Goal: Feedback & Contribution: Submit feedback/report problem

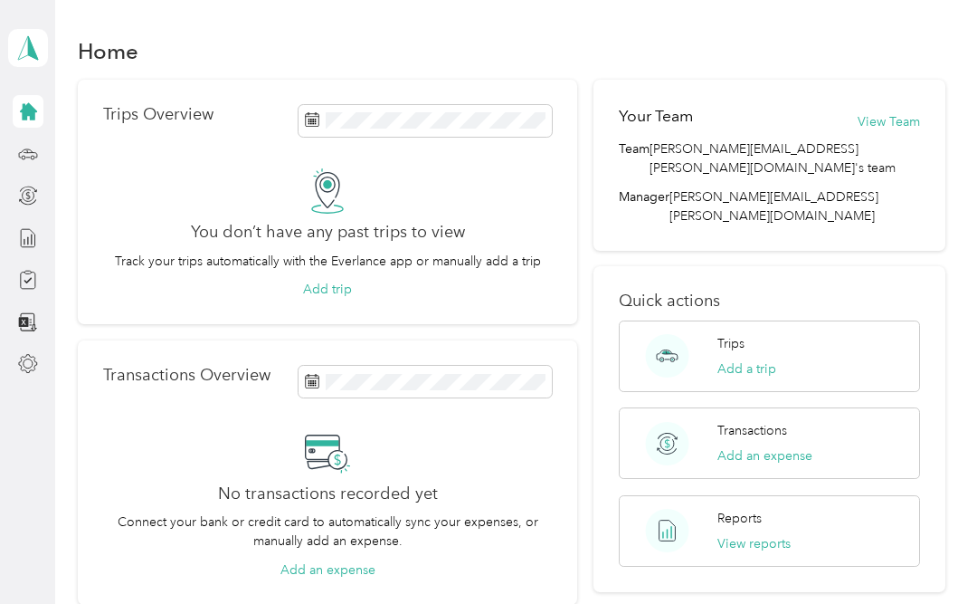
click at [41, 314] on div at bounding box center [28, 322] width 31 height 33
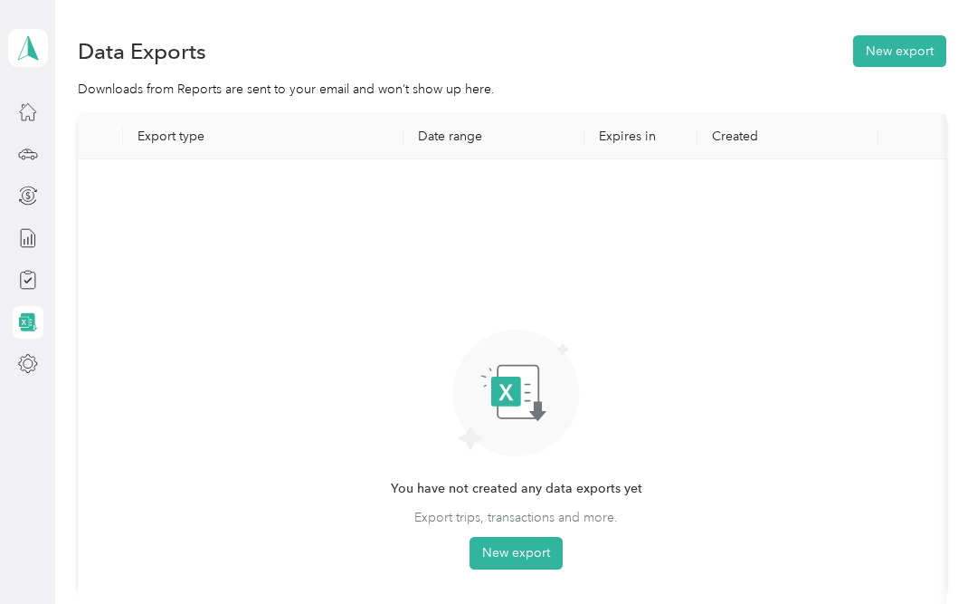
click at [36, 184] on div at bounding box center [28, 195] width 31 height 33
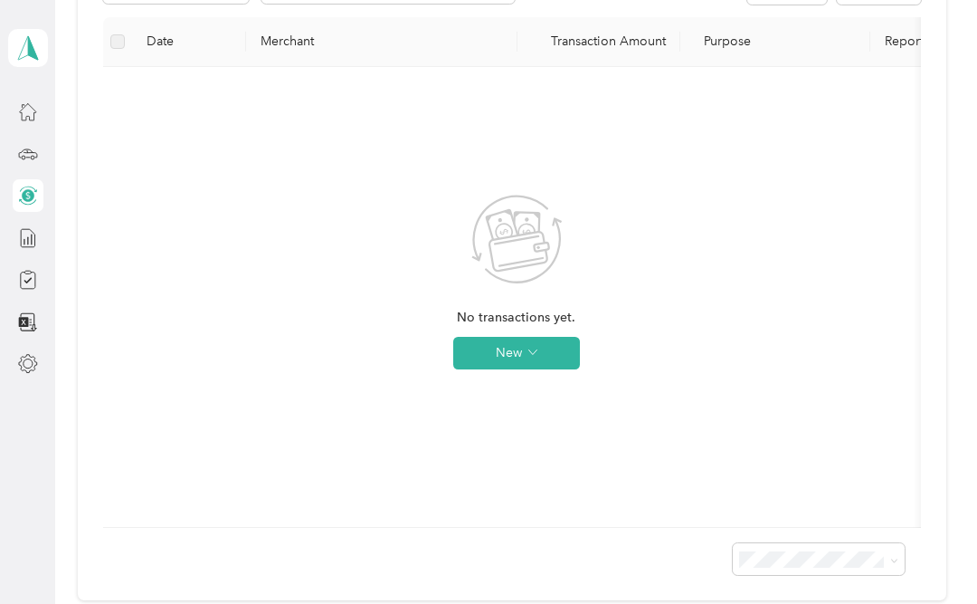
scroll to position [251, 0]
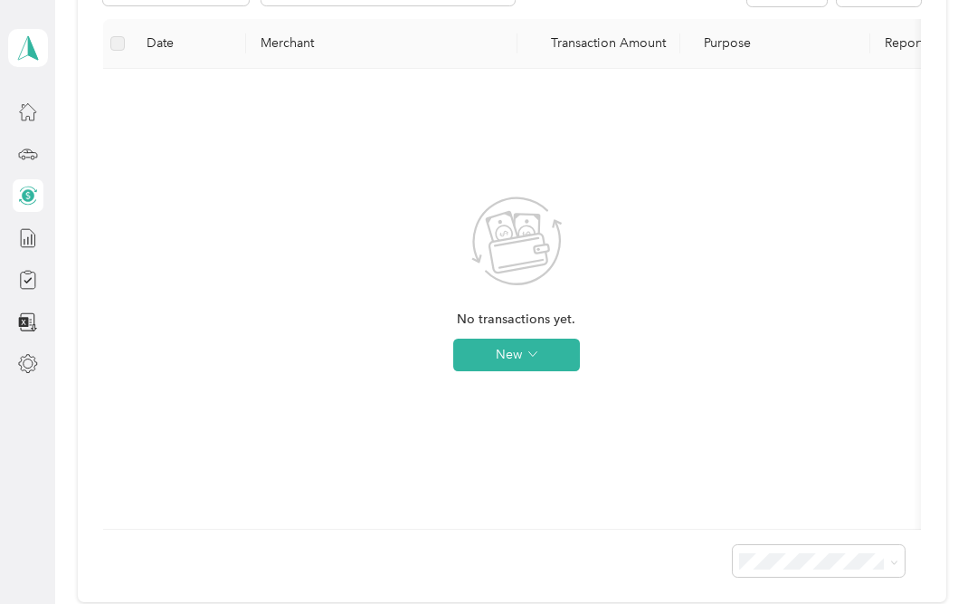
click at [533, 360] on span "button" at bounding box center [532, 354] width 9 height 15
click at [551, 388] on span "Expense" at bounding box center [542, 389] width 49 height 19
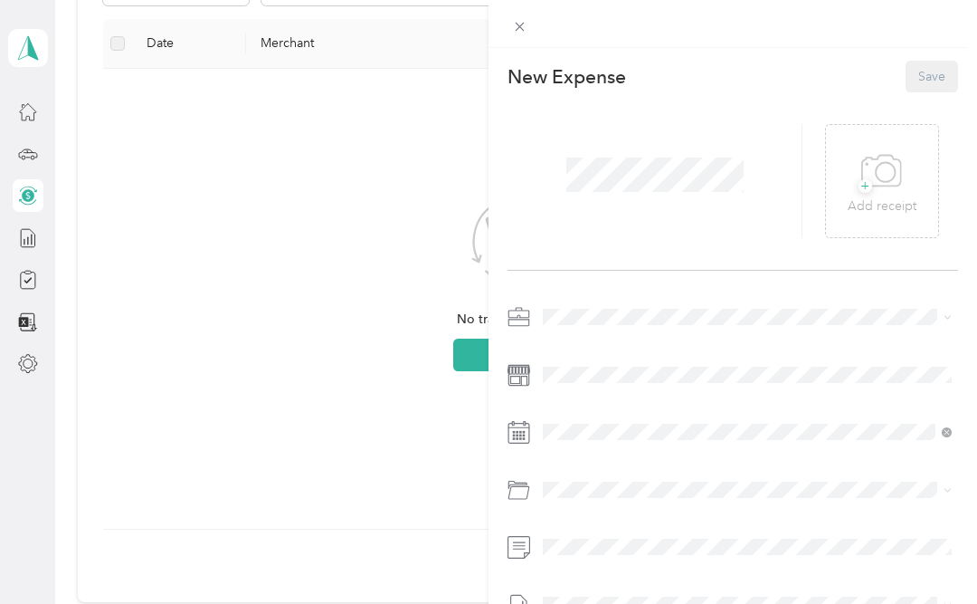
click at [361, 328] on div "This expense cannot be edited because it is either under review, approved, or p…" at bounding box center [488, 302] width 977 height 604
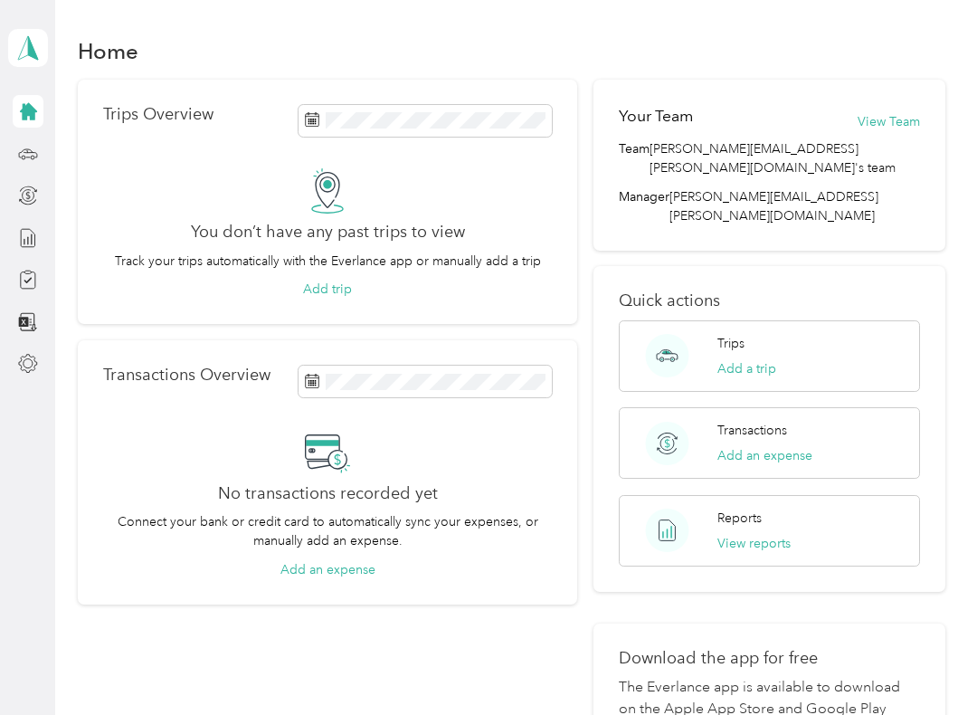
click at [34, 44] on icon at bounding box center [27, 47] width 27 height 25
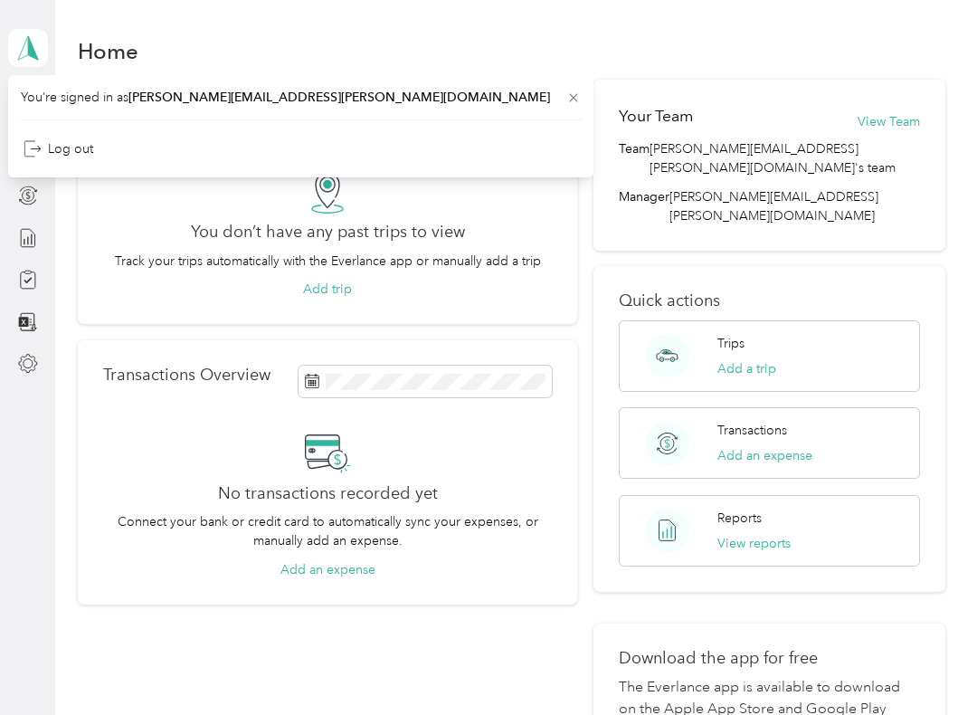
click at [432, 42] on div "Home" at bounding box center [512, 51] width 869 height 38
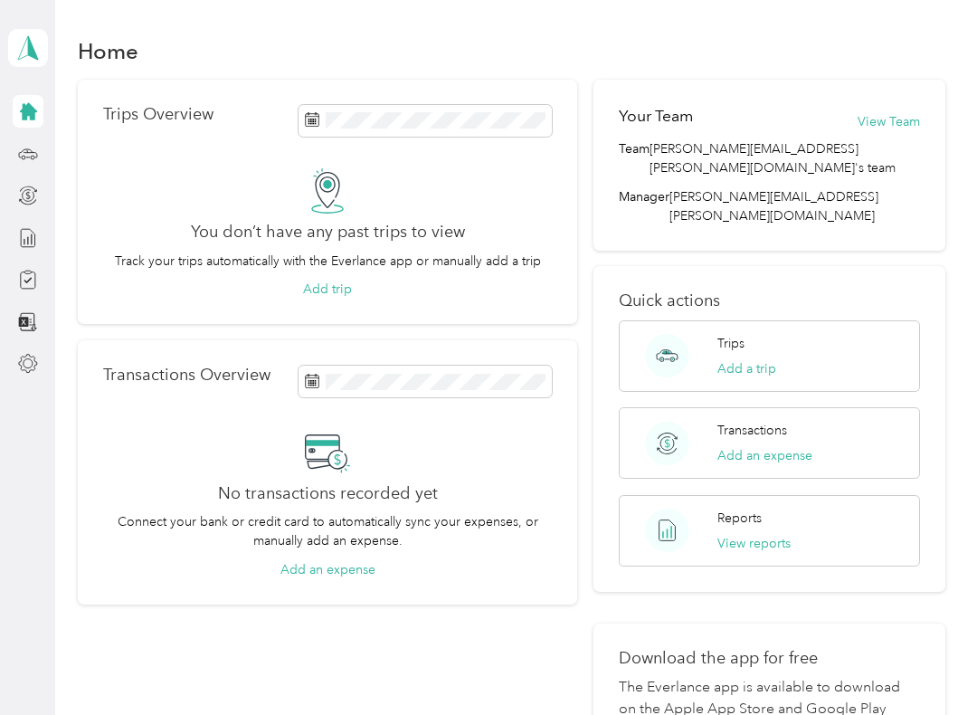
click at [27, 114] on icon at bounding box center [28, 111] width 17 height 17
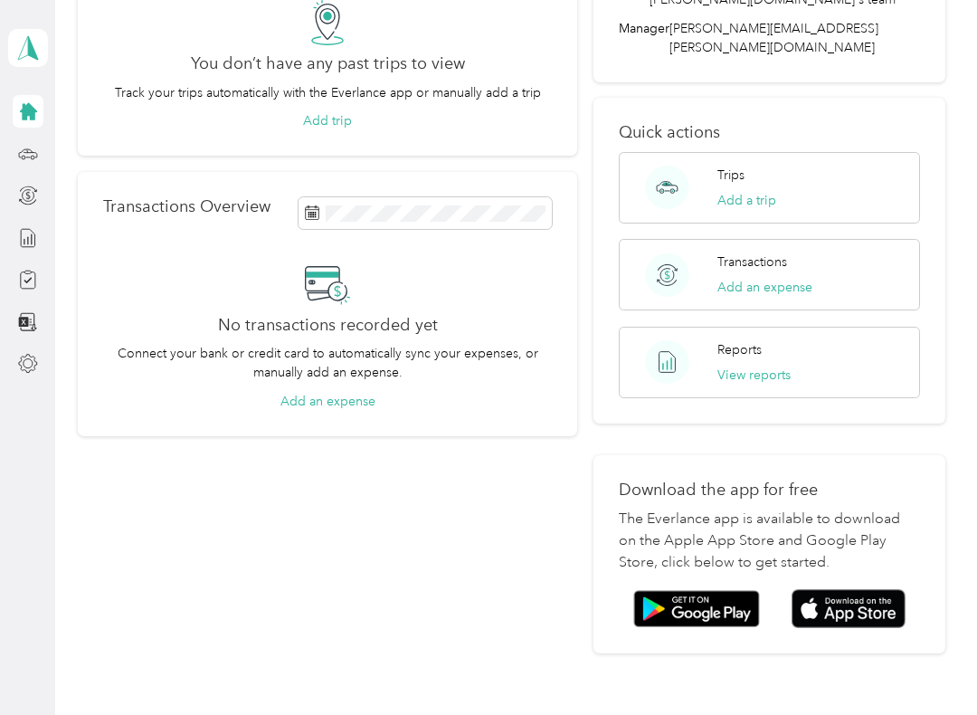
scroll to position [174, 0]
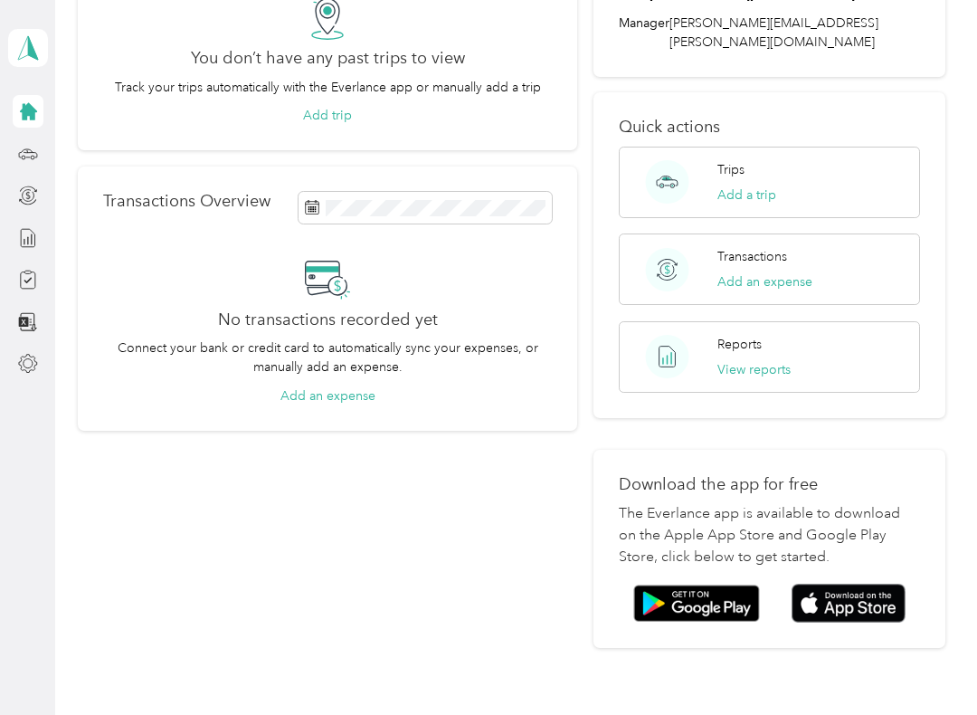
click at [786, 150] on div "Trips Add a trip" at bounding box center [770, 182] width 302 height 71
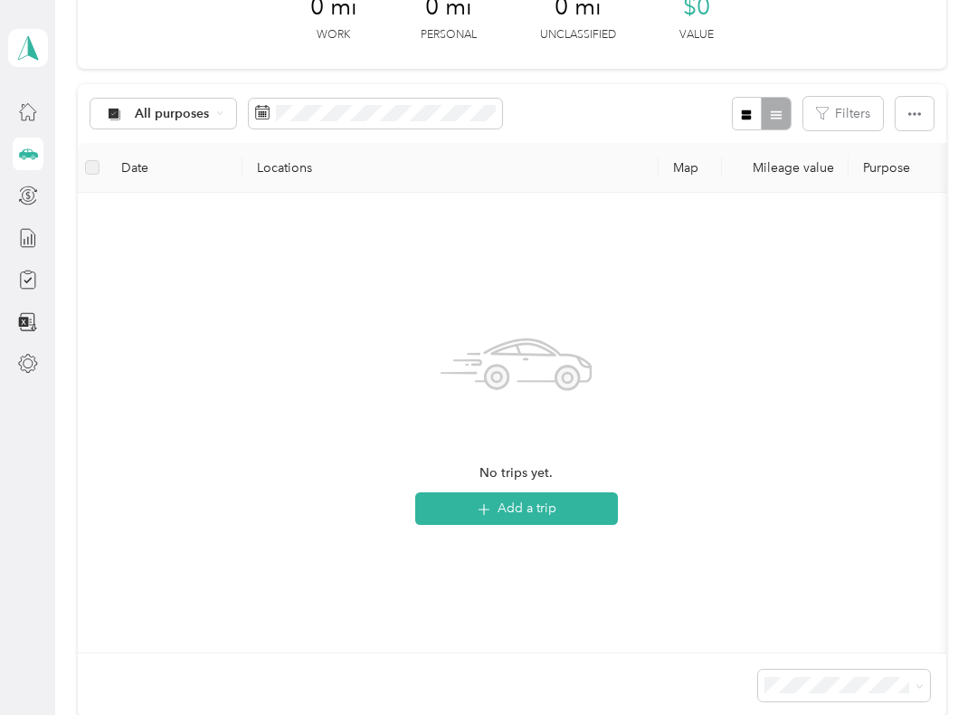
click at [216, 111] on icon at bounding box center [219, 112] width 7 height 7
click at [194, 178] on span "Unclassified" at bounding box center [179, 176] width 88 height 19
click at [144, 169] on th "Date" at bounding box center [175, 168] width 136 height 50
click at [295, 162] on th "Locations" at bounding box center [450, 168] width 416 height 50
click at [812, 170] on th "Mileage value" at bounding box center [785, 168] width 127 height 50
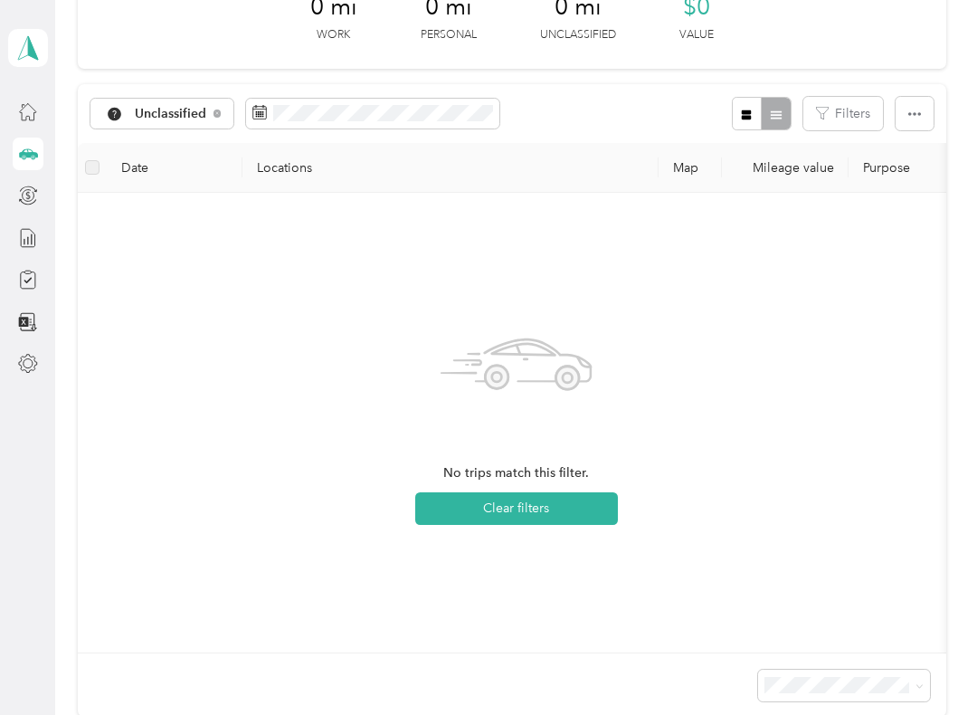
click at [894, 175] on th "Purpose" at bounding box center [975, 168] width 253 height 50
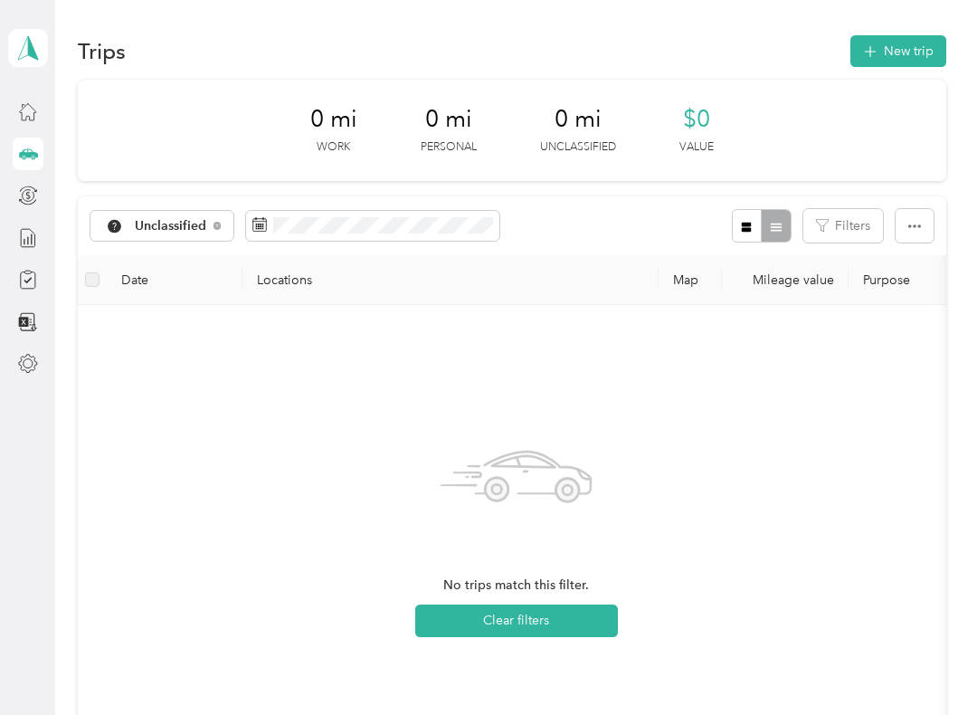
click at [904, 55] on button "New trip" at bounding box center [899, 51] width 96 height 32
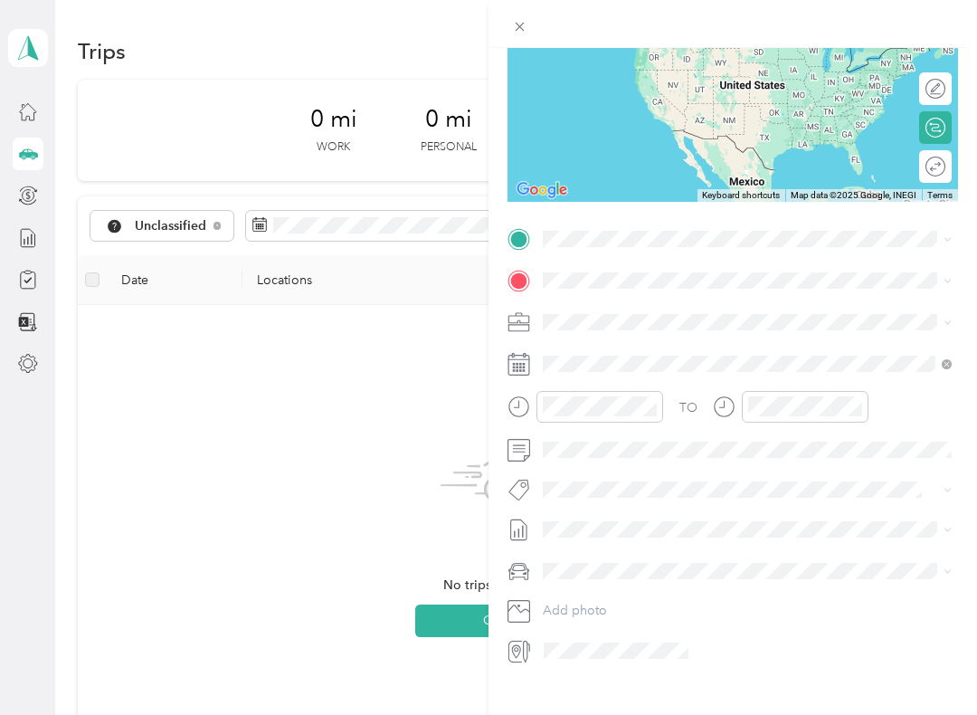
scroll to position [208, 0]
click at [537, 325] on span at bounding box center [748, 323] width 422 height 29
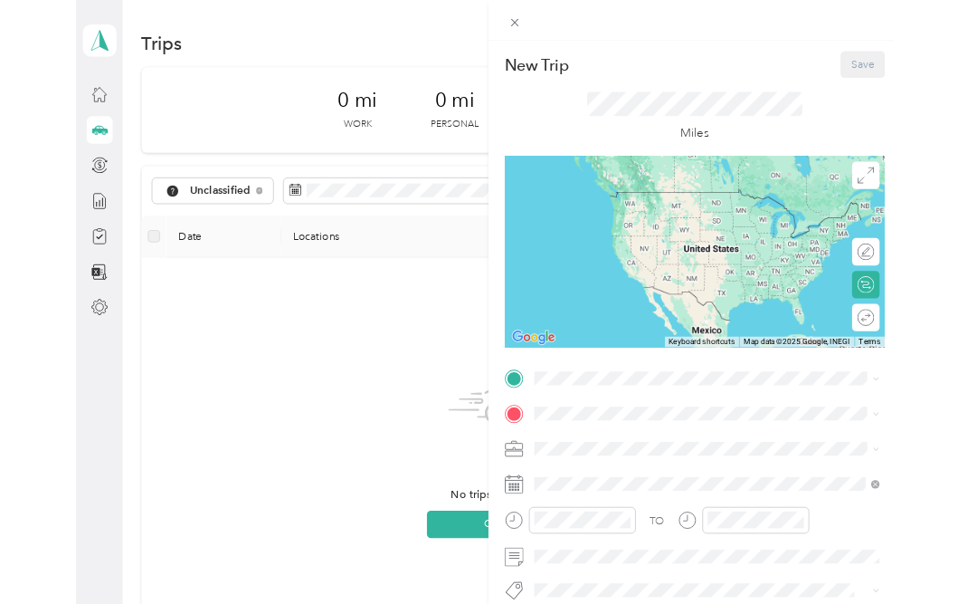
scroll to position [0, 0]
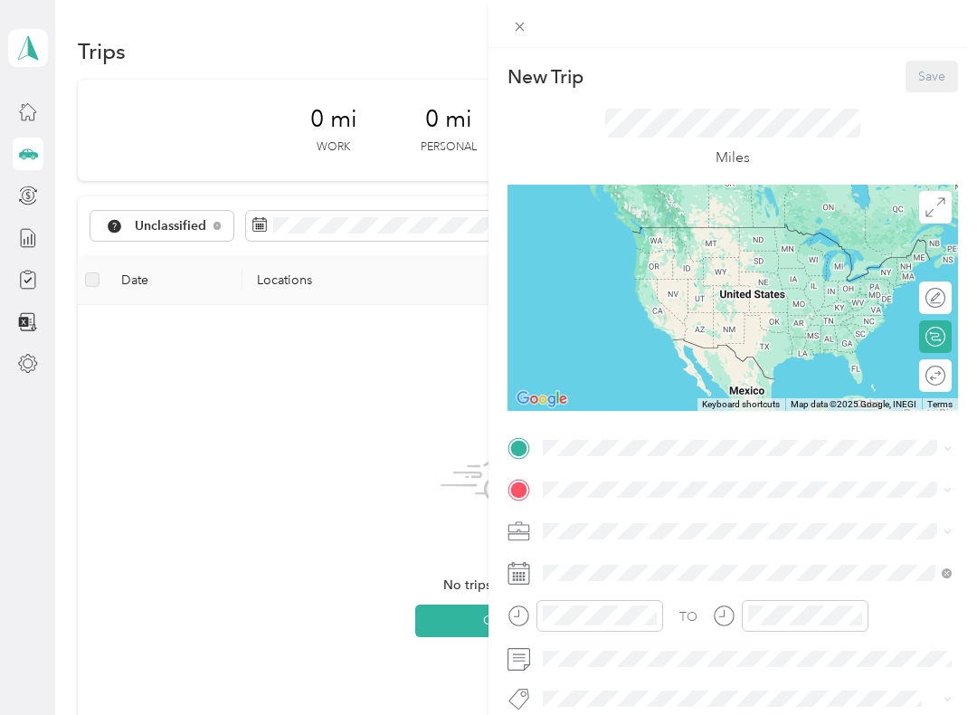
click at [33, 115] on div "New Trip Save This trip cannot be edited because it is either under review, app…" at bounding box center [488, 357] width 977 height 715
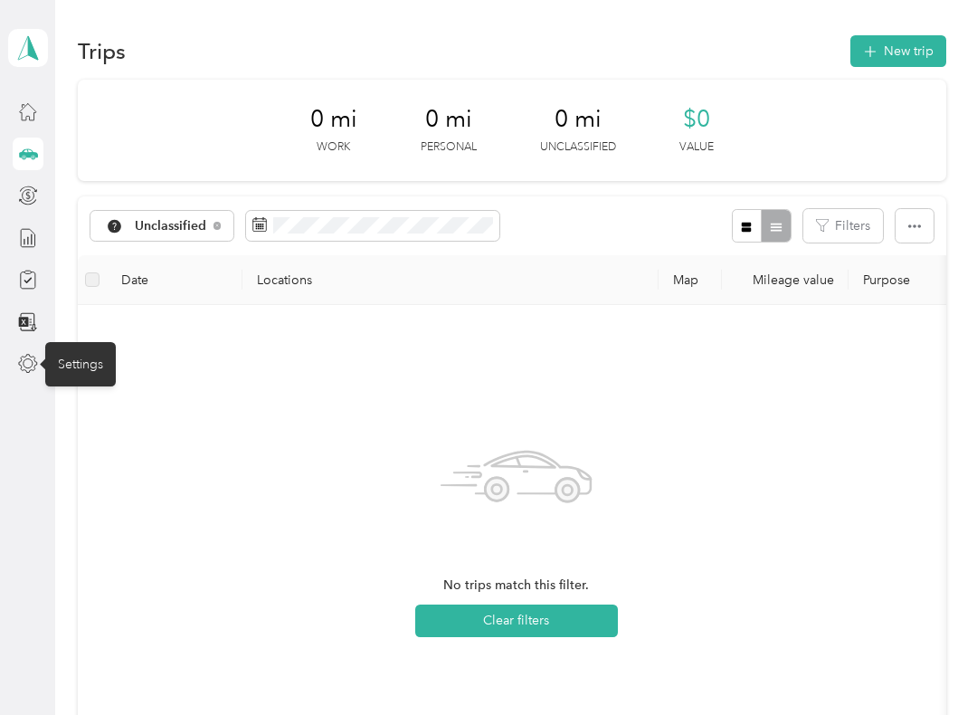
click at [92, 360] on div "Settings" at bounding box center [80, 364] width 71 height 44
click at [33, 356] on icon at bounding box center [28, 364] width 18 height 18
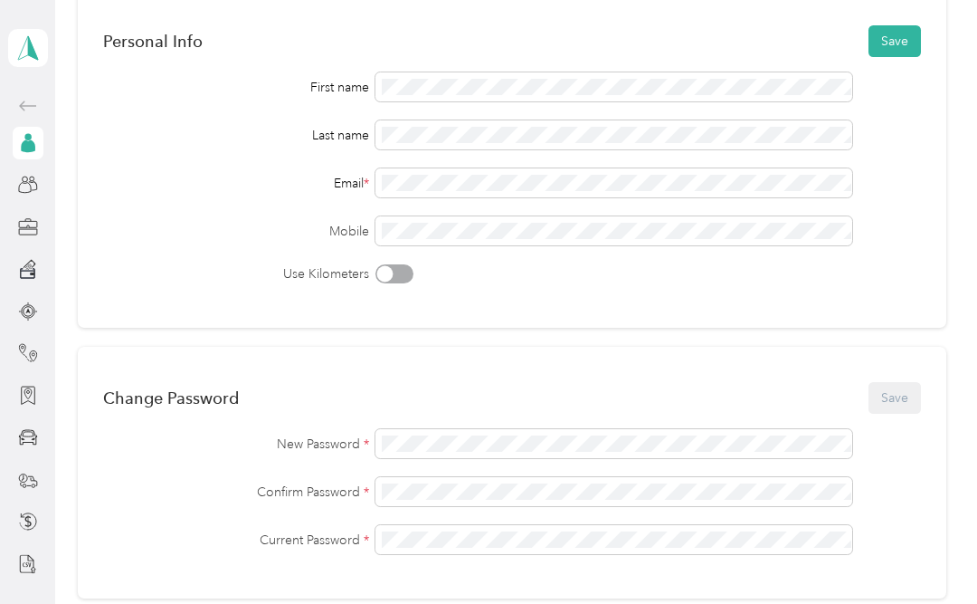
scroll to position [144, 0]
click at [394, 265] on div at bounding box center [385, 273] width 16 height 16
click at [913, 381] on button "Save" at bounding box center [895, 397] width 52 height 32
click at [910, 29] on icon at bounding box center [906, 35] width 10 height 16
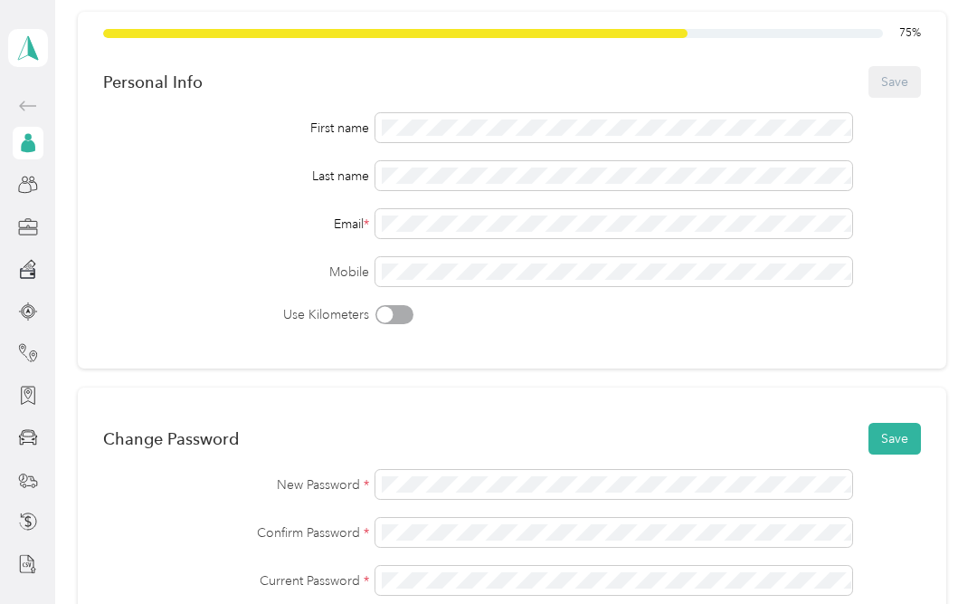
scroll to position [105, 0]
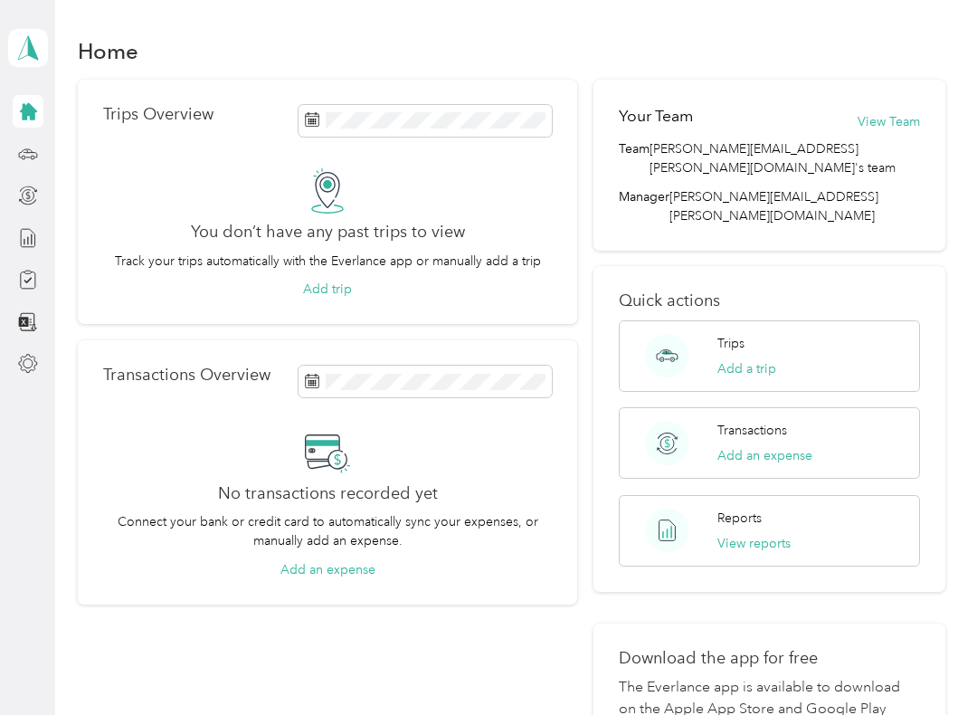
click at [886, 120] on button "View Team" at bounding box center [889, 121] width 62 height 19
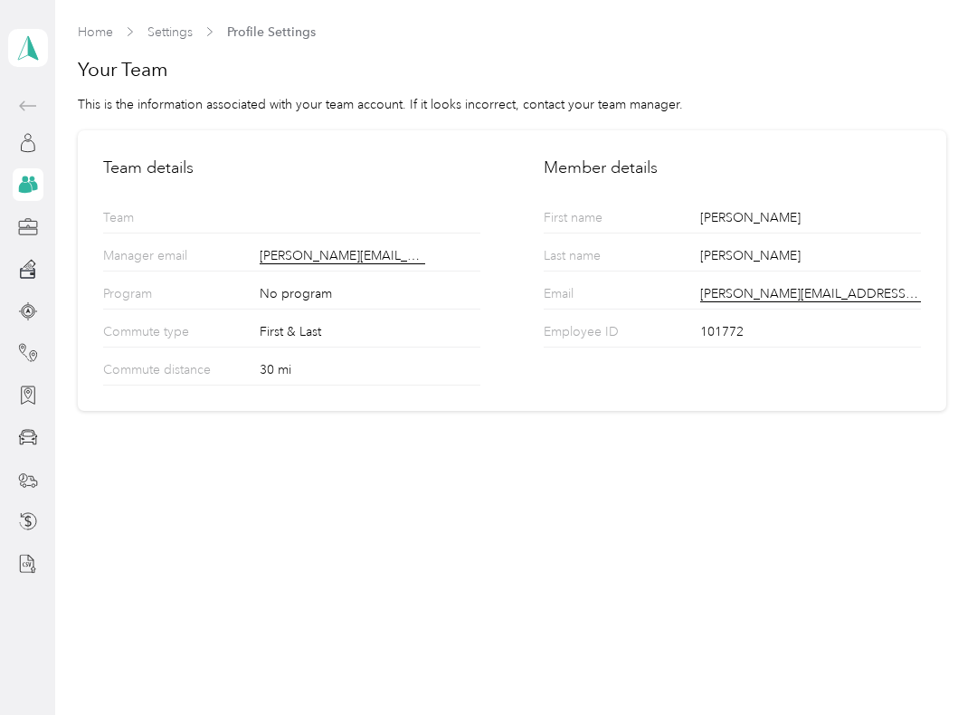
click at [259, 35] on span "Profile Settings" at bounding box center [271, 32] width 89 height 19
click at [280, 24] on span "Profile Settings" at bounding box center [271, 32] width 89 height 19
click at [97, 18] on div "Home Settings Profile Settings Your Team This is the information associated wit…" at bounding box center [511, 216] width 913 height 433
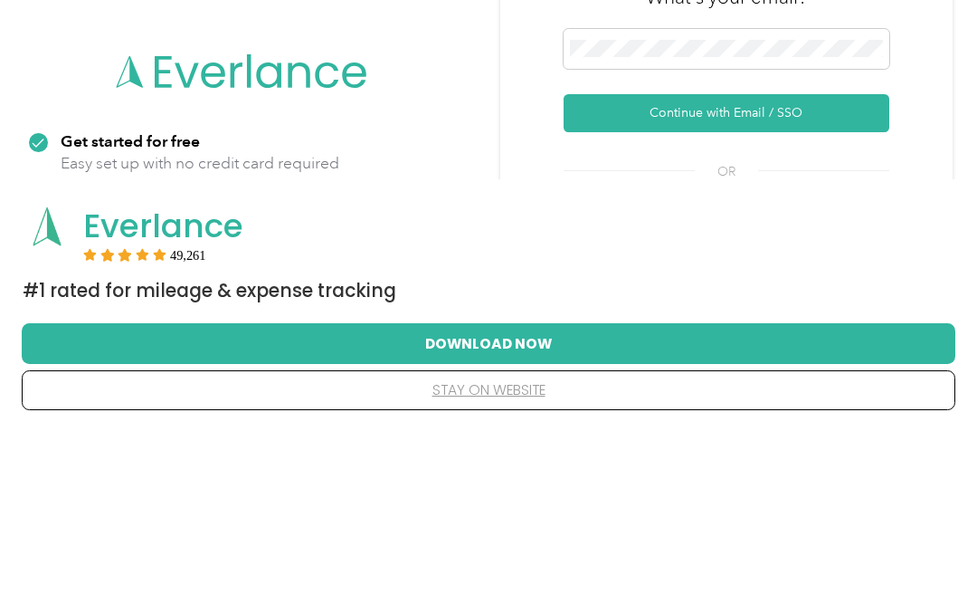
scroll to position [173, 0]
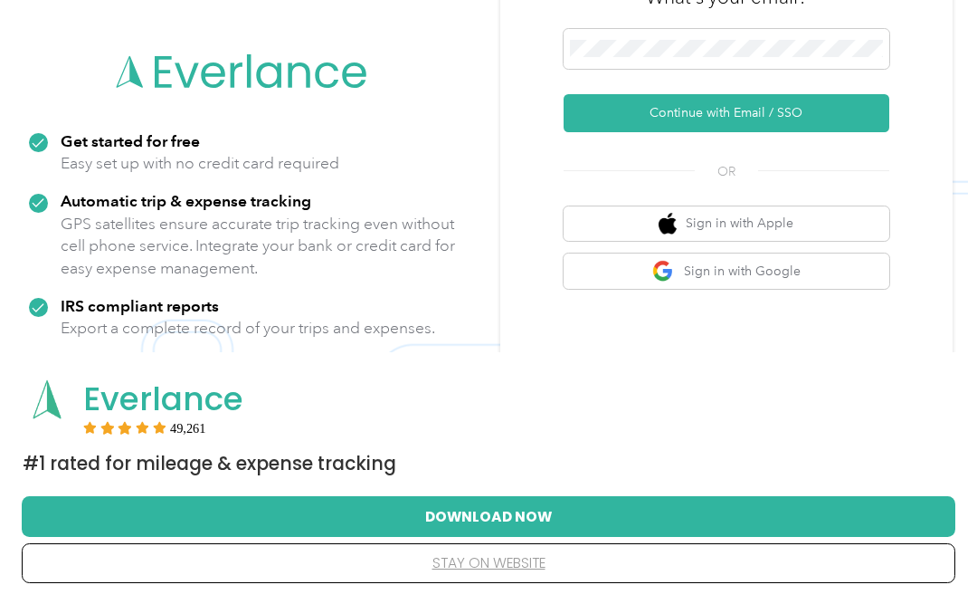
click at [793, 132] on button "Continue with Email / SSO" at bounding box center [727, 113] width 326 height 38
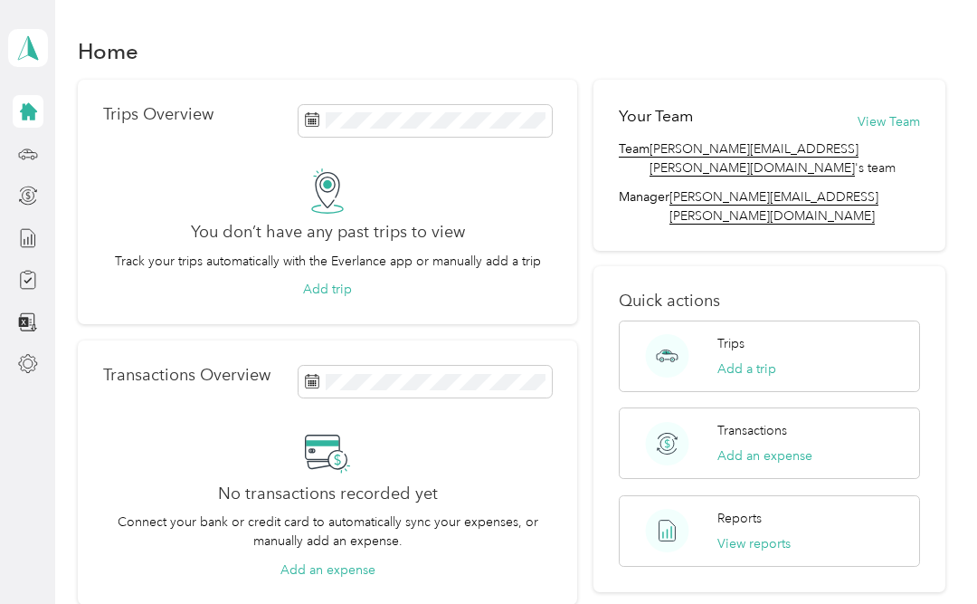
click at [41, 147] on div at bounding box center [28, 154] width 31 height 33
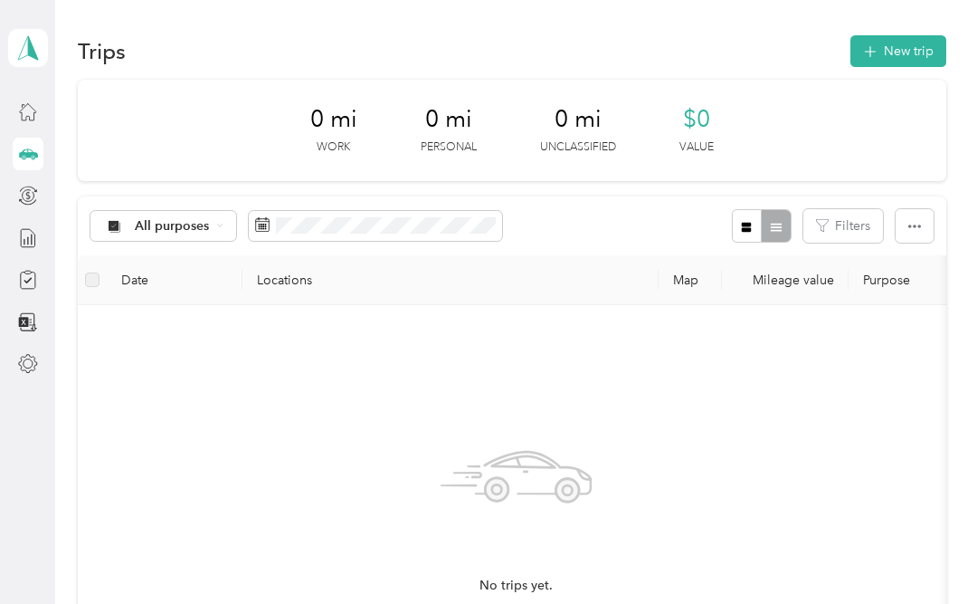
click at [217, 205] on div "All purposes Filters" at bounding box center [512, 225] width 869 height 59
click at [208, 223] on span "All purposes" at bounding box center [172, 226] width 75 height 13
click at [204, 288] on span "Unclassified" at bounding box center [179, 289] width 88 height 19
click at [36, 100] on div at bounding box center [28, 111] width 31 height 33
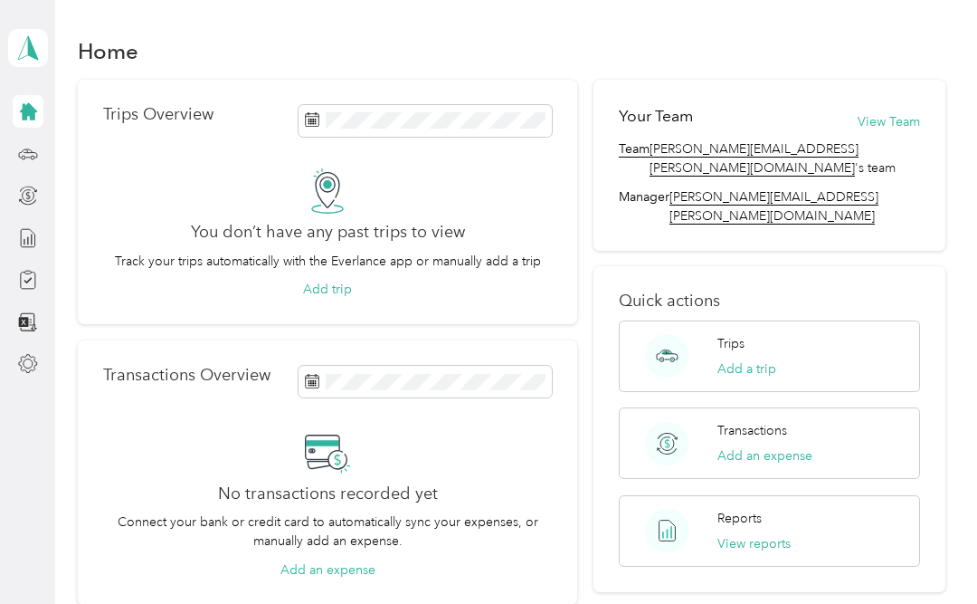
click at [29, 349] on div at bounding box center [28, 363] width 31 height 33
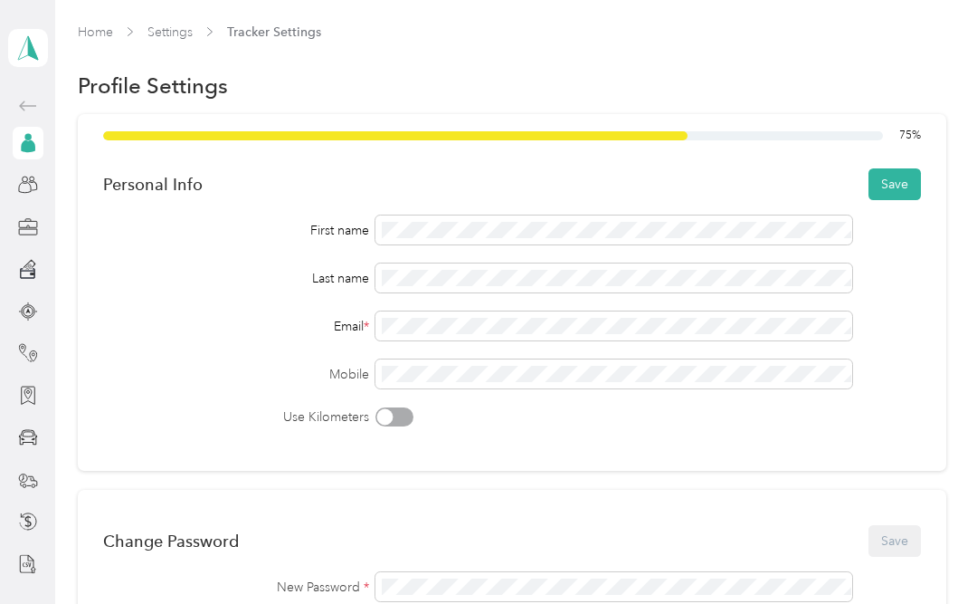
click at [914, 168] on button "Save" at bounding box center [895, 184] width 52 height 32
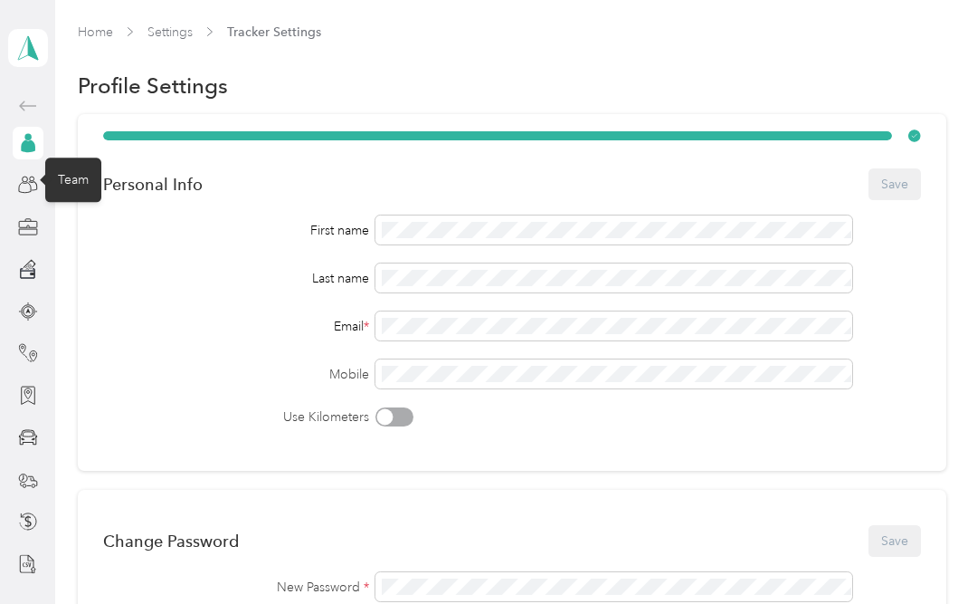
click at [33, 175] on icon at bounding box center [28, 185] width 20 height 20
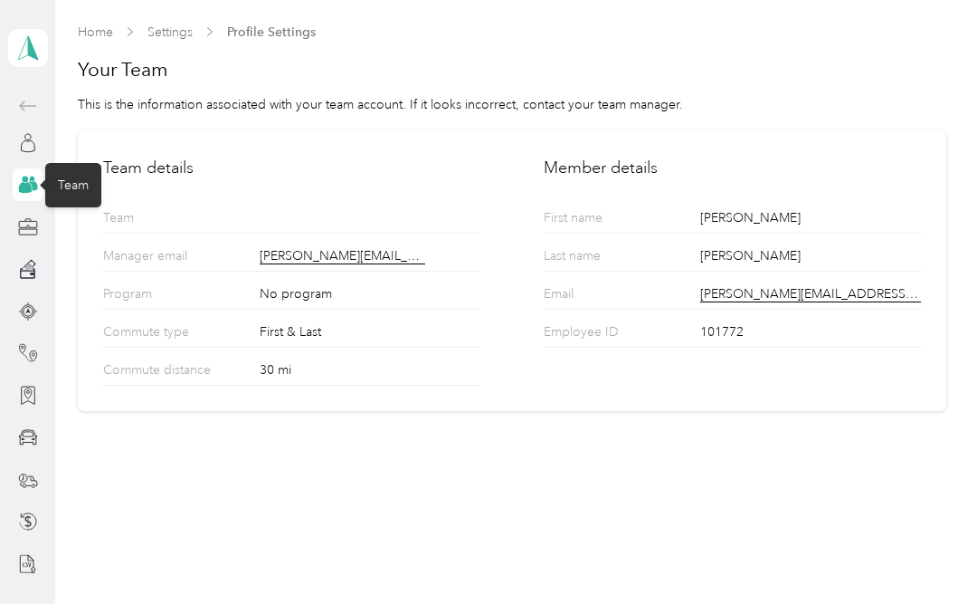
click at [33, 211] on div at bounding box center [28, 227] width 31 height 33
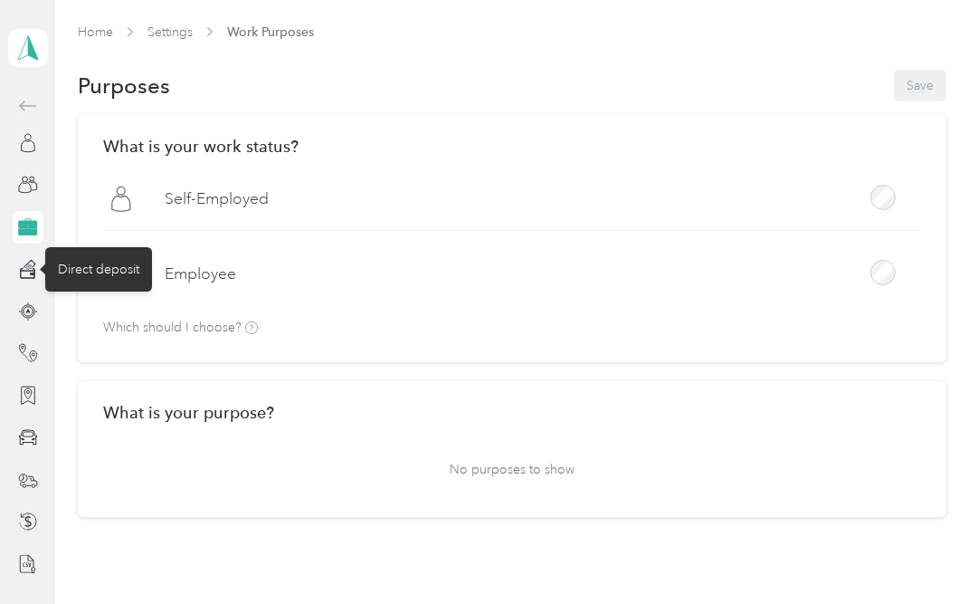
click at [52, 247] on div "Direct deposit" at bounding box center [98, 269] width 107 height 44
click at [37, 259] on icon at bounding box center [28, 269] width 20 height 20
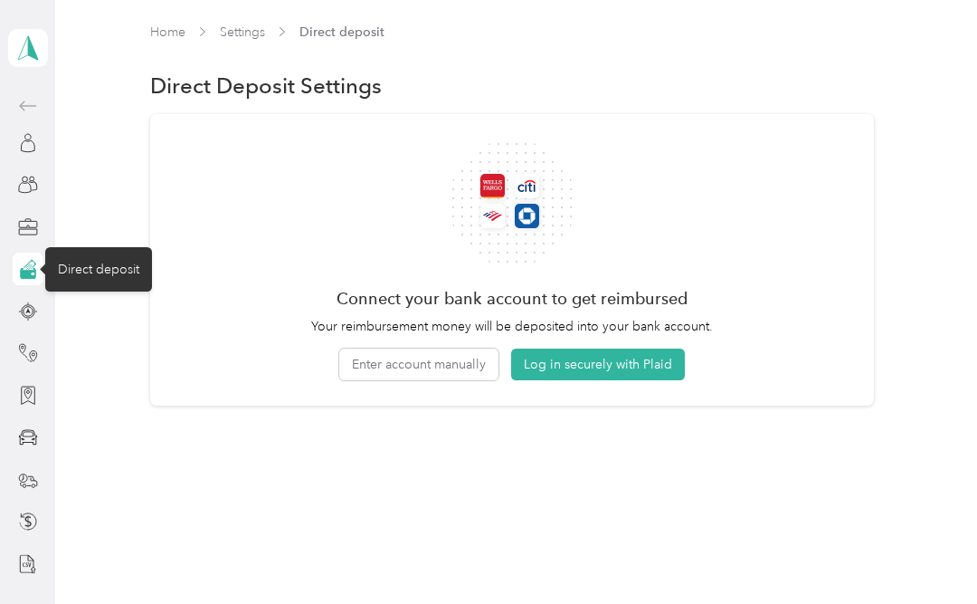
click at [437, 361] on button "Enter account manually" at bounding box center [418, 364] width 159 height 32
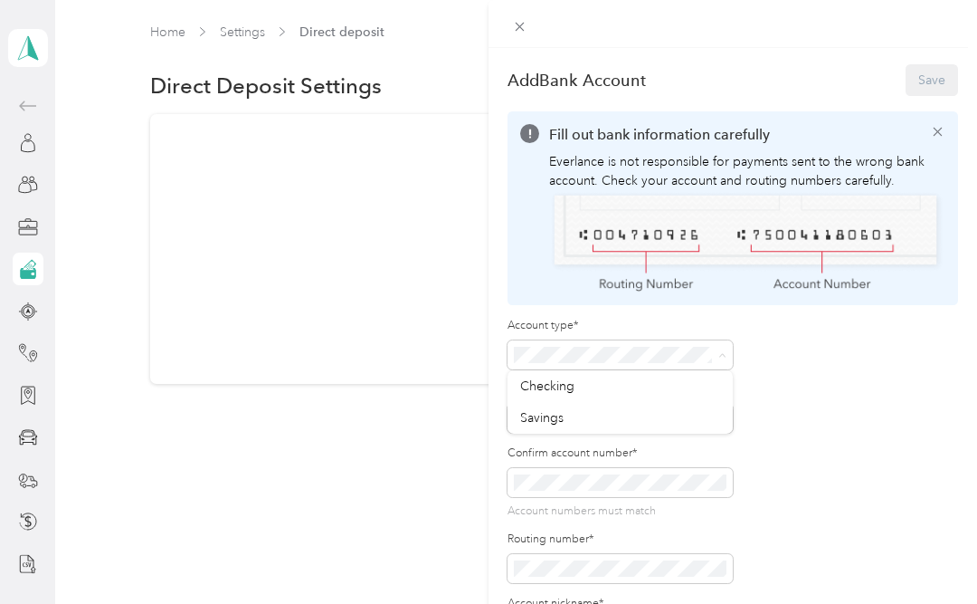
click at [573, 376] on div "Checking" at bounding box center [620, 385] width 200 height 19
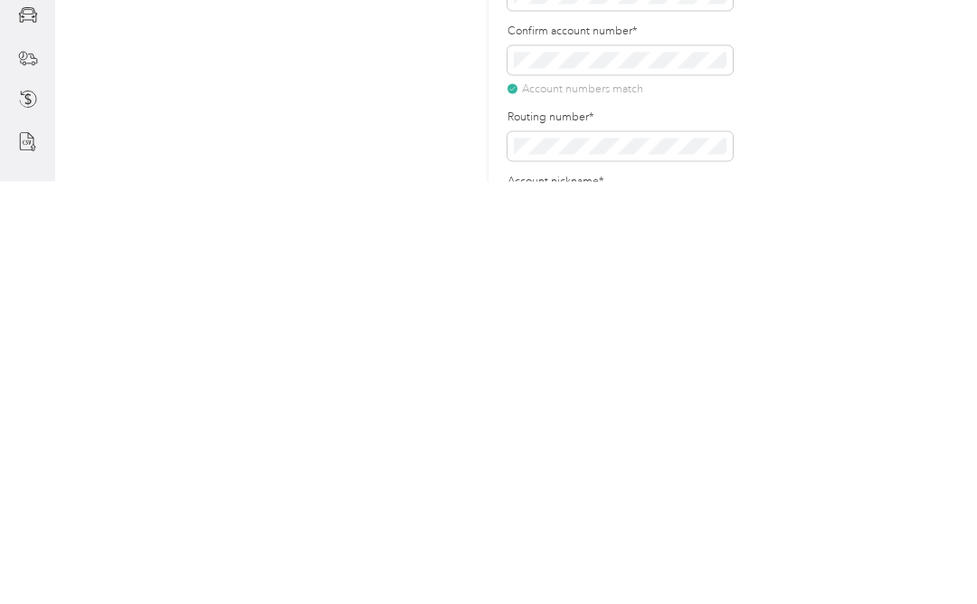
scroll to position [83, 0]
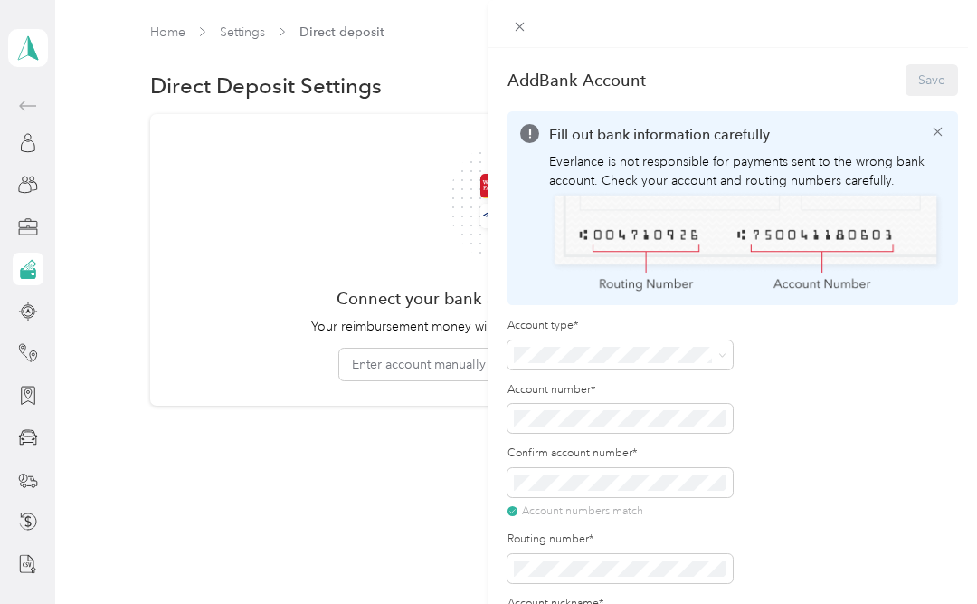
click at [195, 414] on div "Add Bank Account Save Fill out bank information carefully Everlance is not resp…" at bounding box center [488, 302] width 977 height 604
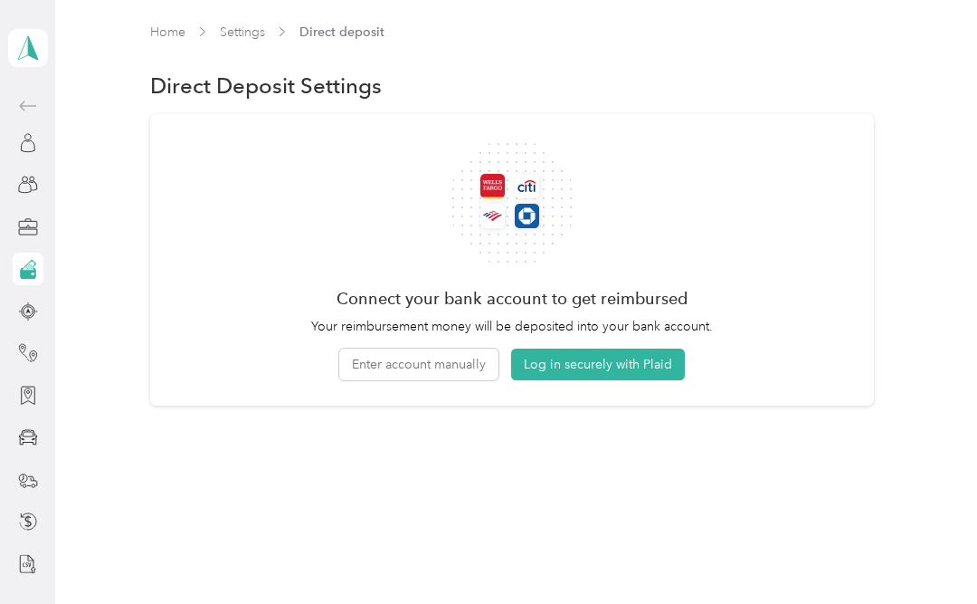
click at [433, 348] on button "Enter account manually" at bounding box center [418, 364] width 159 height 32
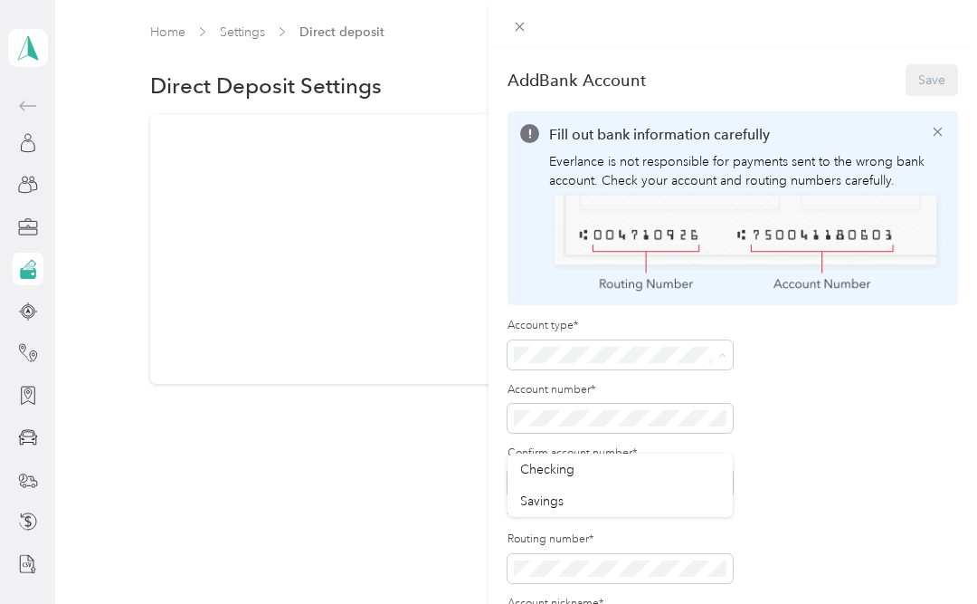
click at [627, 460] on div "Checking" at bounding box center [620, 469] width 200 height 19
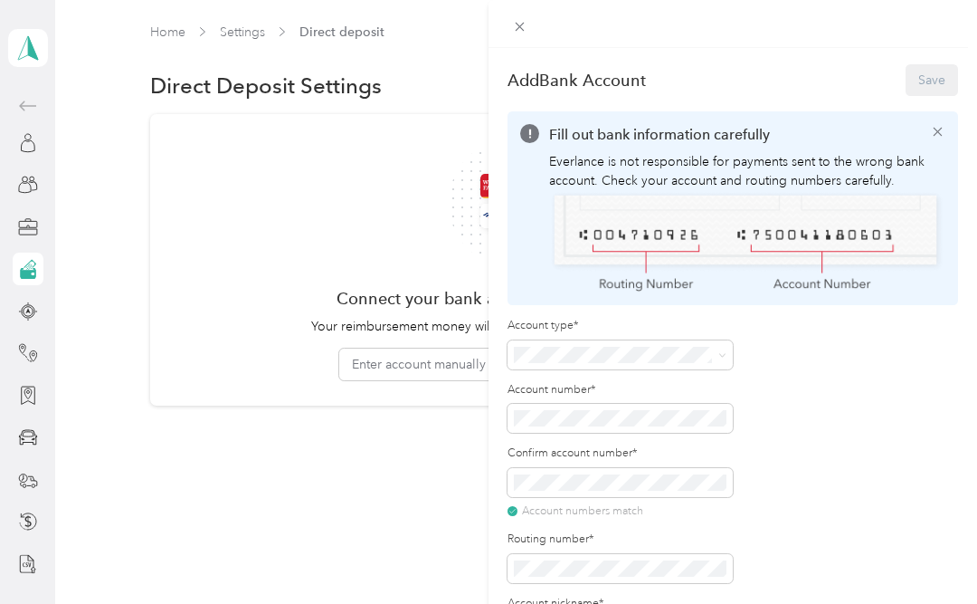
click at [943, 84] on div "Add Bank Account Save" at bounding box center [733, 80] width 451 height 38
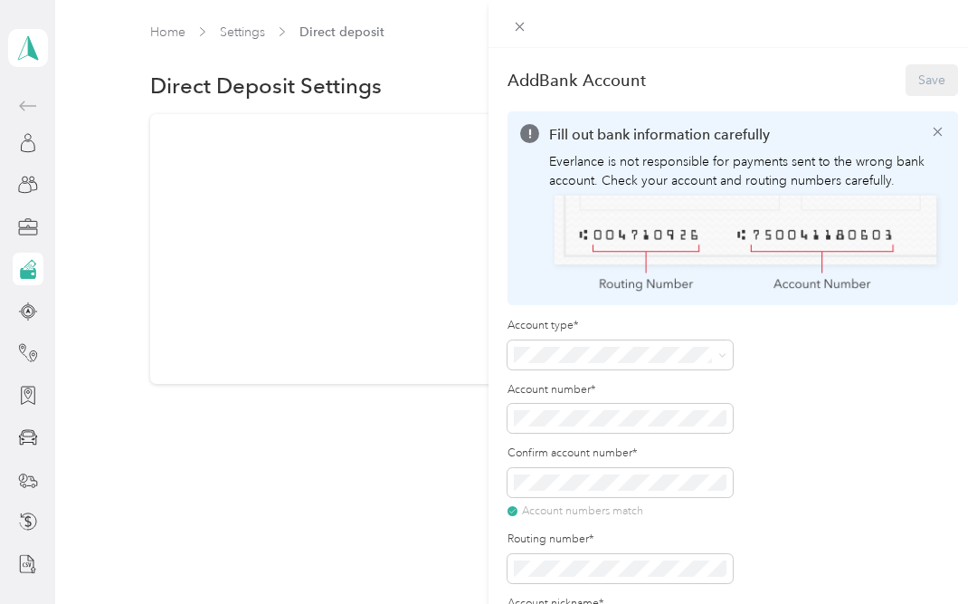
click at [940, 81] on div "Add Bank Account Save" at bounding box center [733, 80] width 451 height 38
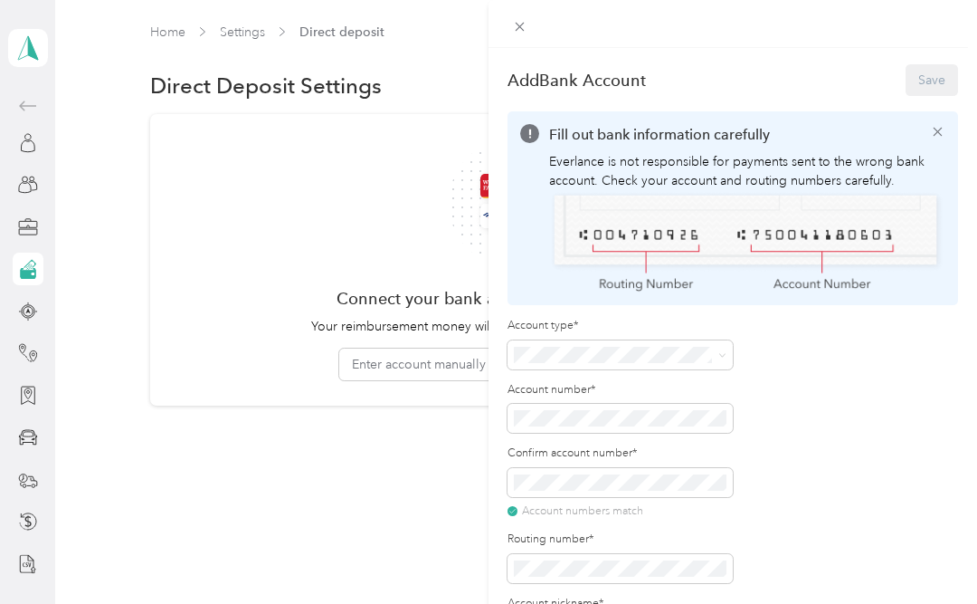
click at [810, 479] on div "Account type* Account number* Confirm account number* Account numbers match Rou…" at bounding box center [733, 482] width 451 height 328
click at [736, 179] on p "Everlance is not responsible for payments sent to the wrong bank account. Check…" at bounding box center [747, 171] width 397 height 38
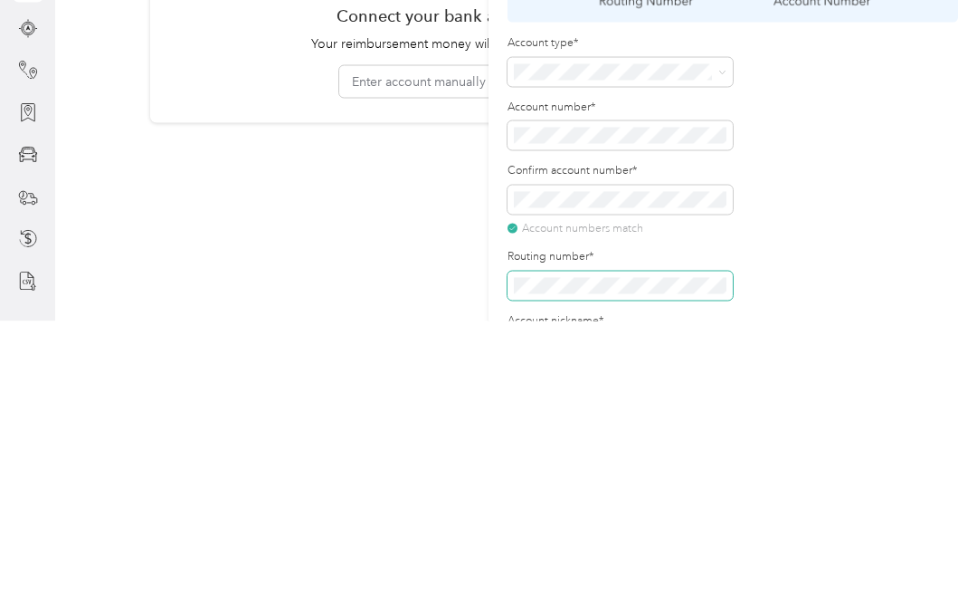
scroll to position [0, 0]
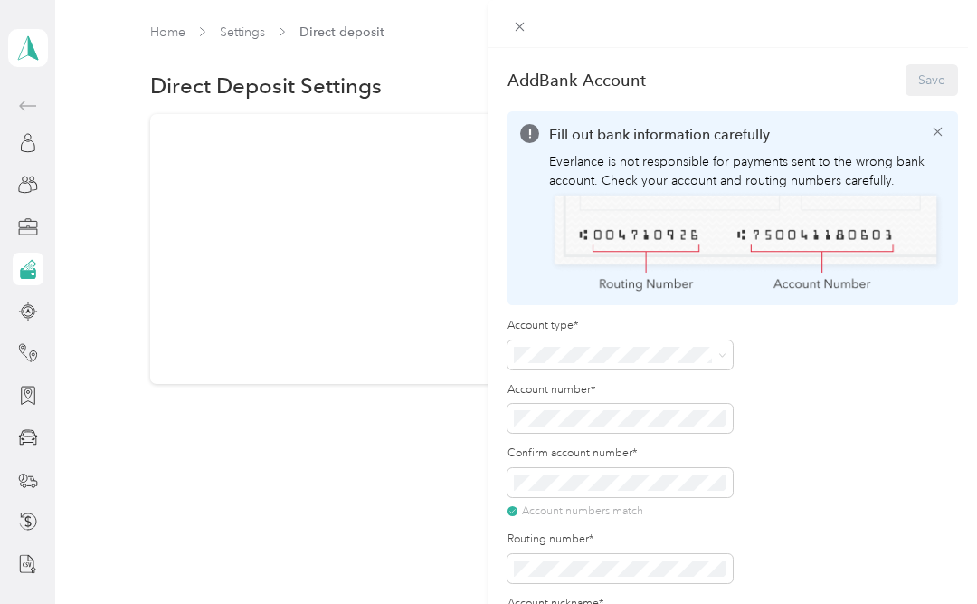
click at [651, 575] on span at bounding box center [620, 568] width 225 height 29
click at [876, 436] on div "Account type* Account number* Confirm account number* Account numbers match Rou…" at bounding box center [733, 482] width 451 height 328
click at [937, 77] on div "Add Bank Account Save" at bounding box center [733, 80] width 451 height 38
click at [864, 208] on img at bounding box center [747, 241] width 397 height 102
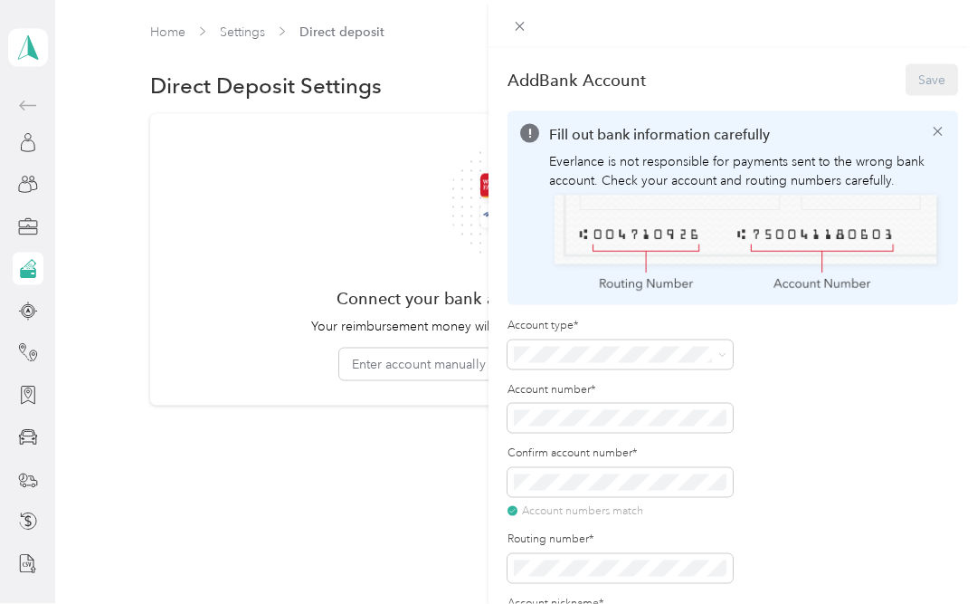
scroll to position [76, 0]
click at [546, 86] on h2 "Add Bank Account" at bounding box center [577, 80] width 138 height 19
click at [934, 95] on div "Add Bank Account Save" at bounding box center [733, 80] width 451 height 38
click at [699, 369] on div "Account type* Account number* Confirm account number* Account numbers match Rou…" at bounding box center [620, 482] width 225 height 328
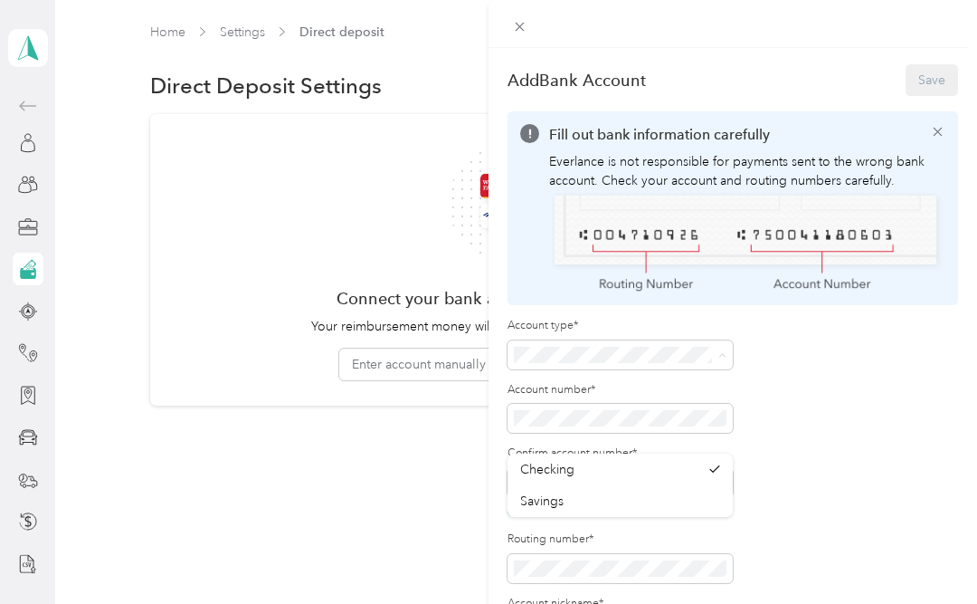
click at [670, 485] on li "Savings" at bounding box center [620, 501] width 225 height 32
click at [648, 460] on div "Checking" at bounding box center [620, 469] width 200 height 19
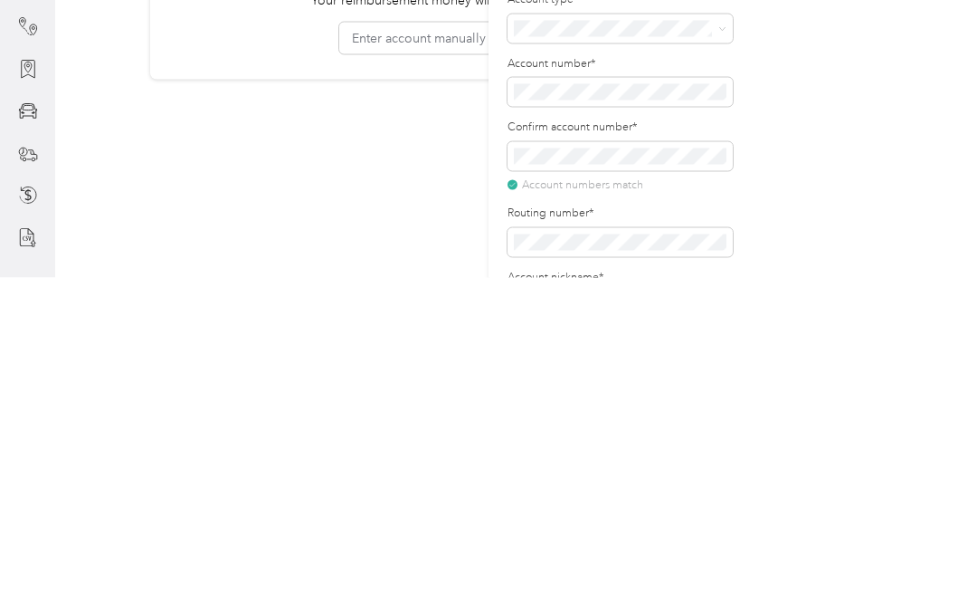
click at [904, 318] on div "Account type* Account number* Confirm account number* Account numbers match Rou…" at bounding box center [733, 482] width 451 height 328
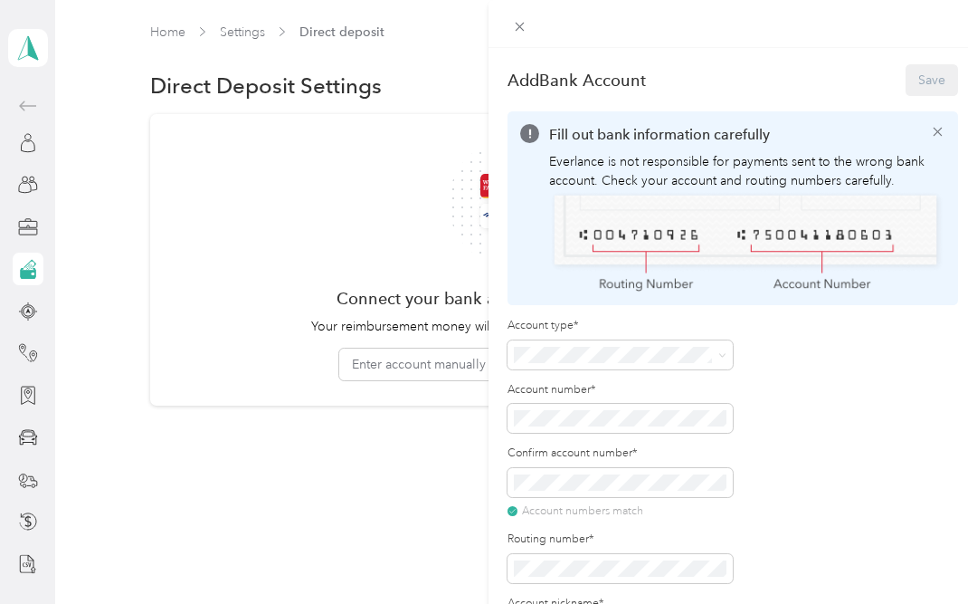
click at [674, 491] on span at bounding box center [620, 482] width 225 height 29
click at [675, 493] on span at bounding box center [620, 482] width 225 height 29
click at [683, 468] on span at bounding box center [620, 482] width 225 height 29
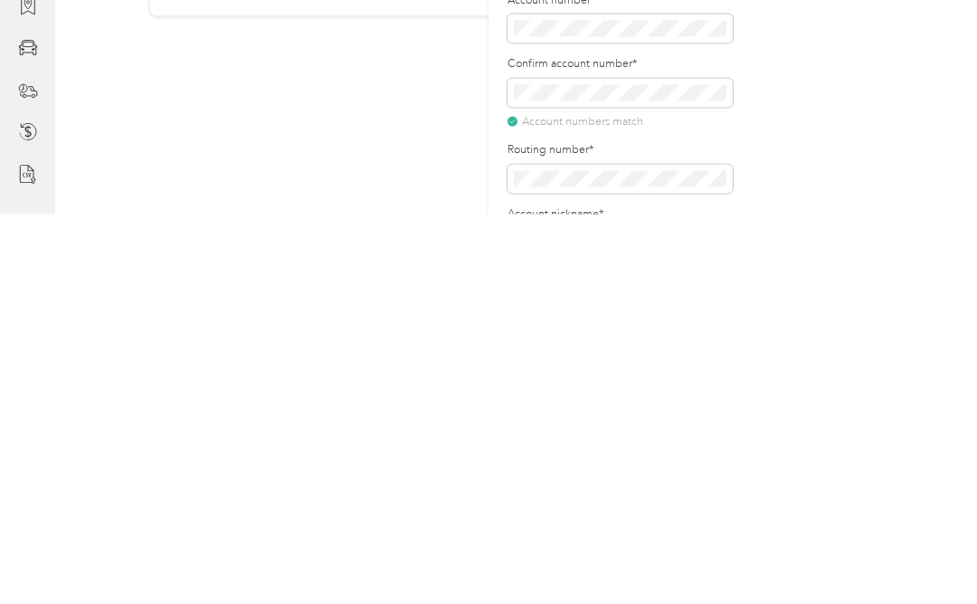
click at [868, 318] on div "Account type* Account number* Confirm account number* Account numbers match Rou…" at bounding box center [733, 482] width 451 height 328
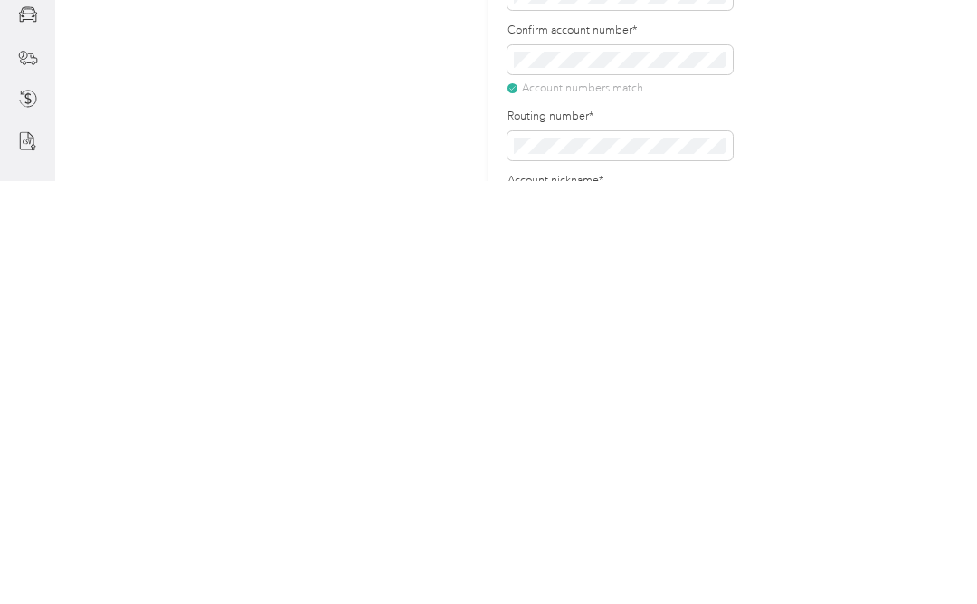
click at [770, 318] on div "Account type* Account number* Confirm account number* Account numbers match Rou…" at bounding box center [733, 482] width 451 height 328
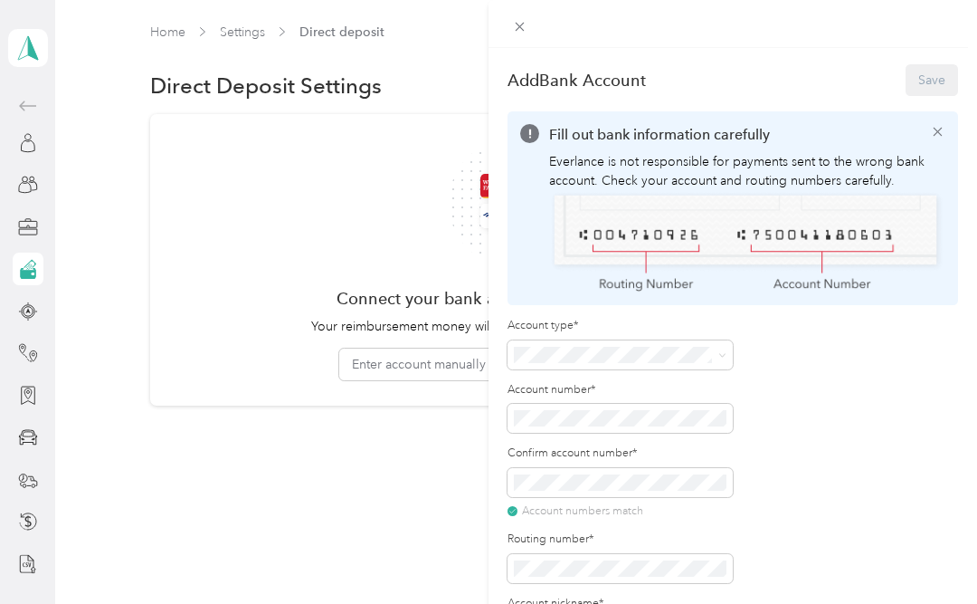
click at [936, 62] on div "Add Bank Account Save" at bounding box center [733, 80] width 451 height 38
click at [943, 71] on div "Add Bank Account Save" at bounding box center [733, 80] width 451 height 38
click at [344, 33] on div "Add Bank Account Save Fill out bank information carefully Everlance is not resp…" at bounding box center [488, 302] width 977 height 604
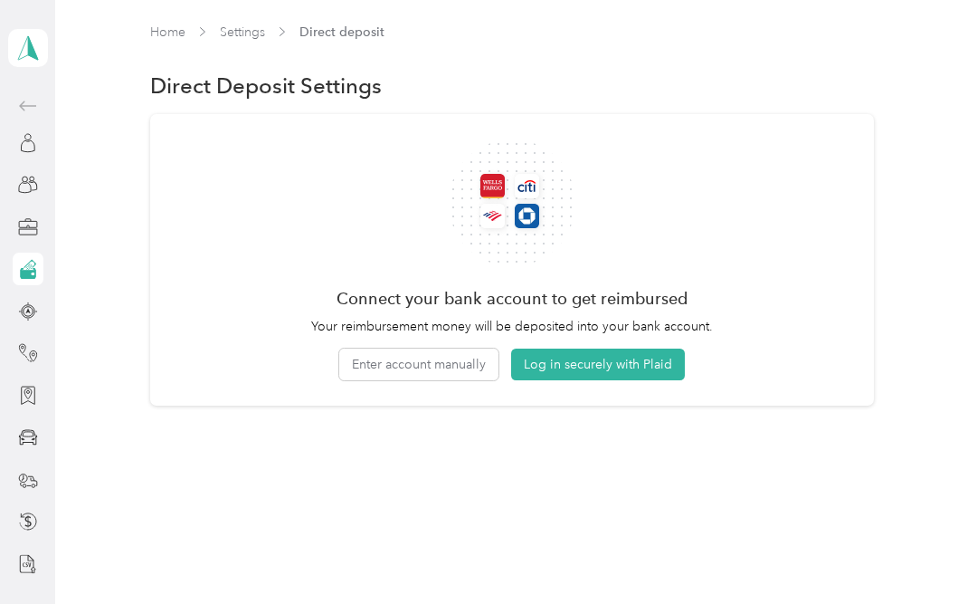
click at [468, 364] on button "Enter account manually" at bounding box center [418, 364] width 159 height 32
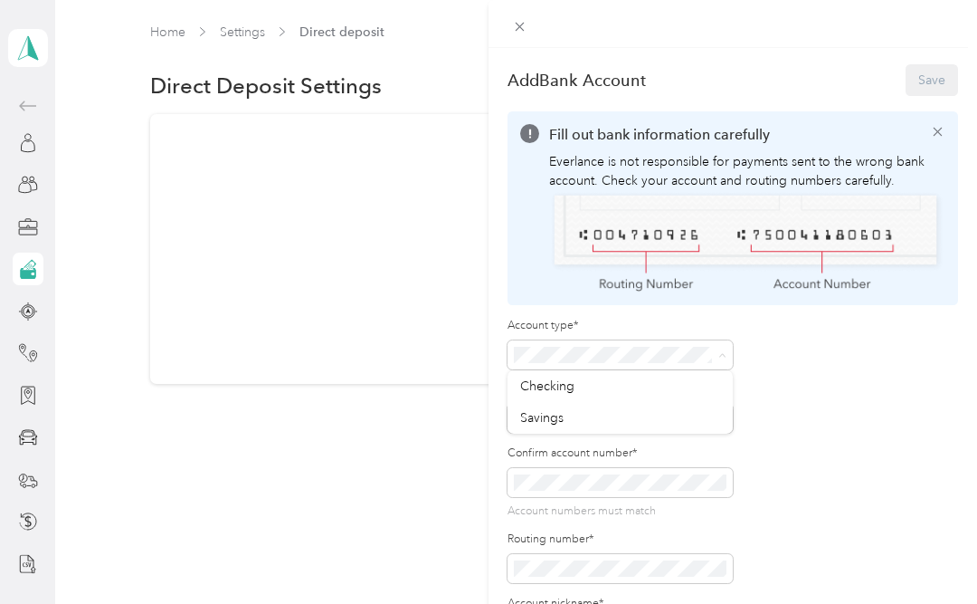
click at [950, 119] on div "Fill out bank information carefully Everlance is not responsible for payments s…" at bounding box center [733, 208] width 451 height 194
click at [942, 124] on icon at bounding box center [937, 131] width 15 height 15
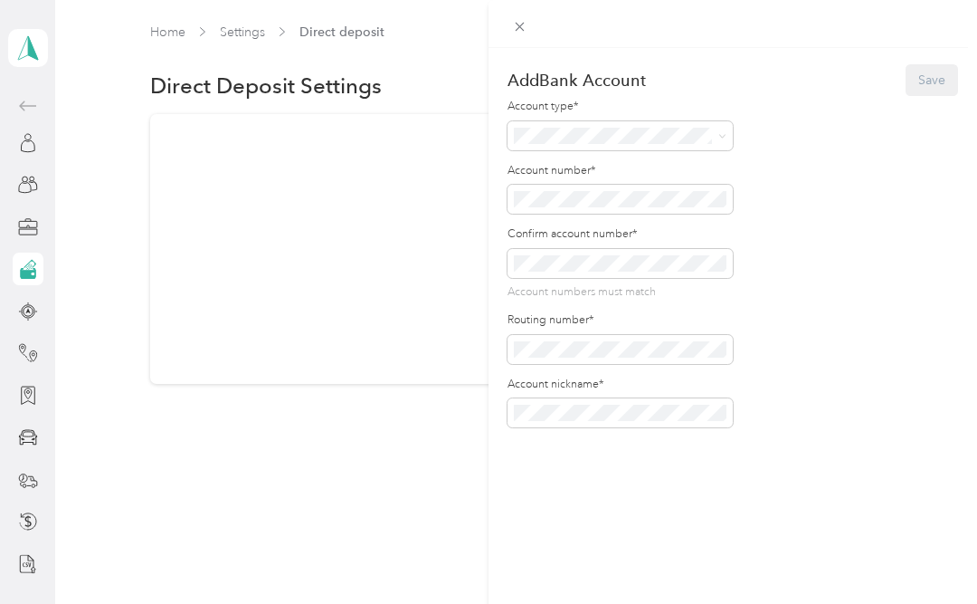
scroll to position [1, 0]
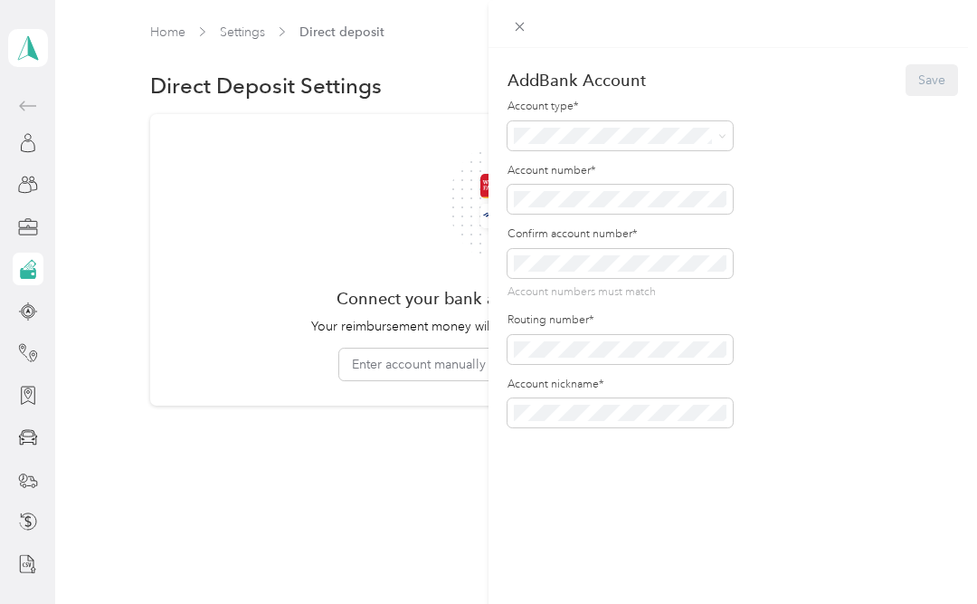
click at [646, 401] on span at bounding box center [620, 412] width 225 height 29
click at [629, 394] on div "Account nickname*" at bounding box center [620, 402] width 225 height 52
click at [641, 398] on span at bounding box center [620, 412] width 225 height 29
click at [655, 401] on span at bounding box center [620, 412] width 225 height 29
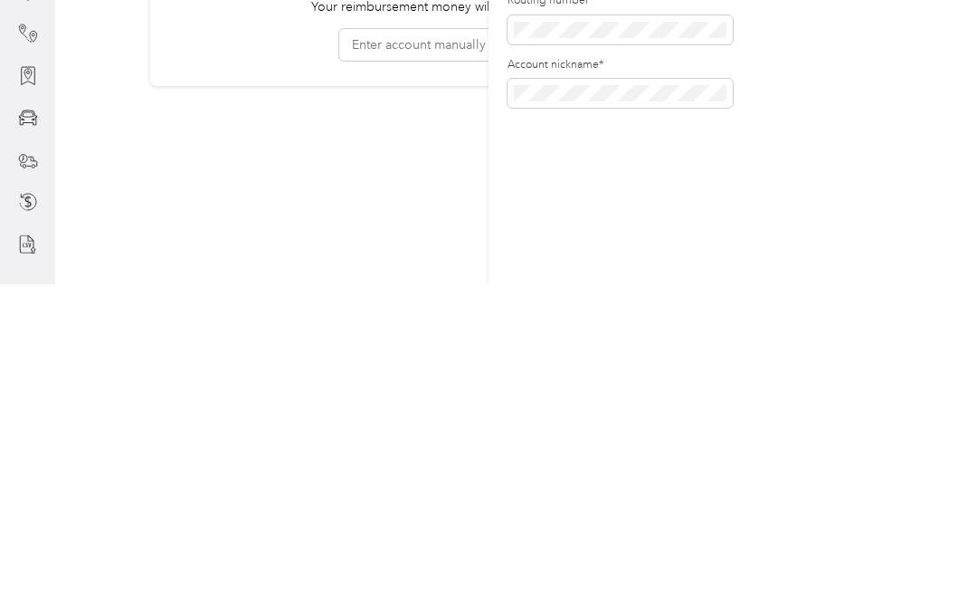
scroll to position [83, 0]
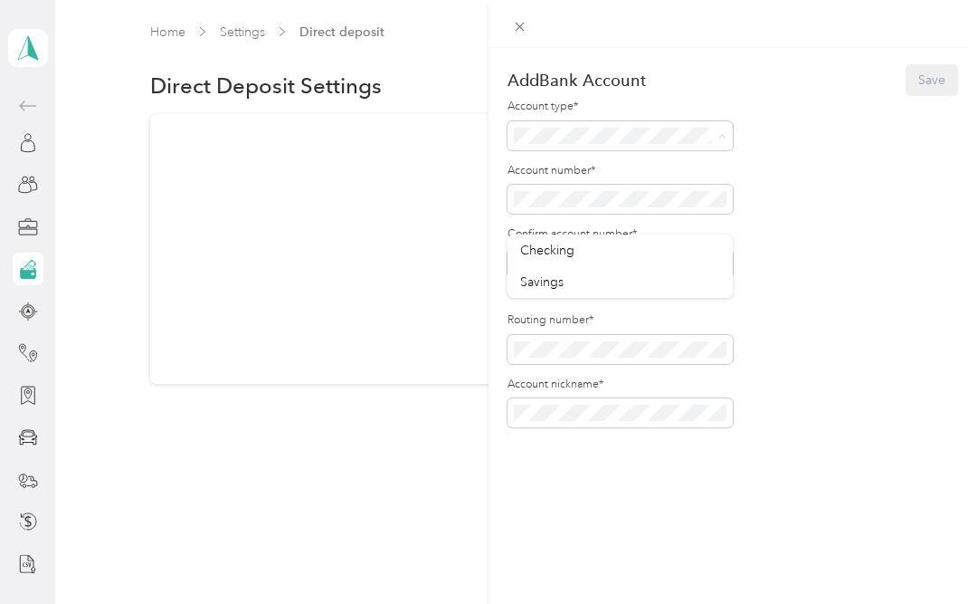
click at [677, 234] on li "Checking" at bounding box center [620, 250] width 225 height 32
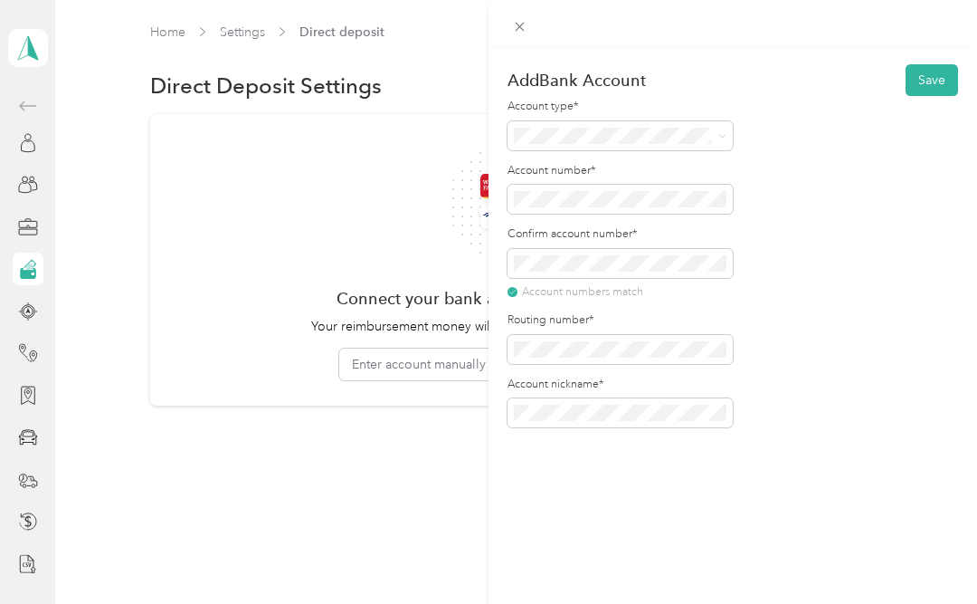
click at [946, 71] on button "Save" at bounding box center [932, 80] width 52 height 32
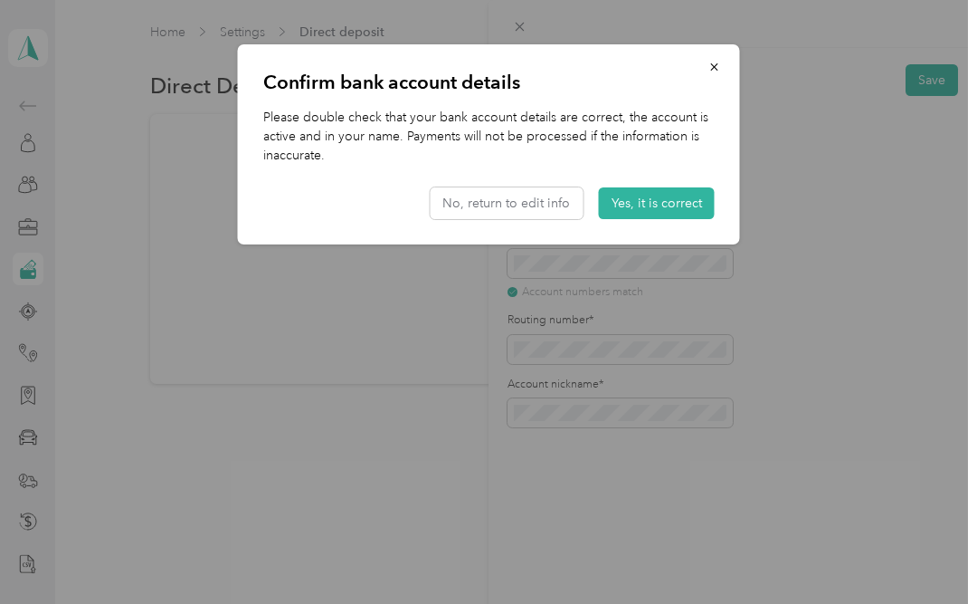
click at [664, 209] on button "Yes, it is correct" at bounding box center [657, 203] width 116 height 32
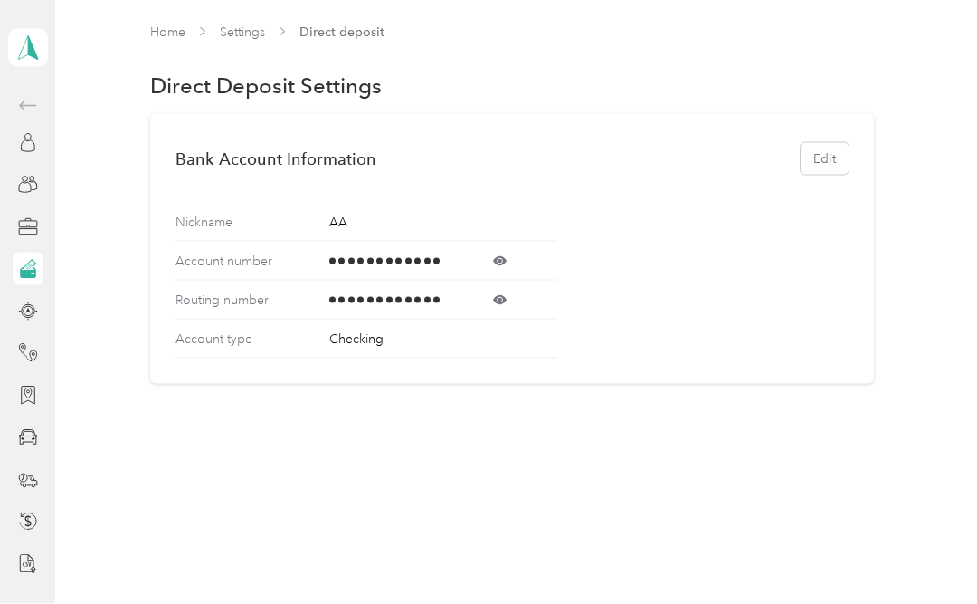
scroll to position [0, 0]
click at [935, 218] on div "Bank Account Information Edit Nickname AA Account number Routing number Account…" at bounding box center [512, 249] width 869 height 270
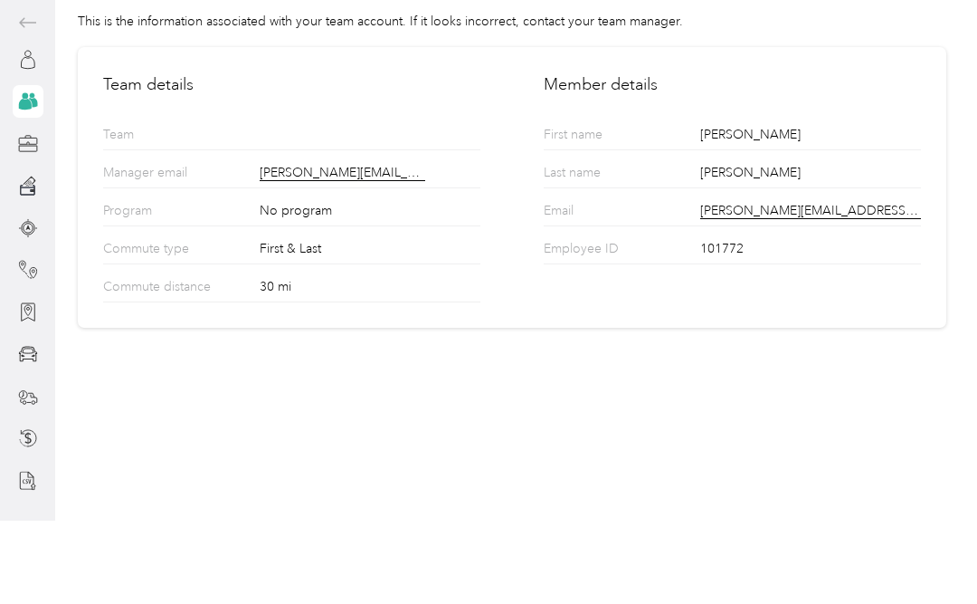
scroll to position [83, 0]
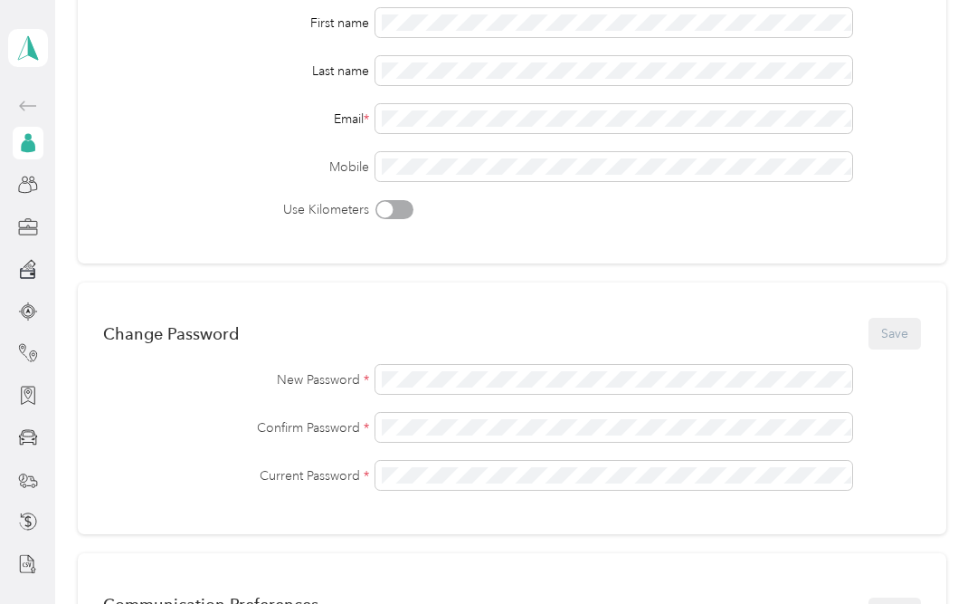
scroll to position [211, 0]
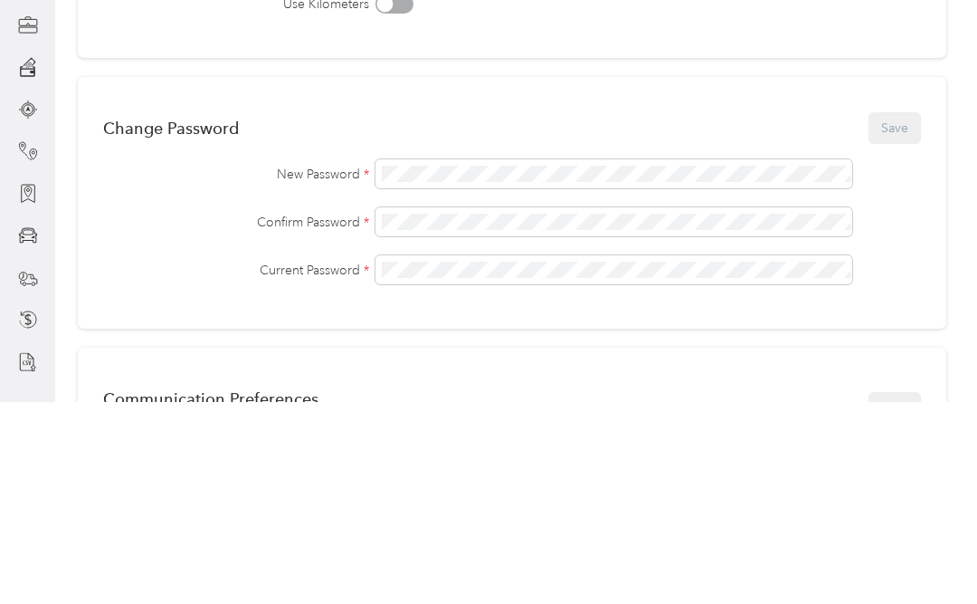
click at [707, 409] on span at bounding box center [613, 423] width 477 height 29
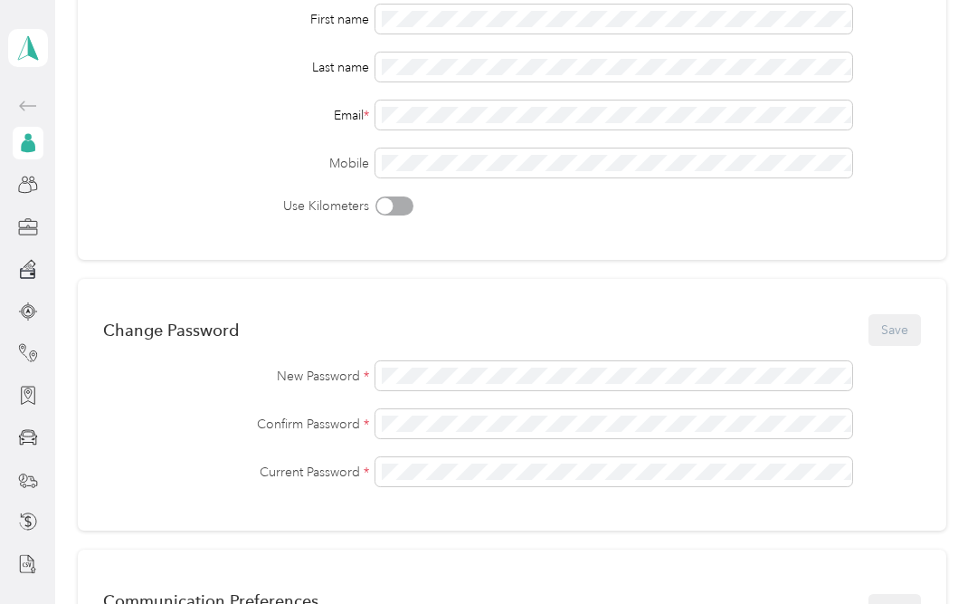
click at [617, 409] on span at bounding box center [613, 423] width 477 height 29
click at [906, 314] on button "Save" at bounding box center [895, 330] width 52 height 32
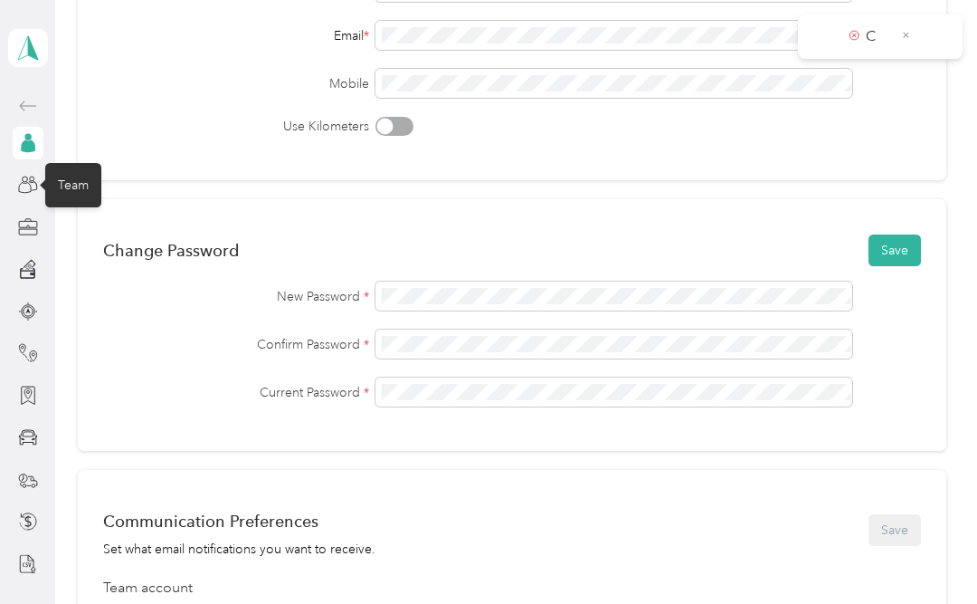
scroll to position [290, 0]
click at [36, 174] on div at bounding box center [28, 184] width 31 height 33
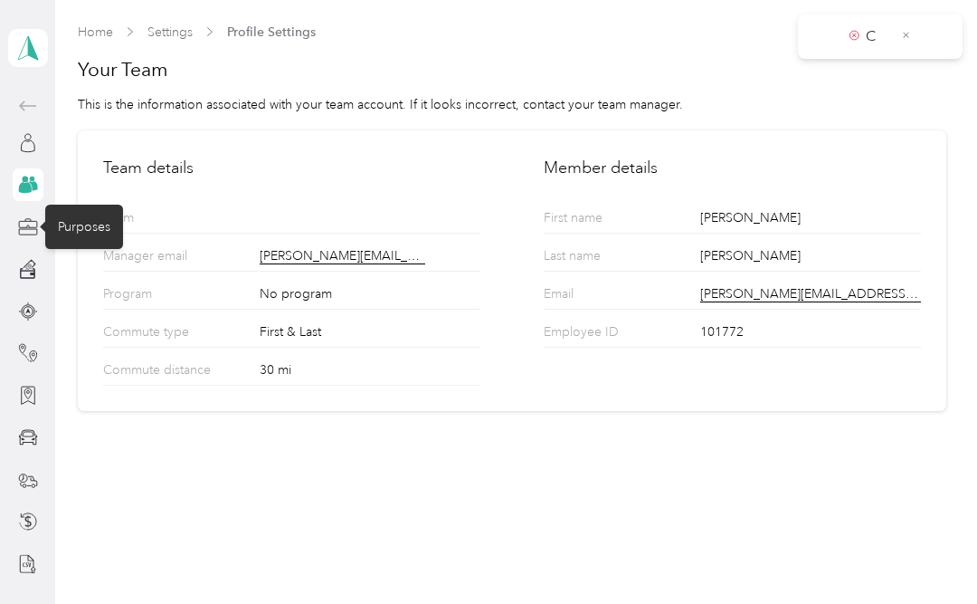
click at [89, 226] on div "Purposes" at bounding box center [84, 226] width 78 height 44
click at [38, 214] on div at bounding box center [28, 227] width 31 height 33
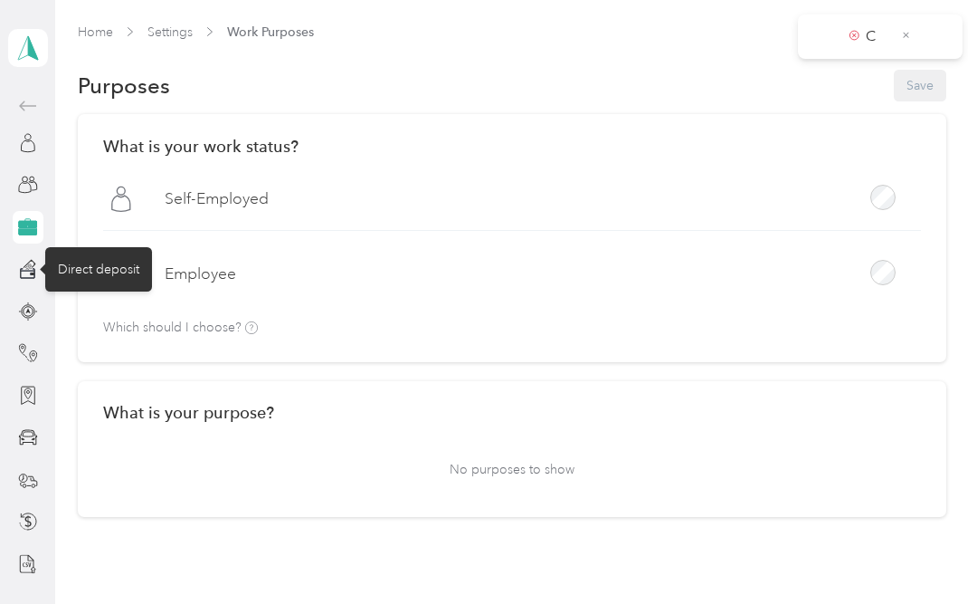
click at [37, 261] on icon at bounding box center [28, 269] width 20 height 20
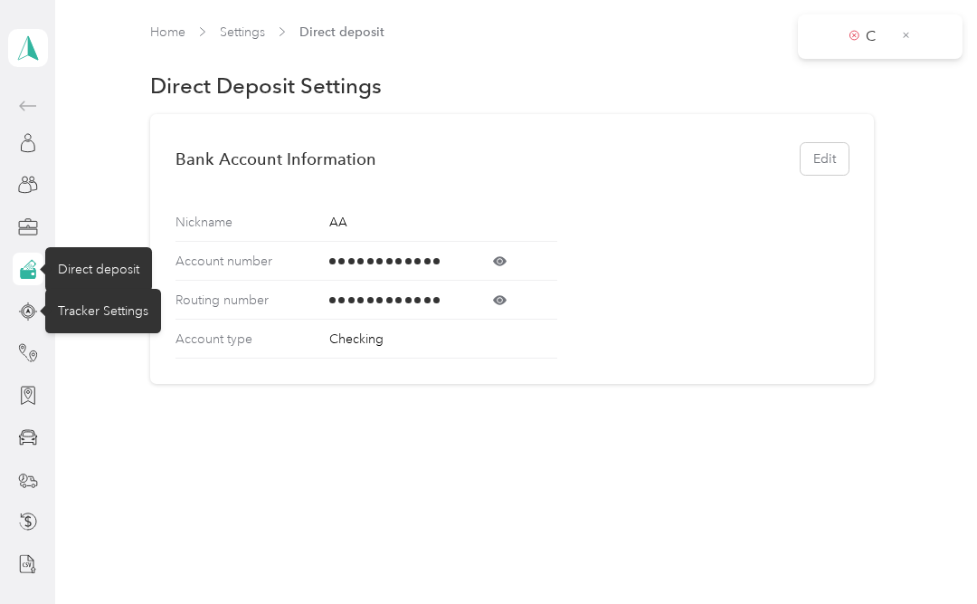
click at [93, 309] on div "Tracker Settings" at bounding box center [103, 311] width 116 height 44
click at [18, 301] on icon at bounding box center [28, 311] width 20 height 20
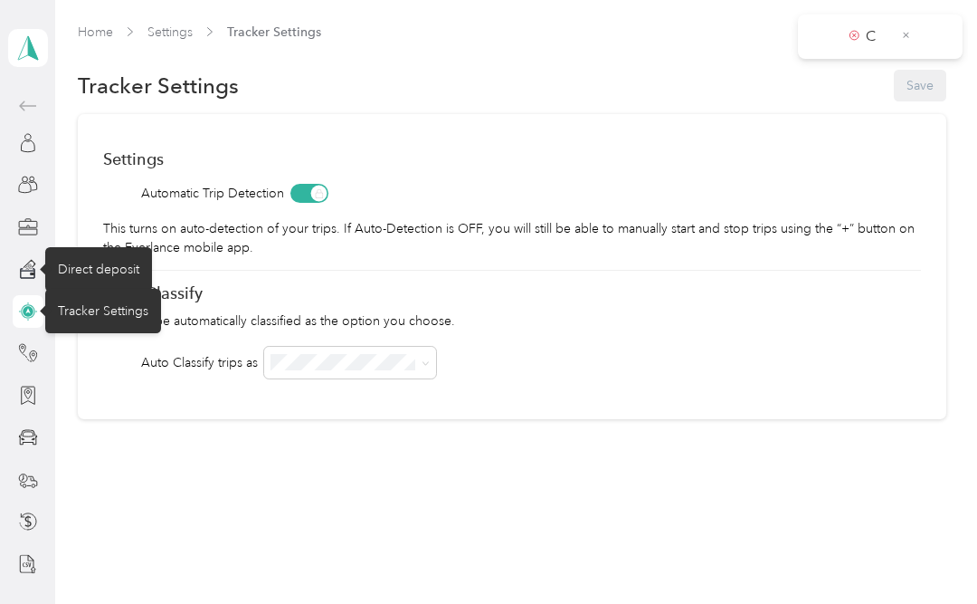
scroll to position [63, 0]
click at [585, 452] on div "Home Settings Tracker Settings Tracker Settings Save Settings Automatic Trip De…" at bounding box center [511, 259] width 913 height 518
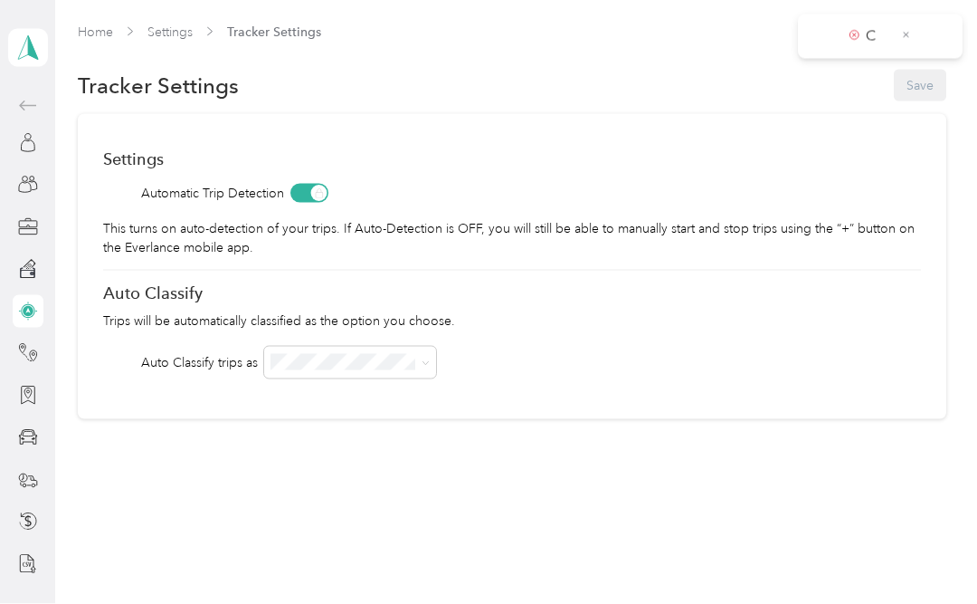
scroll to position [64, 0]
click at [426, 359] on icon at bounding box center [426, 363] width 8 height 8
click at [365, 386] on div "Personal" at bounding box center [350, 395] width 147 height 19
click at [414, 418] on div "OFF" at bounding box center [350, 427] width 147 height 19
click at [29, 337] on div at bounding box center [28, 353] width 31 height 33
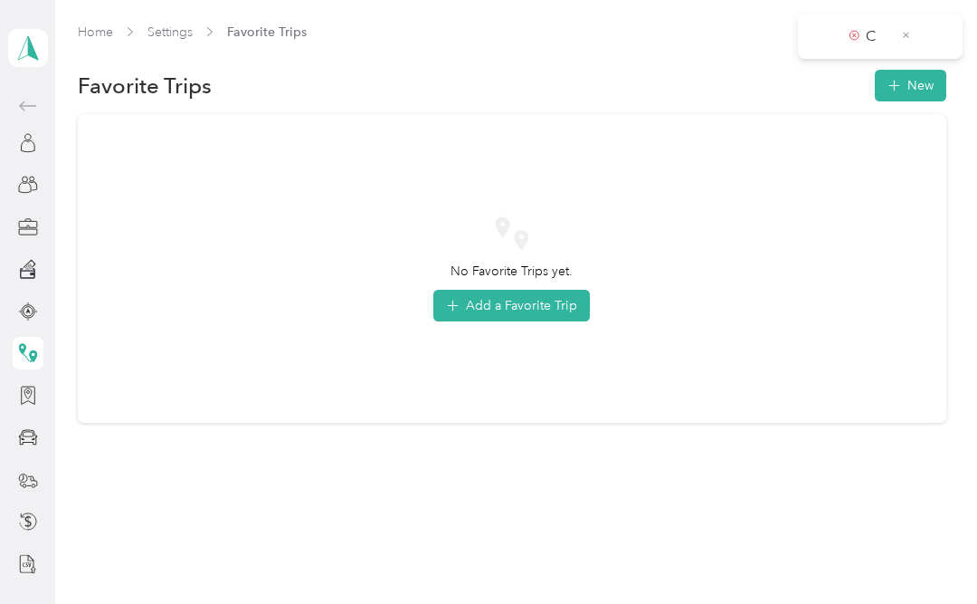
click at [31, 379] on div at bounding box center [28, 395] width 31 height 33
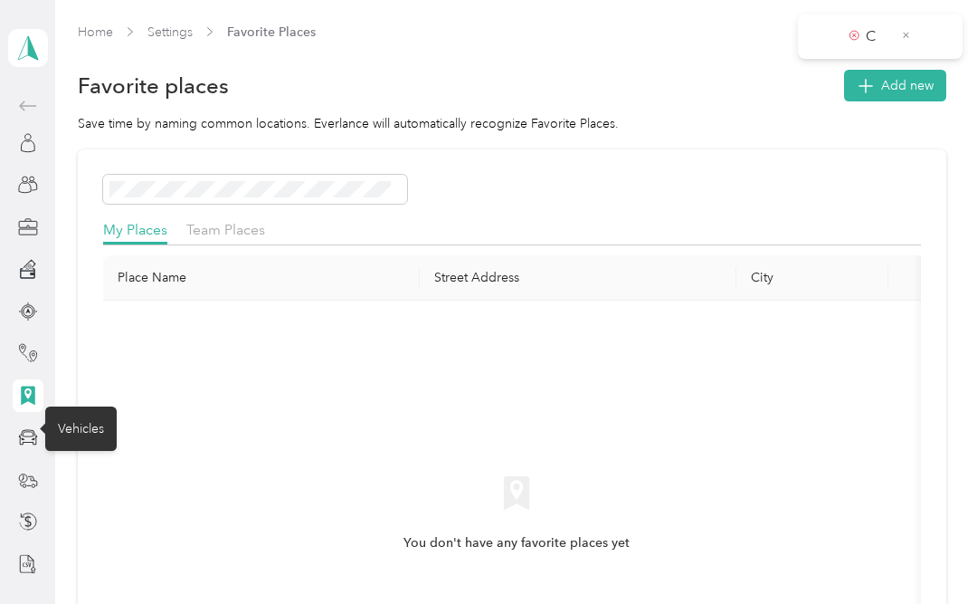
click at [26, 427] on icon at bounding box center [28, 437] width 20 height 20
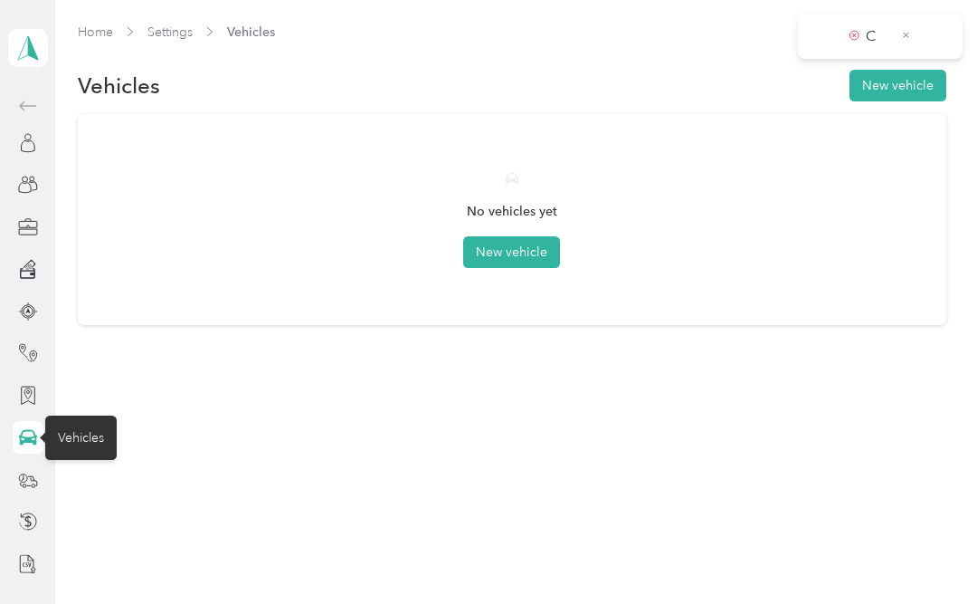
click at [531, 236] on button "New vehicle" at bounding box center [511, 252] width 97 height 32
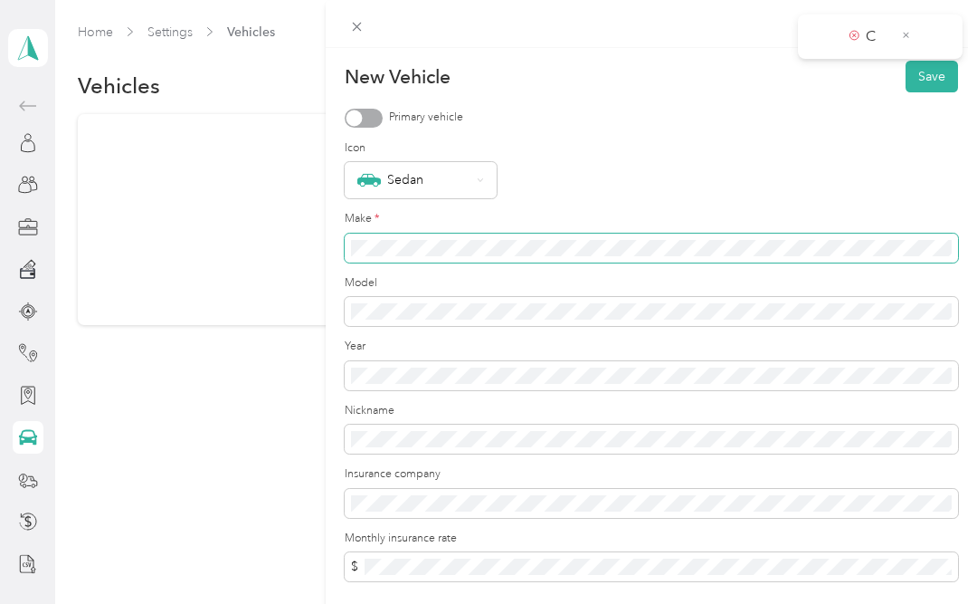
scroll to position [63, 0]
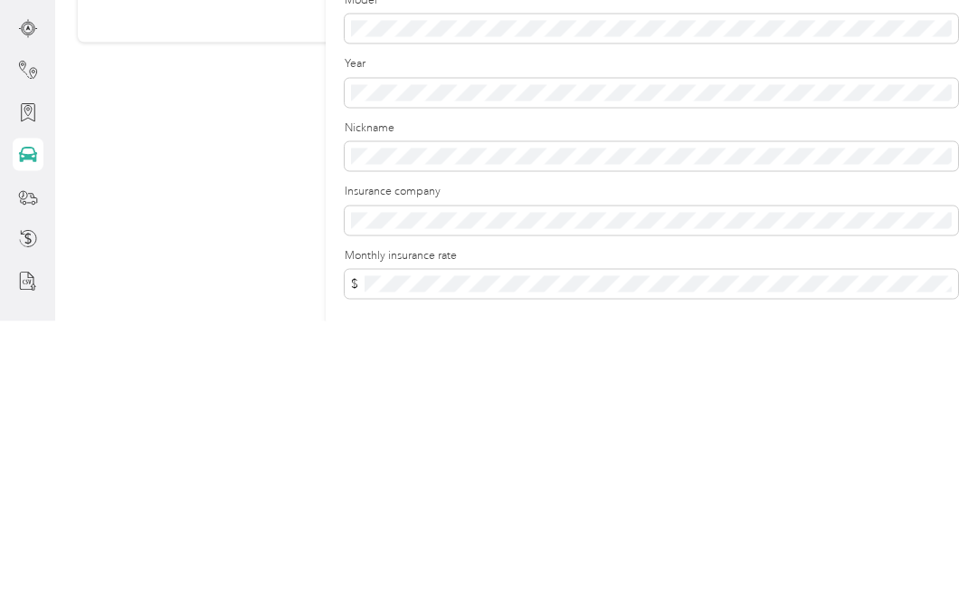
click at [672, 403] on div "Nickname" at bounding box center [651, 429] width 613 height 52
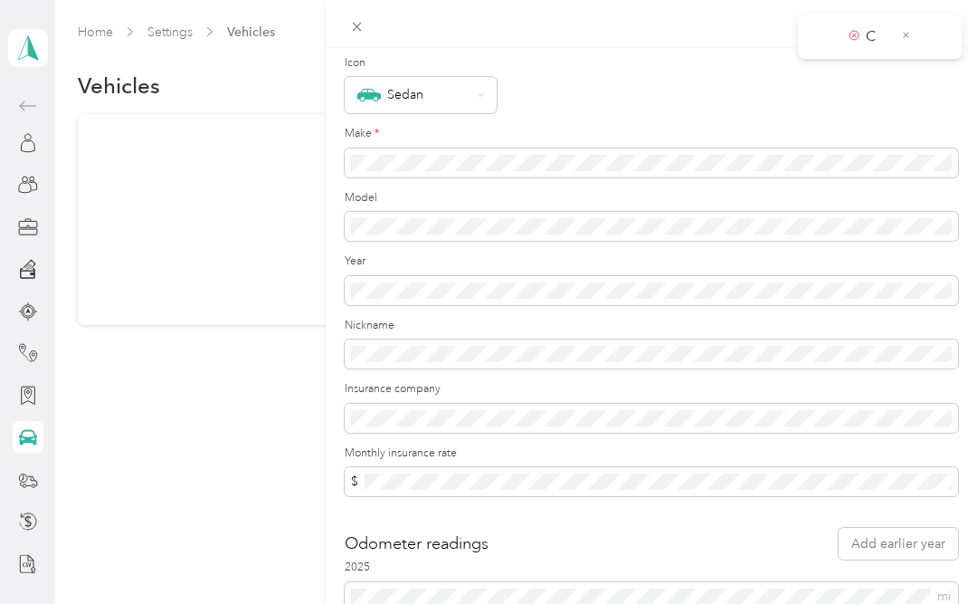
scroll to position [84, 0]
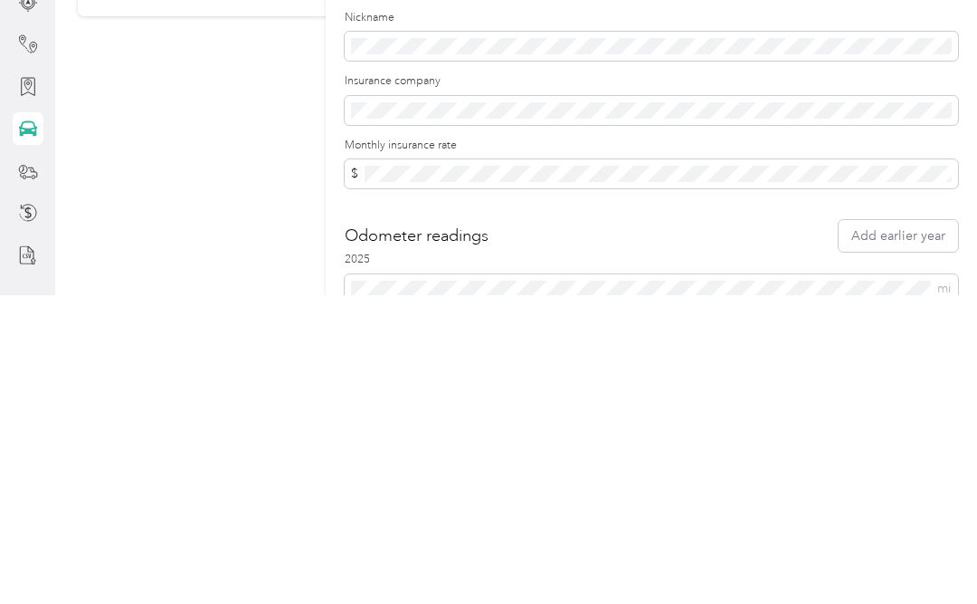
click at [742, 404] on span at bounding box center [651, 418] width 613 height 29
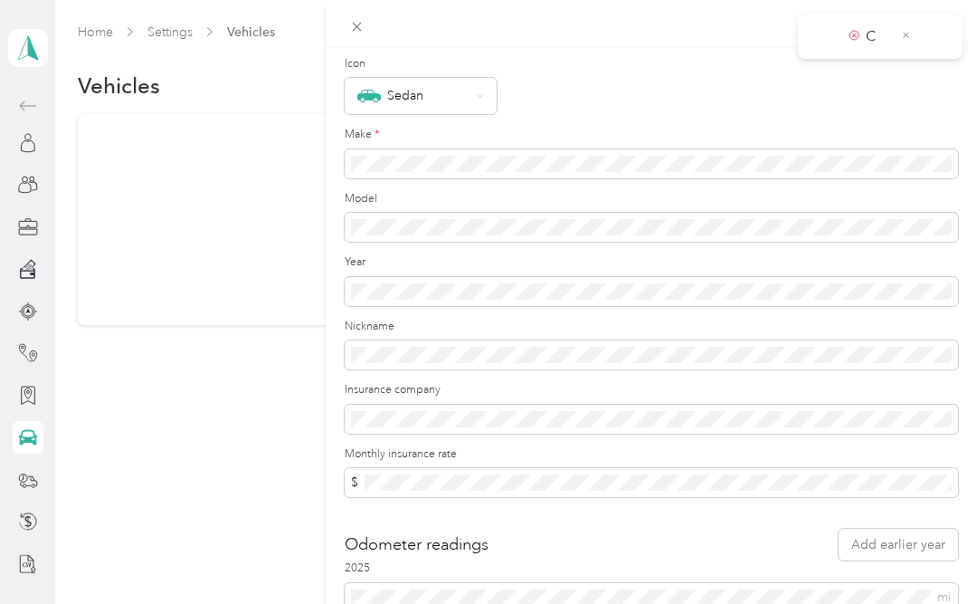
click at [863, 537] on button "Add earlier year" at bounding box center [898, 544] width 119 height 32
click at [869, 528] on button "Add earlier year" at bounding box center [898, 544] width 119 height 32
click at [872, 535] on button "Add earlier year" at bounding box center [898, 544] width 119 height 32
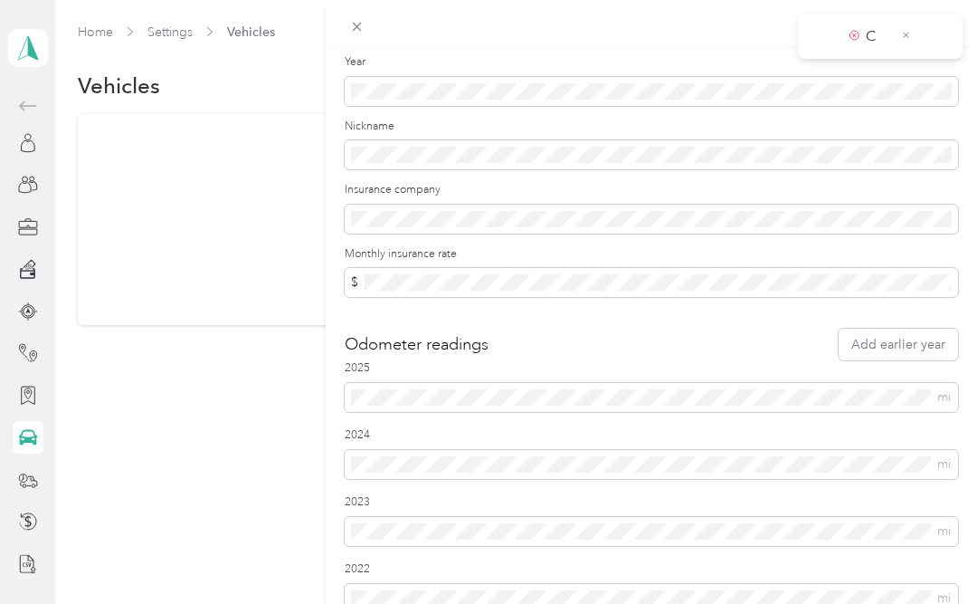
scroll to position [283, 0]
click at [902, 332] on button "Add earlier year" at bounding box center [898, 345] width 119 height 32
click at [896, 334] on button "Add earlier year" at bounding box center [898, 345] width 119 height 32
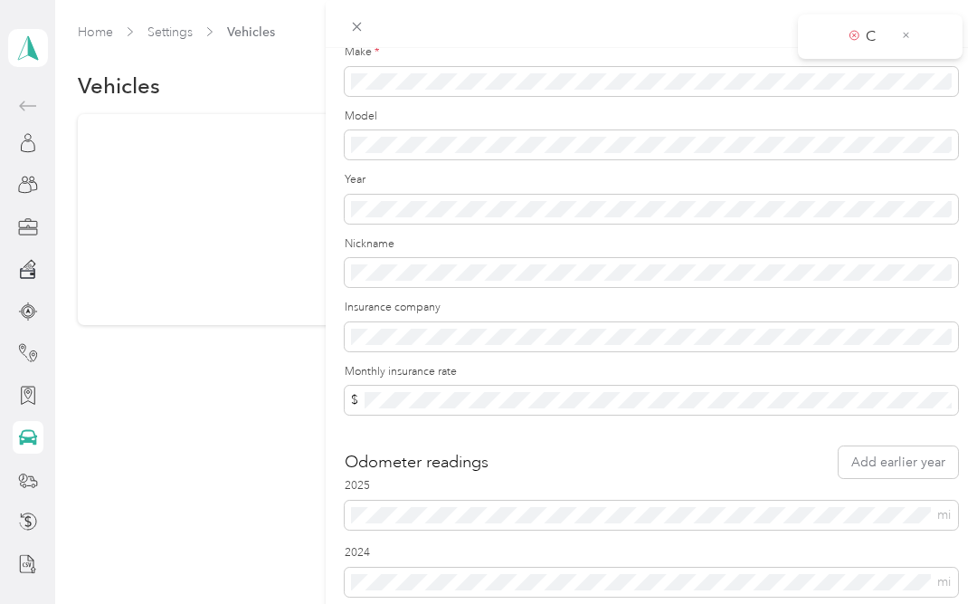
scroll to position [174, 0]
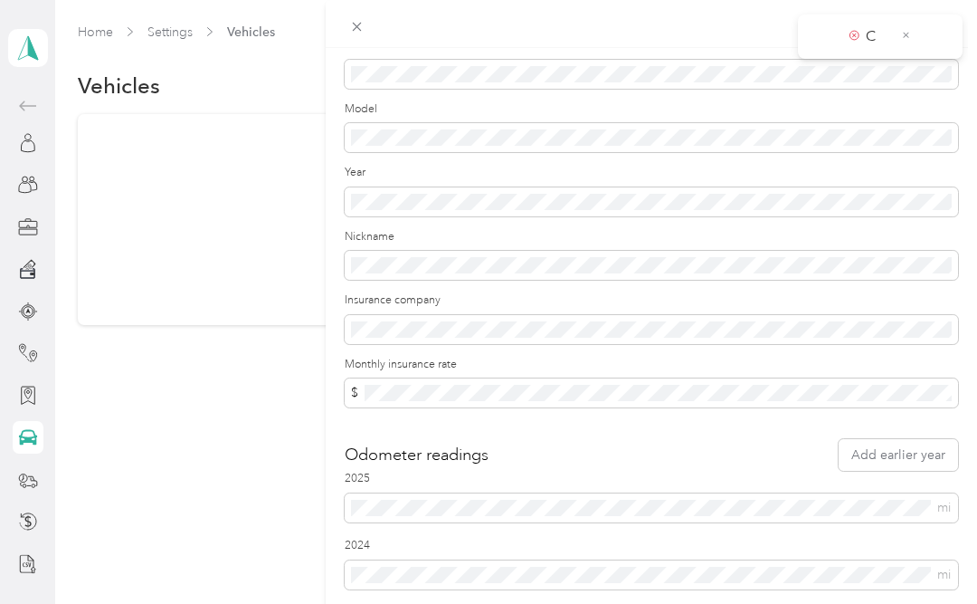
click at [873, 460] on button "Add earlier year" at bounding box center [898, 455] width 119 height 32
click at [883, 445] on button "Add earlier year" at bounding box center [898, 455] width 119 height 32
click at [860, 452] on button "Add earlier year" at bounding box center [898, 455] width 119 height 32
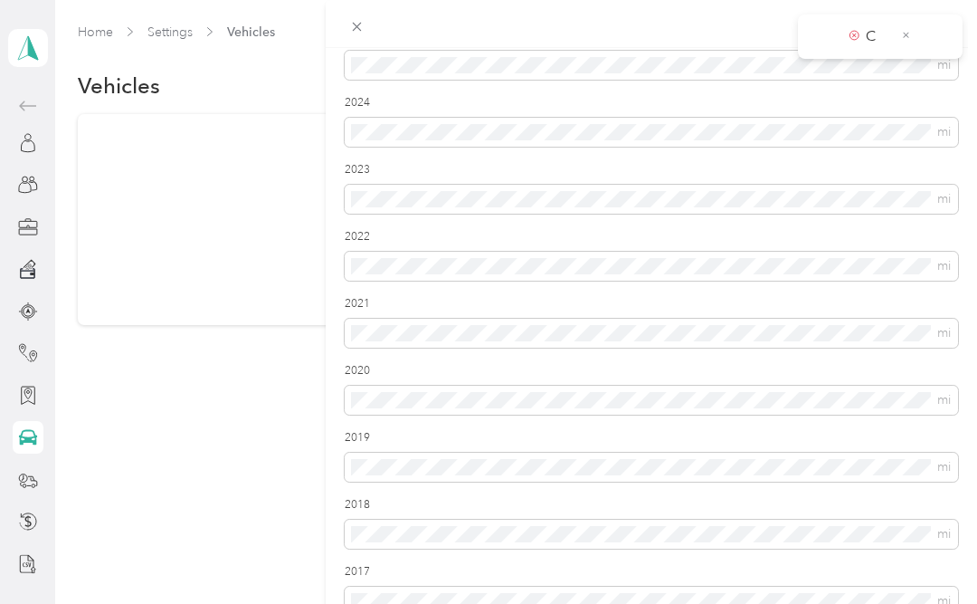
scroll to position [616, 0]
click at [34, 398] on div "New Vehicle Save Primary vehicle Icon Sedan Make * Model Year Nickname Insuranc…" at bounding box center [488, 302] width 977 height 604
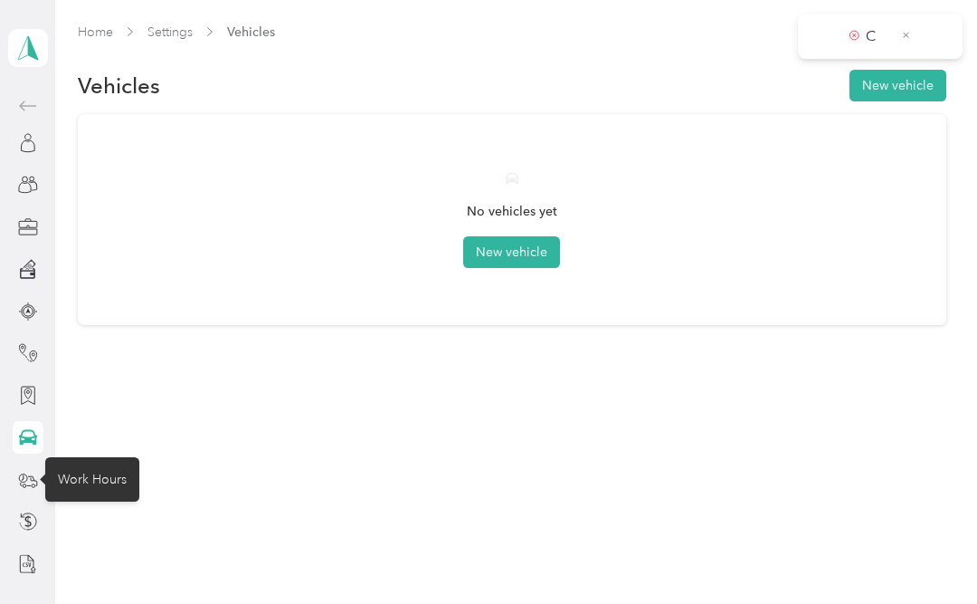
click at [37, 470] on icon at bounding box center [28, 480] width 20 height 20
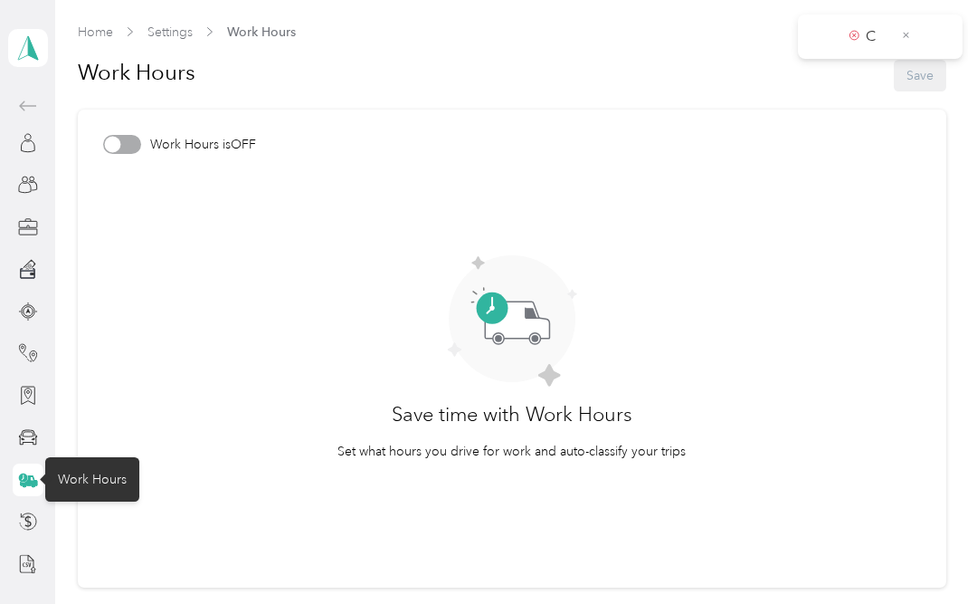
click at [38, 505] on div at bounding box center [28, 521] width 31 height 33
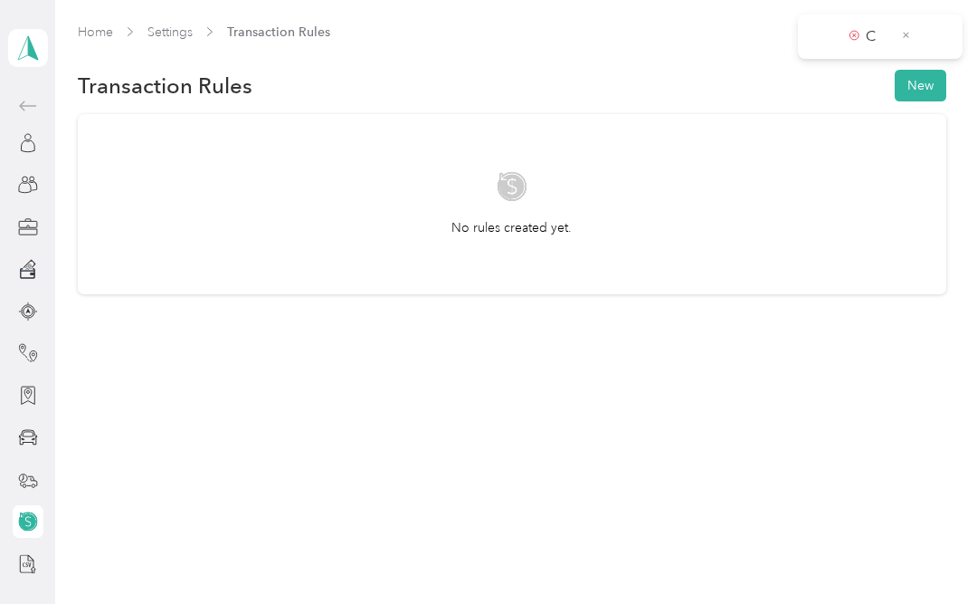
scroll to position [83, 0]
click at [35, 547] on div at bounding box center [28, 563] width 31 height 33
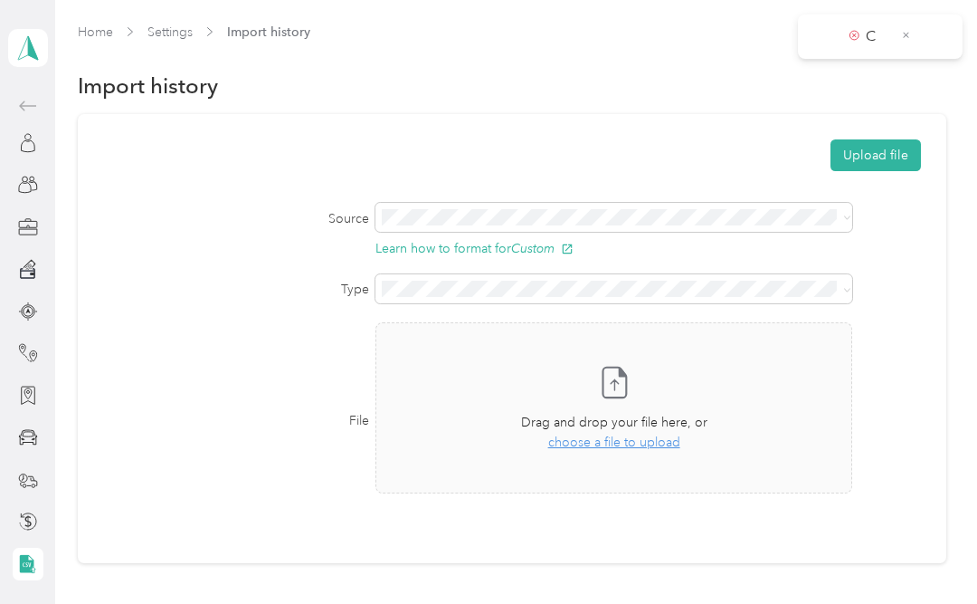
click at [842, 283] on span at bounding box center [844, 288] width 14 height 13
click at [497, 322] on div "Trips" at bounding box center [609, 320] width 436 height 19
click at [903, 37] on icon at bounding box center [906, 35] width 10 height 16
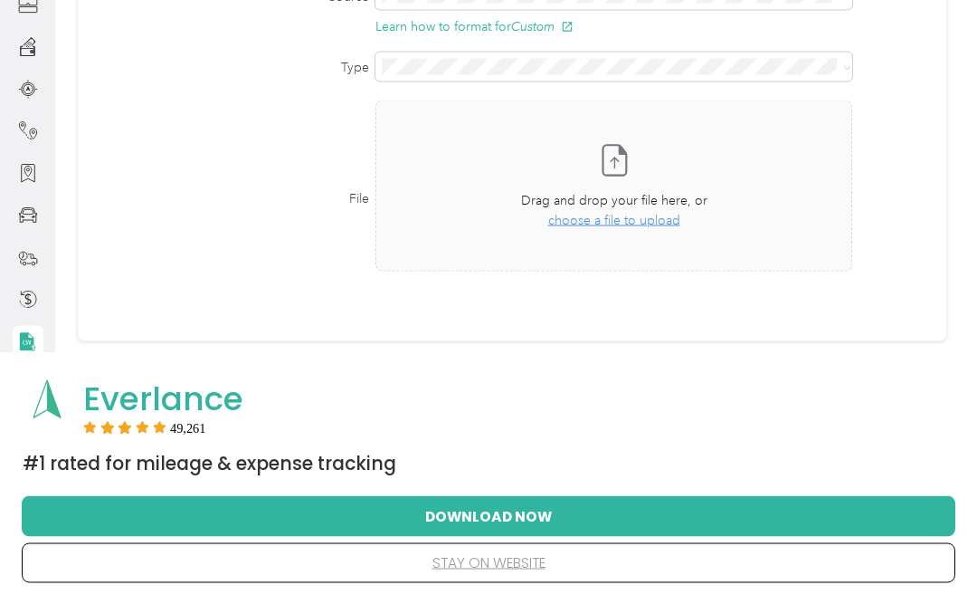
scroll to position [223, 0]
click at [484, 582] on button "stay on website" at bounding box center [489, 563] width 876 height 38
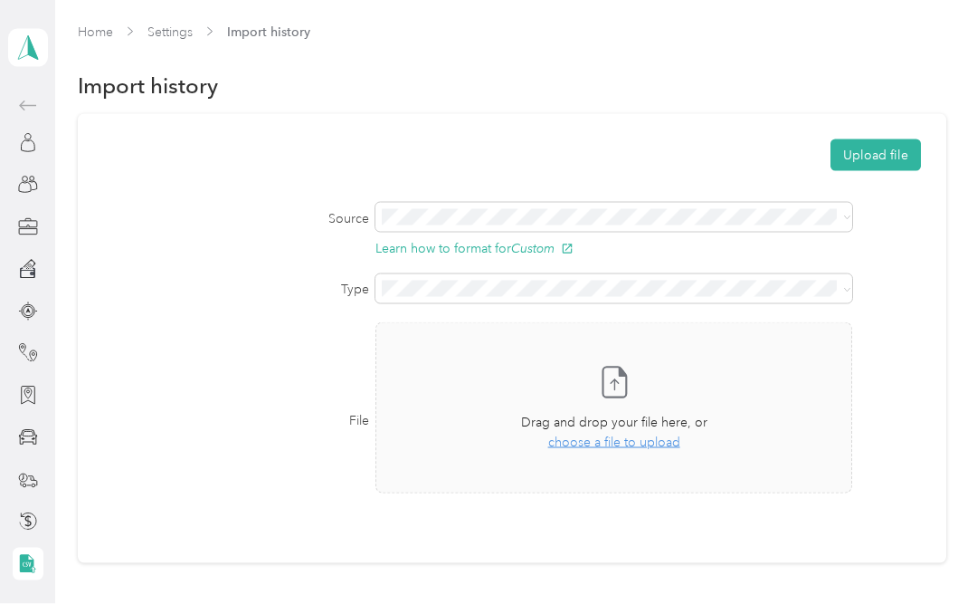
scroll to position [0, 0]
click at [13, 143] on div at bounding box center [28, 143] width 31 height 33
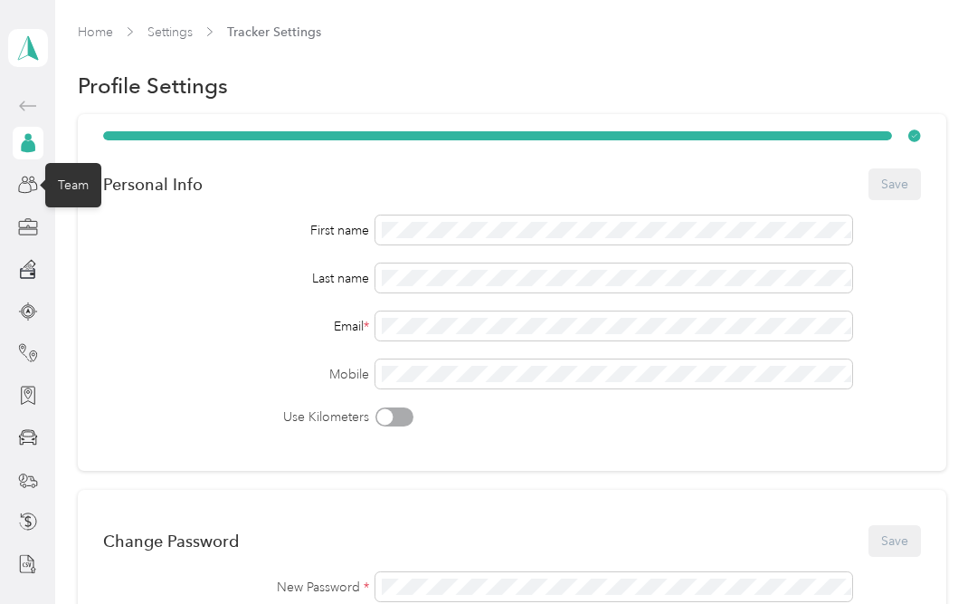
click at [36, 182] on icon at bounding box center [28, 185] width 20 height 20
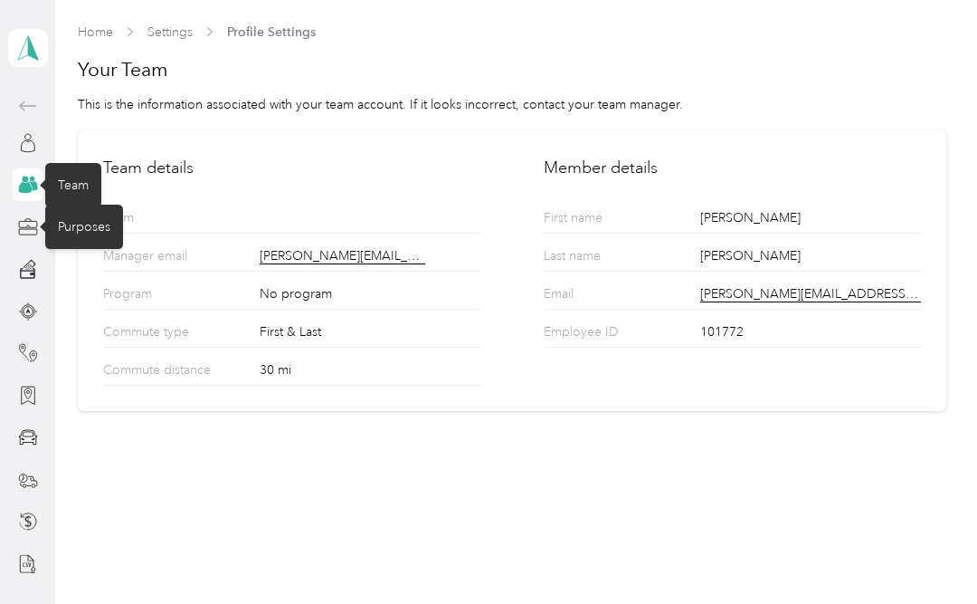
click at [50, 223] on div "Purposes" at bounding box center [84, 226] width 78 height 44
click at [31, 213] on div at bounding box center [28, 227] width 31 height 33
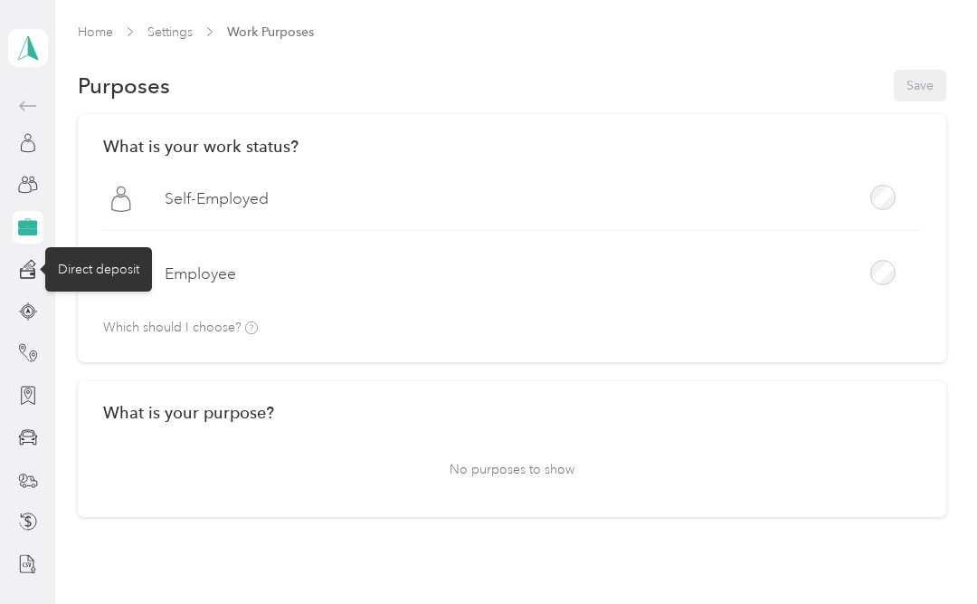
click at [32, 261] on icon at bounding box center [29, 264] width 13 height 8
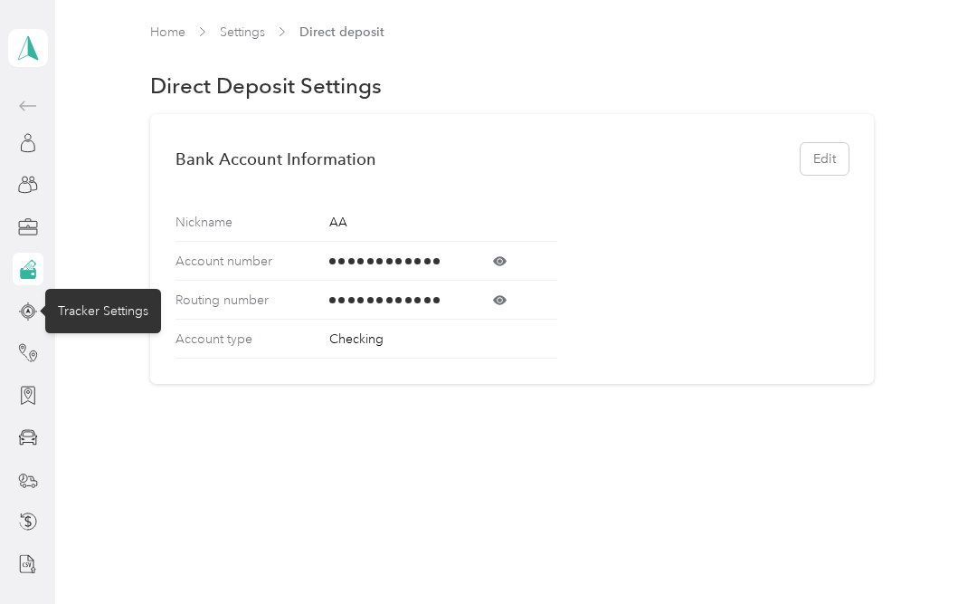
click at [69, 305] on div "Tracker Settings" at bounding box center [103, 311] width 116 height 44
click at [42, 297] on div at bounding box center [28, 311] width 31 height 33
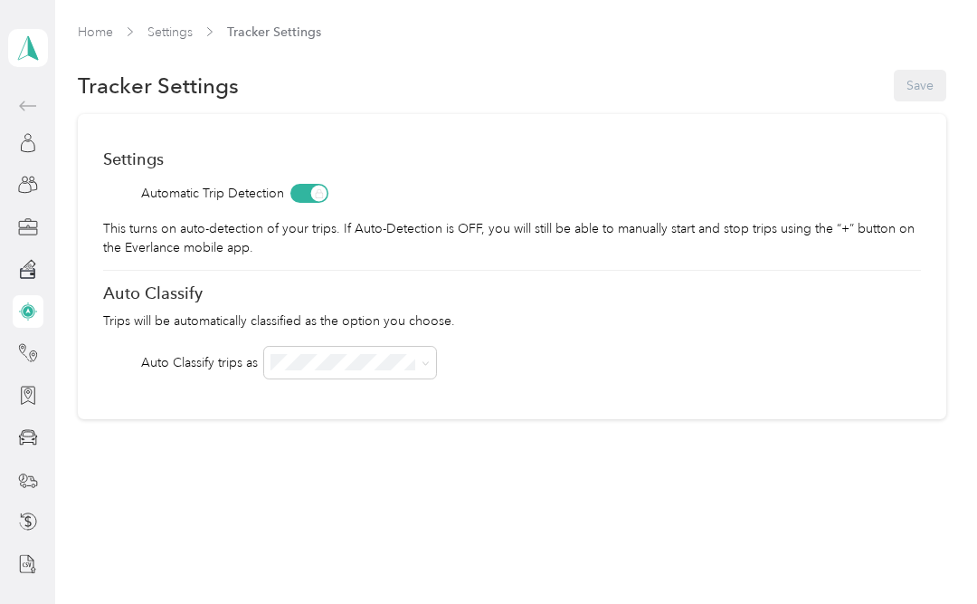
click at [426, 364] on icon at bounding box center [425, 363] width 5 height 4
click at [544, 353] on div "Auto Classify trips as" at bounding box center [512, 363] width 818 height 32
click at [90, 382] on div "Favorite Places" at bounding box center [99, 395] width 109 height 44
click at [94, 386] on div "Favorite Places" at bounding box center [99, 395] width 109 height 44
click at [38, 464] on div at bounding box center [28, 479] width 31 height 33
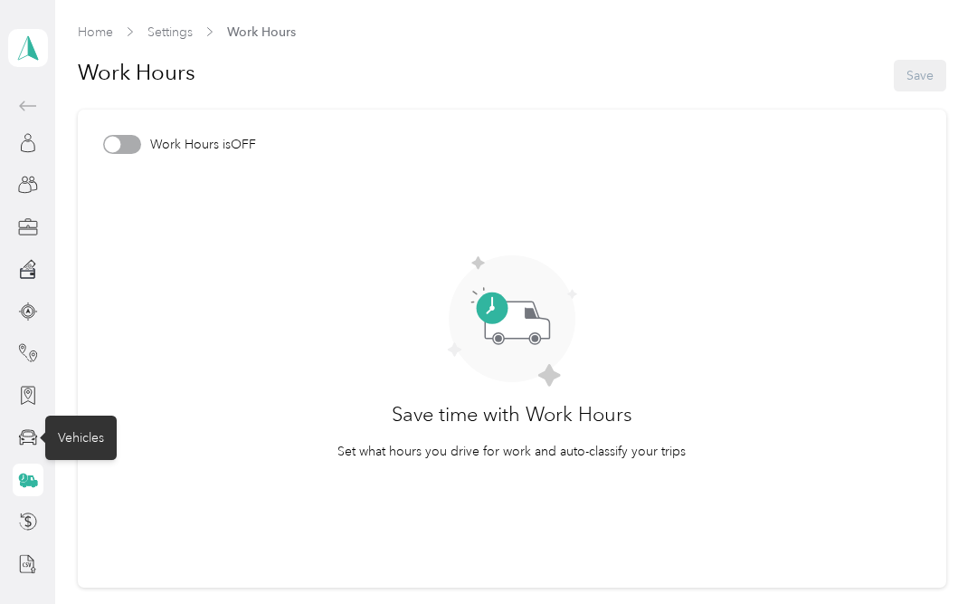
click at [27, 428] on icon at bounding box center [28, 437] width 20 height 20
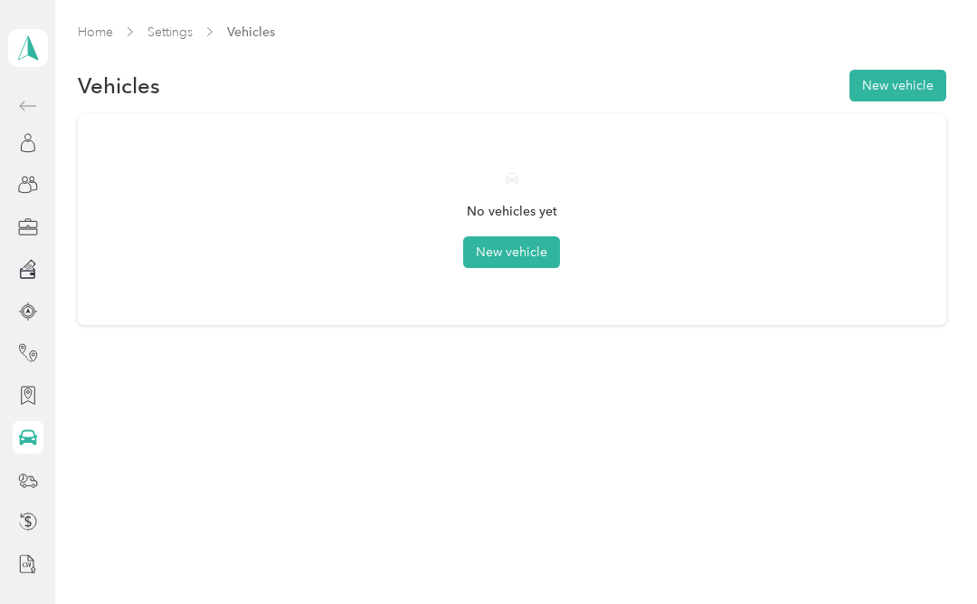
click at [30, 432] on icon at bounding box center [28, 437] width 20 height 20
click at [514, 248] on button "New vehicle" at bounding box center [511, 252] width 97 height 32
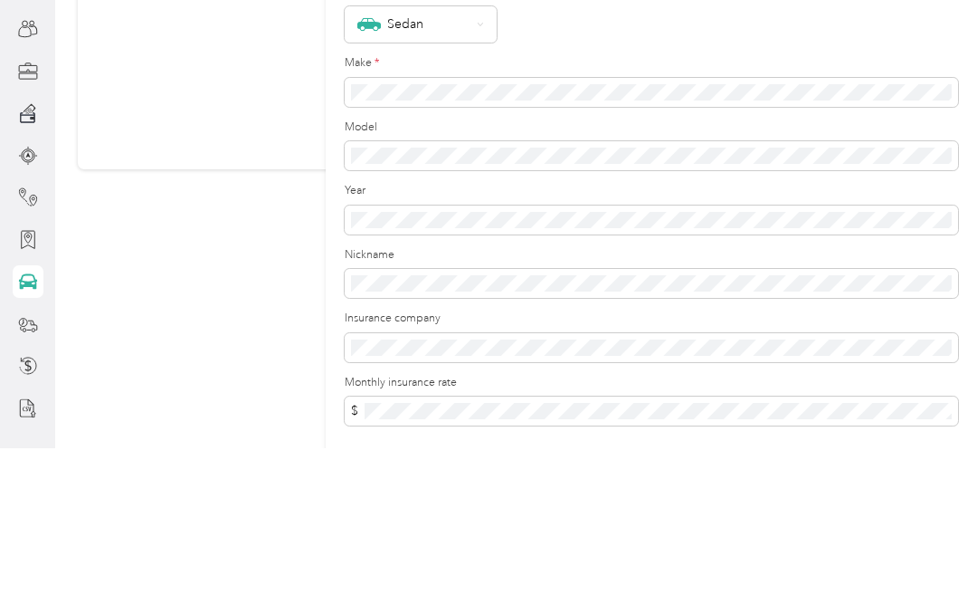
click at [789, 172] on form "New Vehicle Save Primary vehicle Icon Sedan Make * Model Year Nickname Insuranc…" at bounding box center [651, 378] width 613 height 635
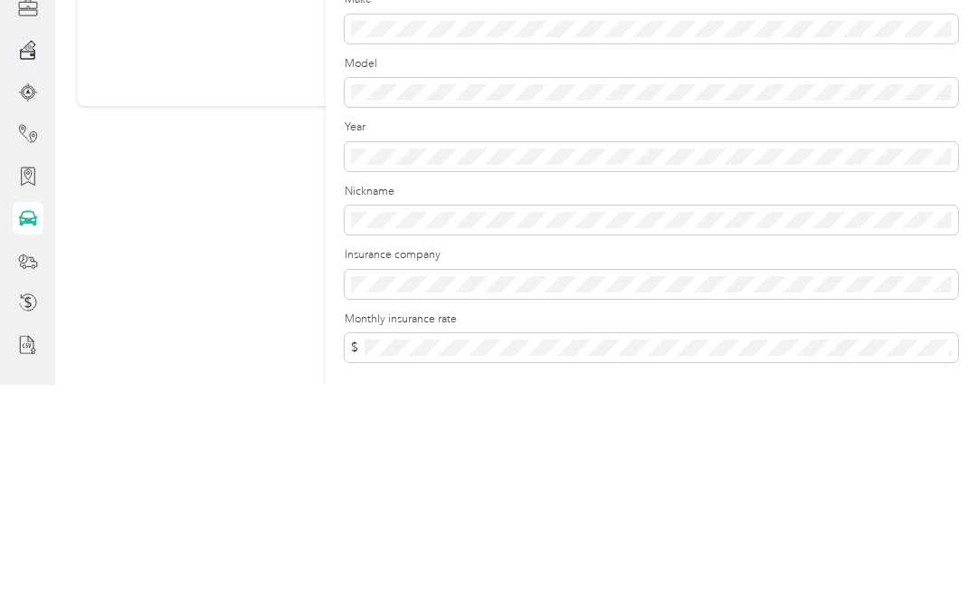
click at [760, 338] on div "Year" at bounding box center [651, 364] width 613 height 52
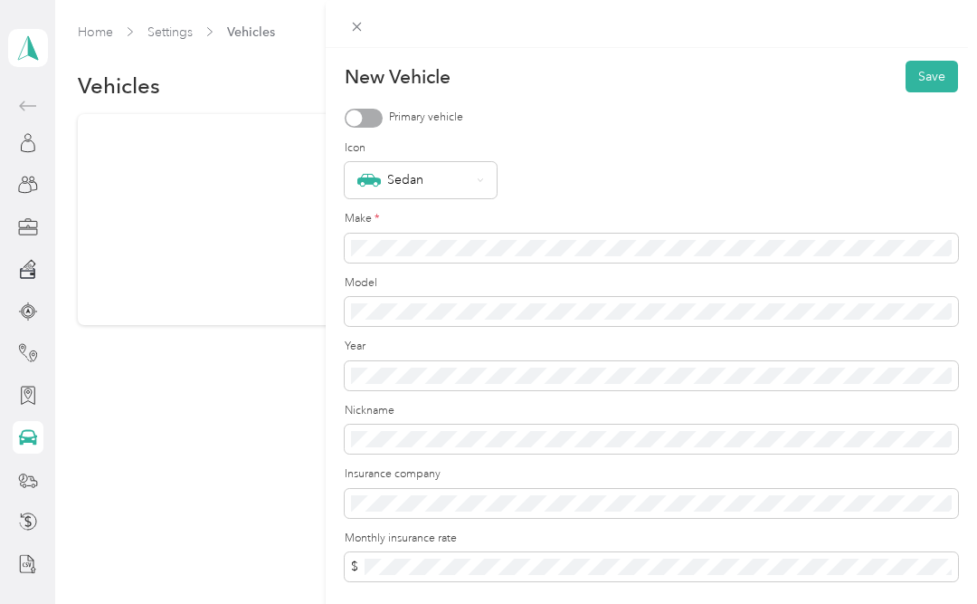
scroll to position [0, 0]
click at [935, 77] on button "Save" at bounding box center [932, 77] width 52 height 32
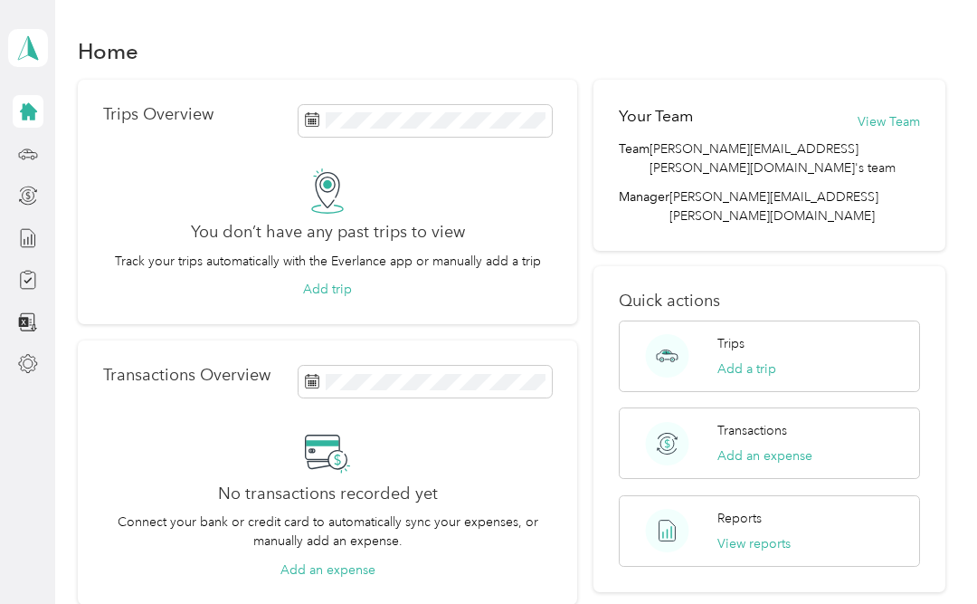
click at [30, 160] on icon at bounding box center [28, 154] width 20 height 20
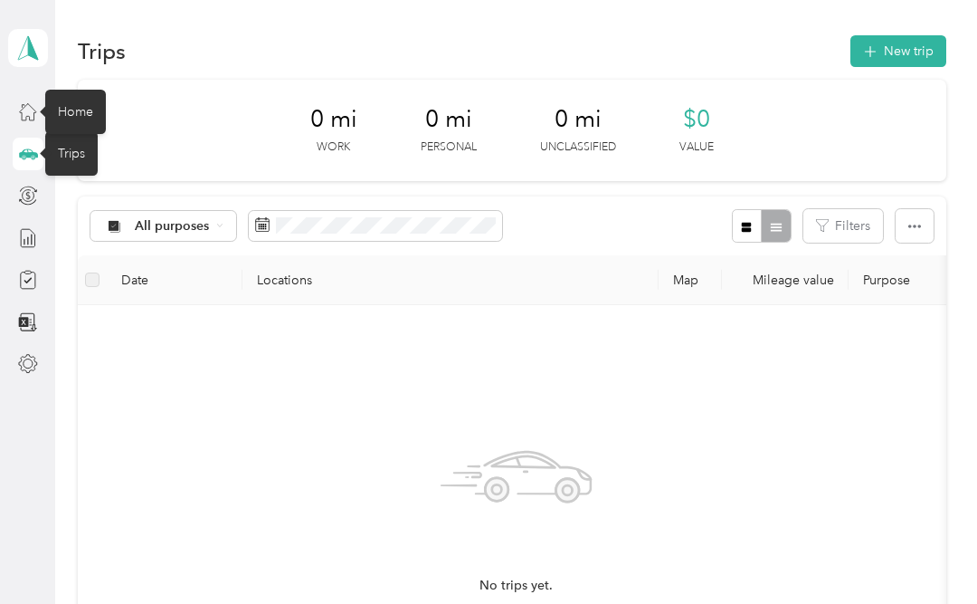
click at [78, 101] on div "Home" at bounding box center [75, 112] width 61 height 44
click at [90, 114] on div "Home" at bounding box center [75, 112] width 61 height 44
click at [35, 43] on icon at bounding box center [27, 47] width 27 height 25
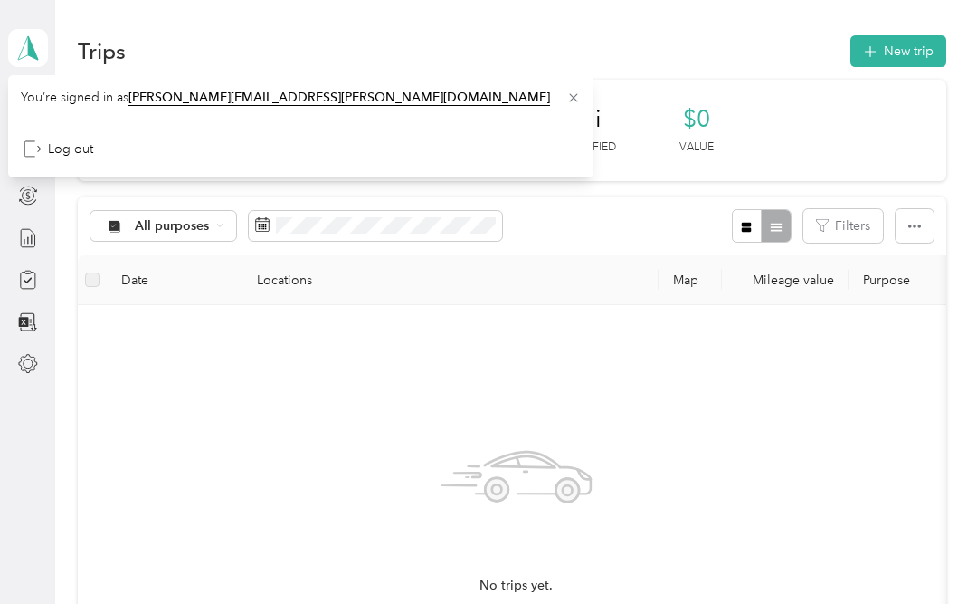
click at [551, 364] on div "No trips yet. Add a trip" at bounding box center [516, 534] width 849 height 431
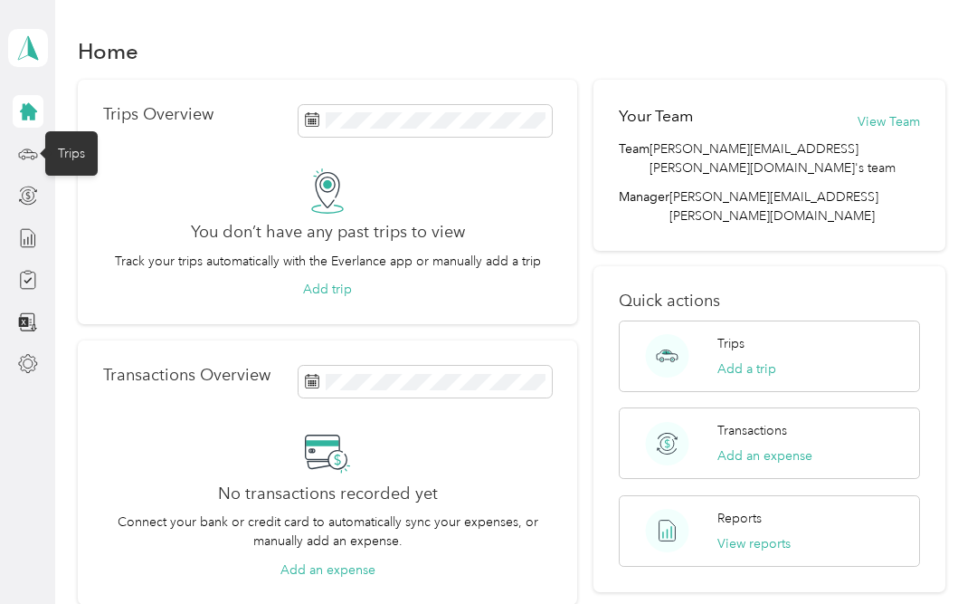
click at [25, 144] on icon at bounding box center [28, 154] width 20 height 20
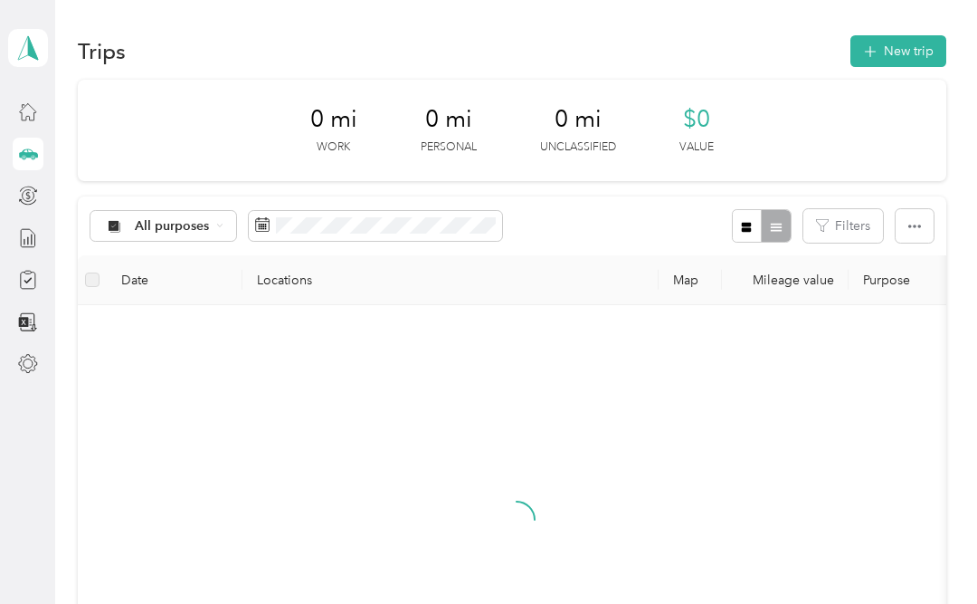
click at [68, 143] on div "Trips" at bounding box center [71, 153] width 52 height 44
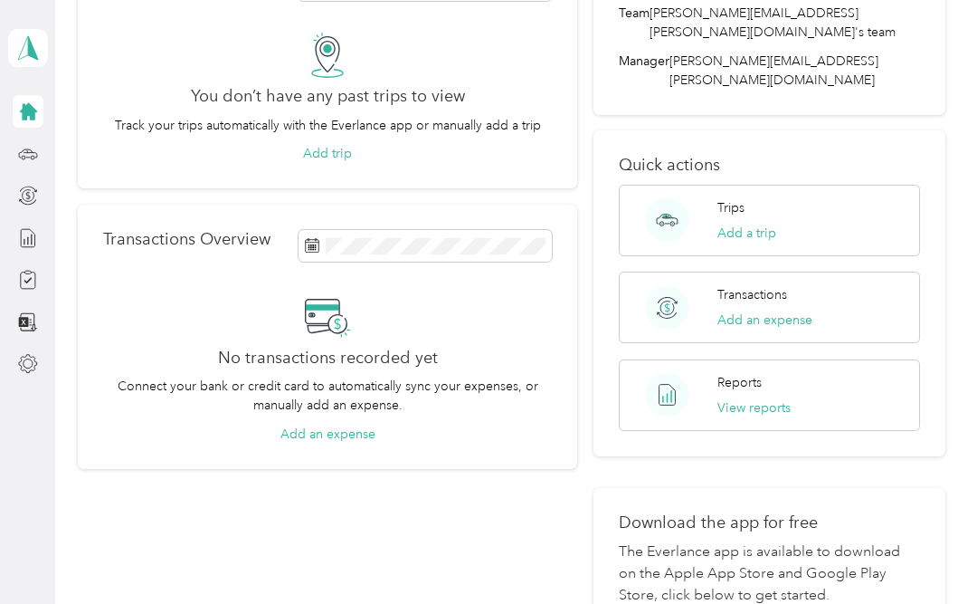
scroll to position [135, 0]
click at [762, 374] on p "Reports" at bounding box center [740, 383] width 44 height 19
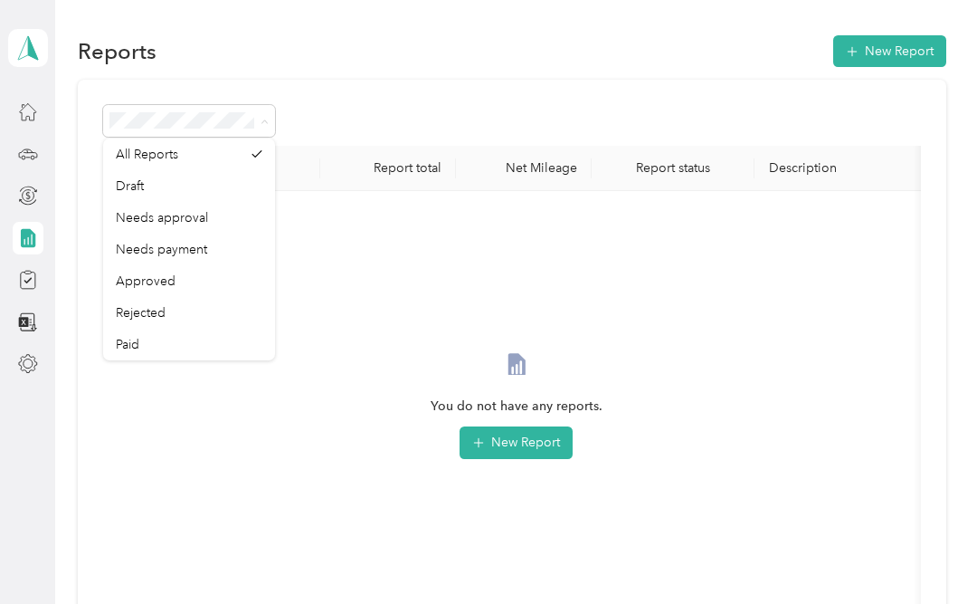
click at [227, 448] on div "You do not have any reports. New Report" at bounding box center [517, 420] width 798 height 431
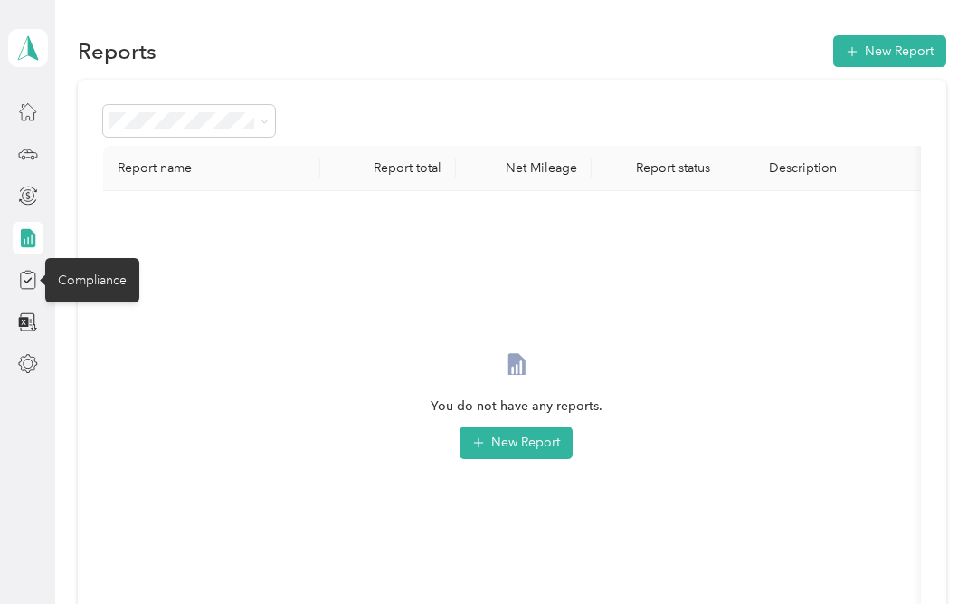
click at [91, 285] on div "Compliance" at bounding box center [92, 280] width 94 height 44
click at [43, 275] on div at bounding box center [28, 279] width 31 height 33
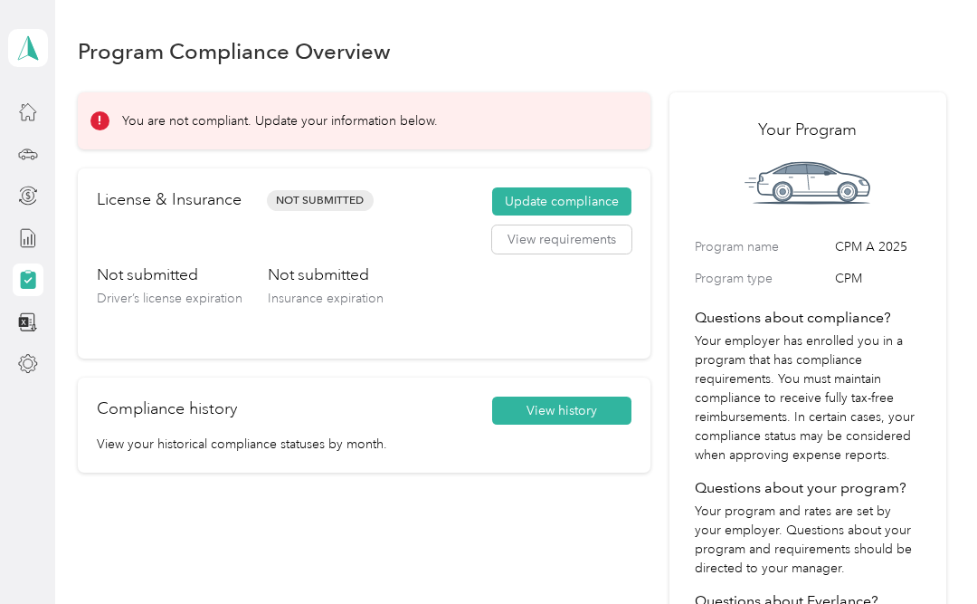
click at [576, 204] on button "Update compliance" at bounding box center [561, 201] width 139 height 29
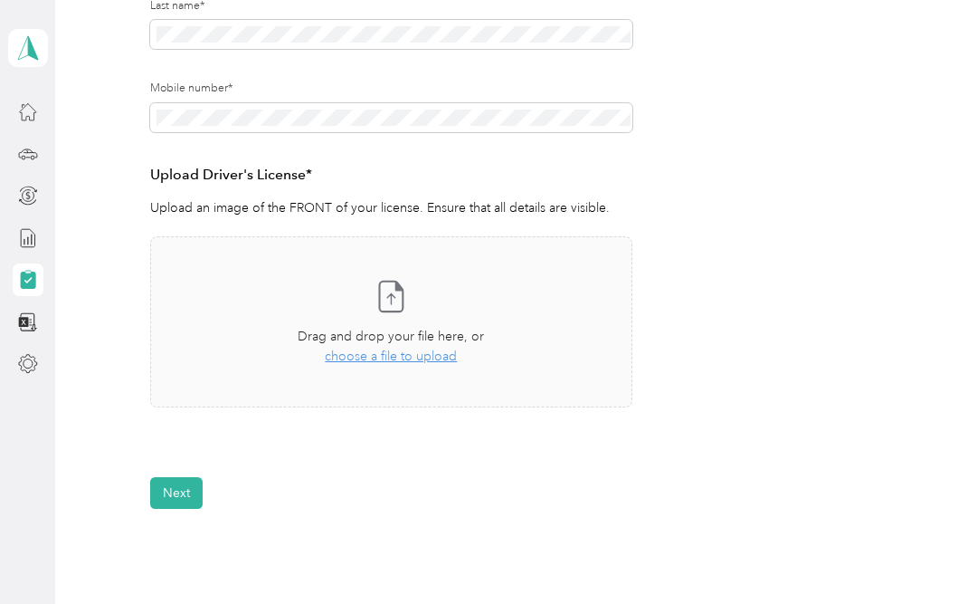
scroll to position [375, 0]
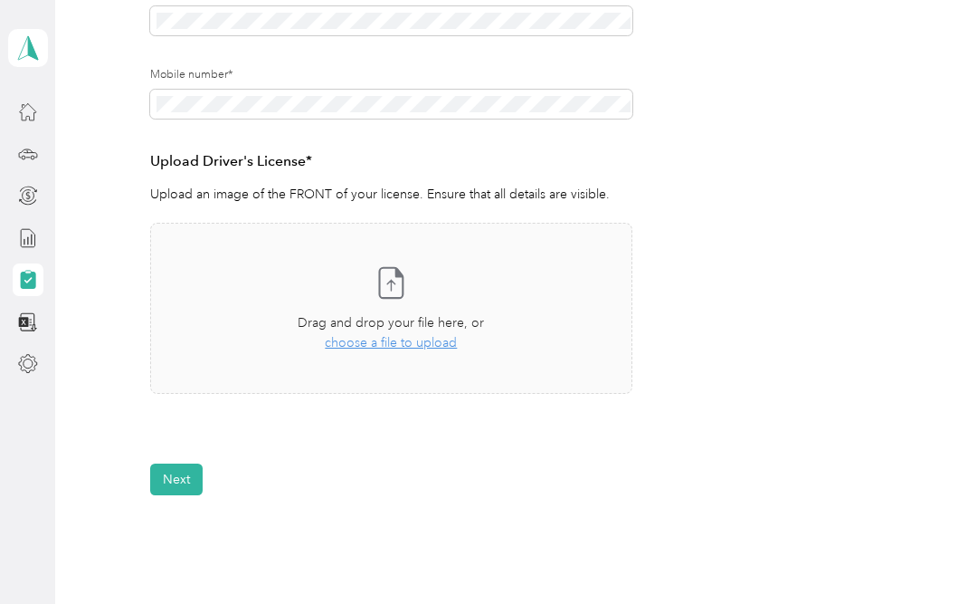
click at [429, 338] on span "choose a file to upload" at bounding box center [391, 342] width 132 height 15
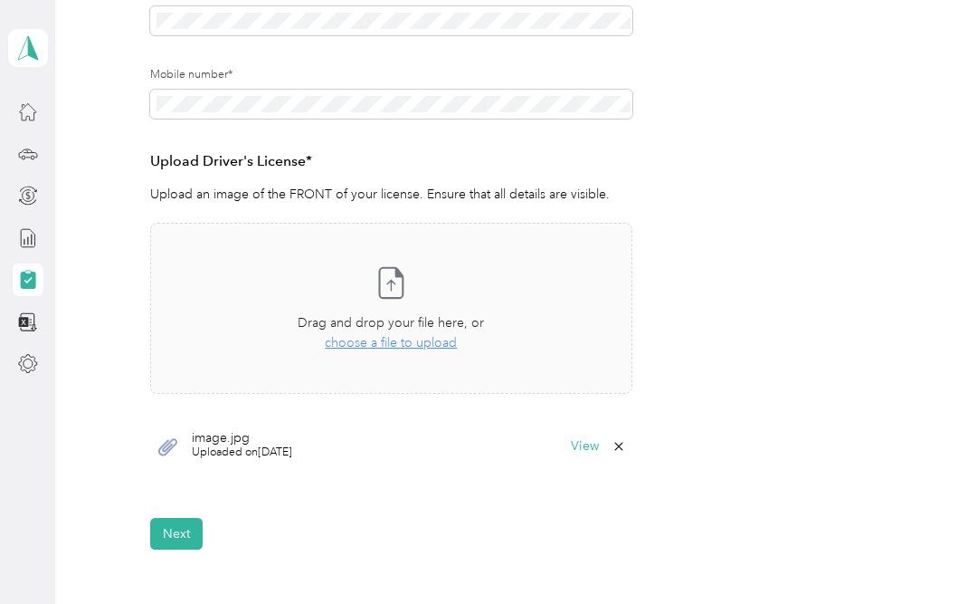
click at [182, 531] on button "Next" at bounding box center [176, 534] width 52 height 32
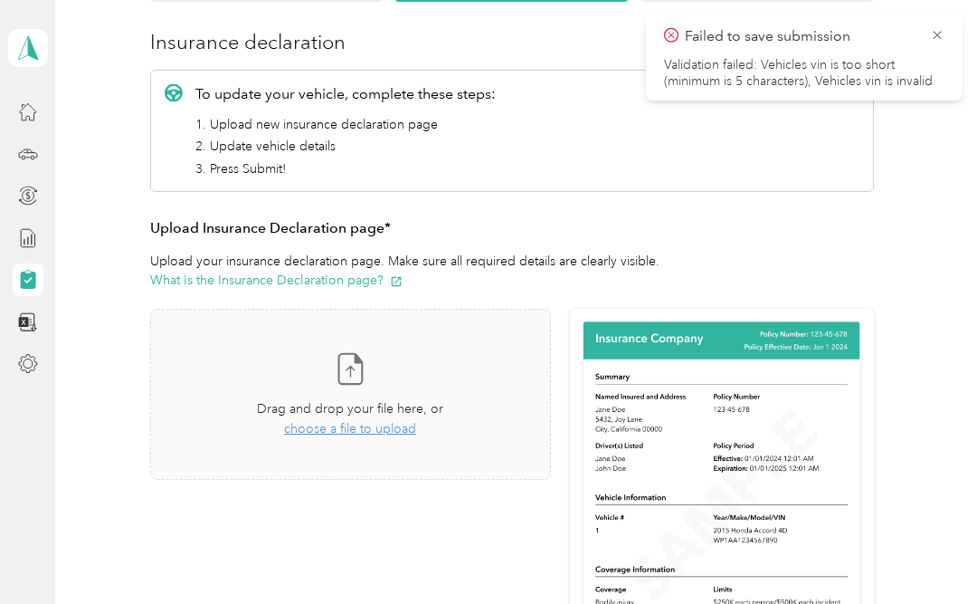
scroll to position [206, 0]
click at [395, 433] on span "choose a file to upload" at bounding box center [350, 428] width 132 height 15
click at [937, 36] on icon at bounding box center [937, 35] width 14 height 16
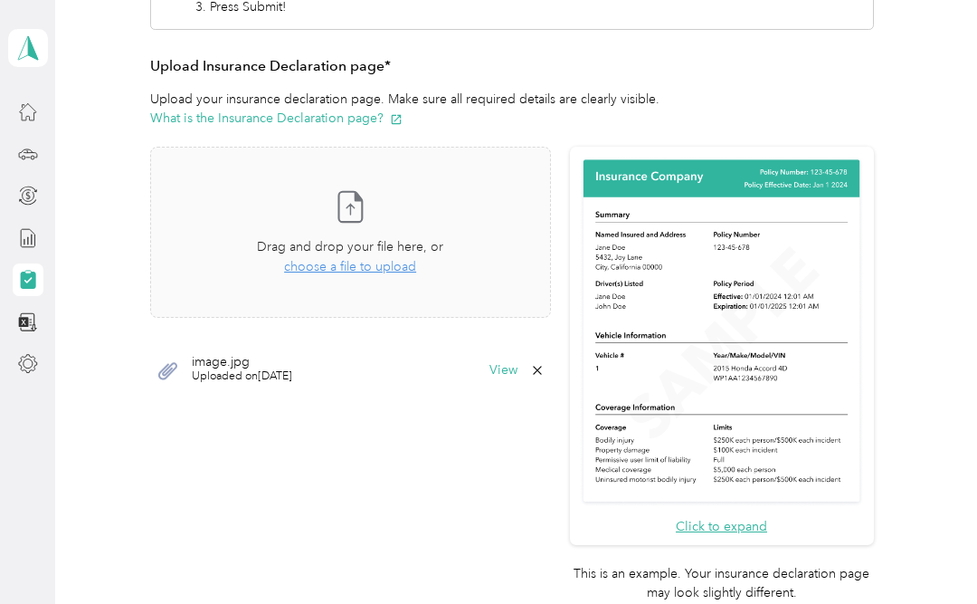
scroll to position [343, 0]
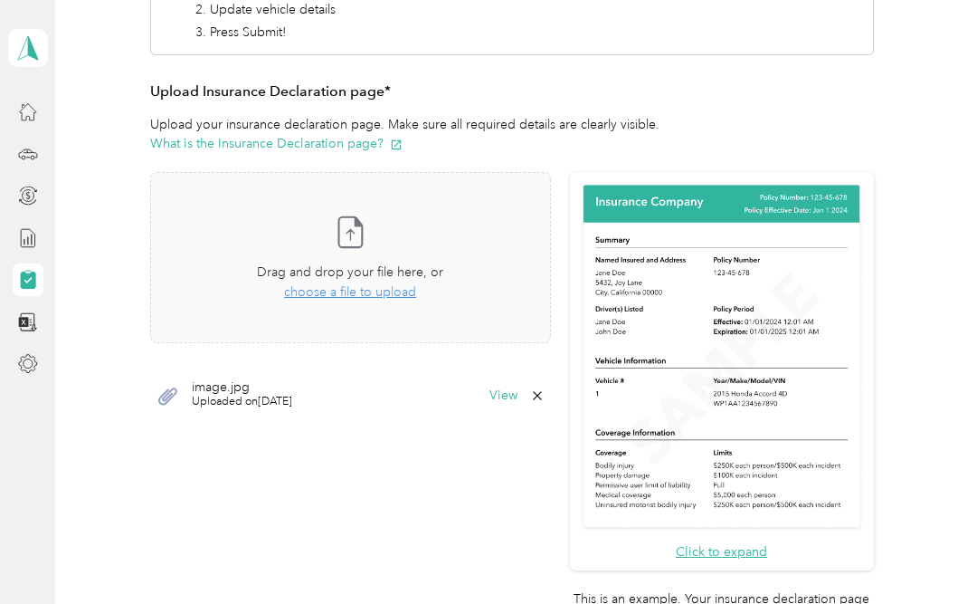
click at [390, 290] on span "choose a file to upload" at bounding box center [350, 291] width 132 height 15
click at [395, 284] on span "choose a file to upload" at bounding box center [350, 291] width 132 height 15
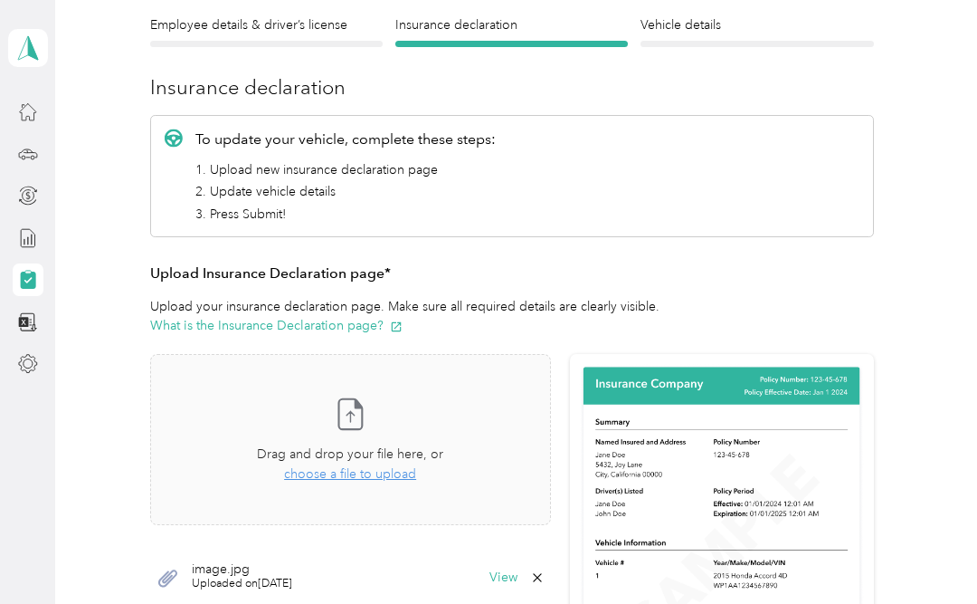
scroll to position [163, 0]
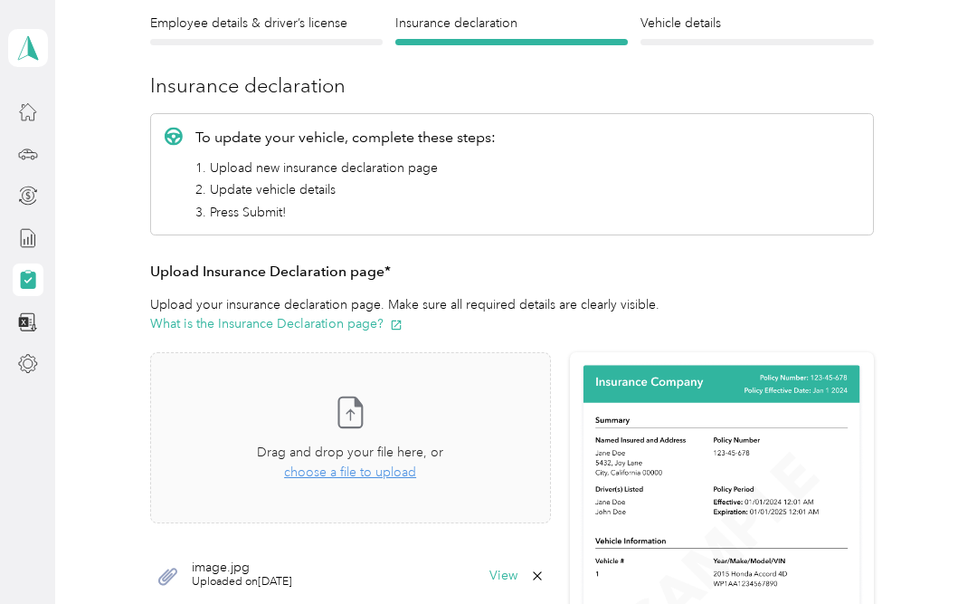
click at [378, 482] on div "Take a photo or choose a photo from your library Drag and drop your file here, …" at bounding box center [351, 437] width 370 height 140
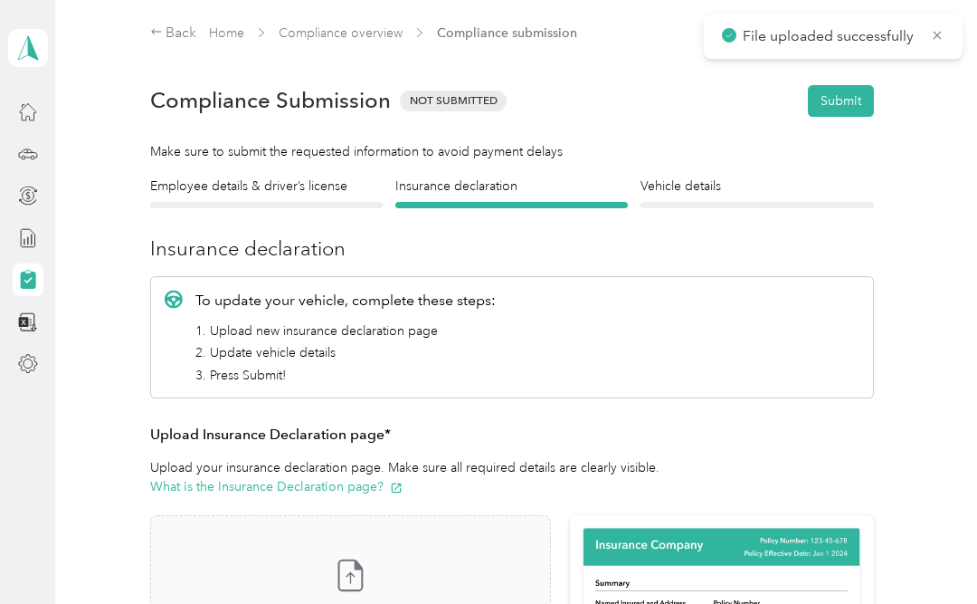
scroll to position [0, 0]
click at [854, 94] on button "Submit" at bounding box center [841, 101] width 66 height 32
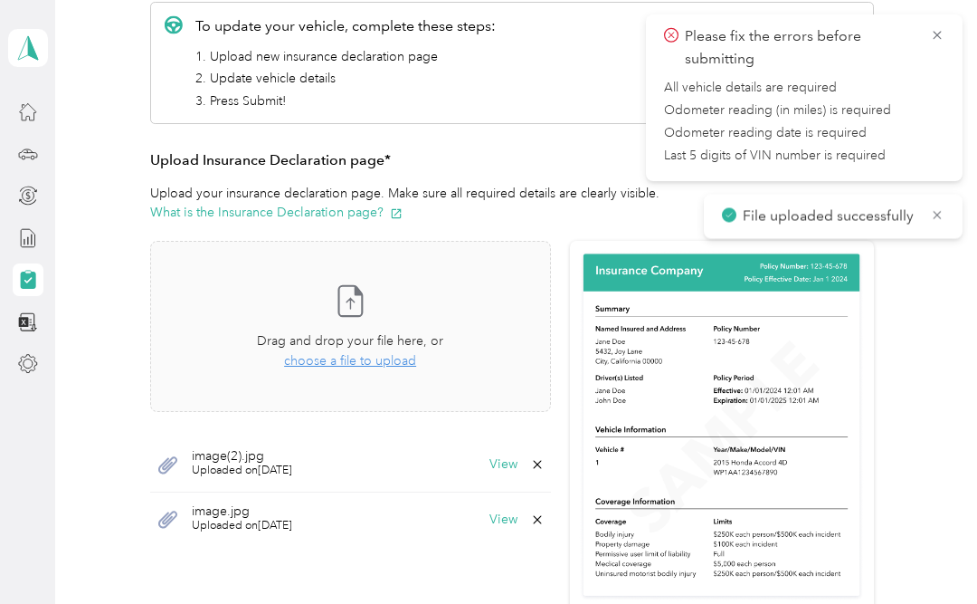
scroll to position [274, 0]
click at [518, 469] on button "View" at bounding box center [504, 464] width 28 height 13
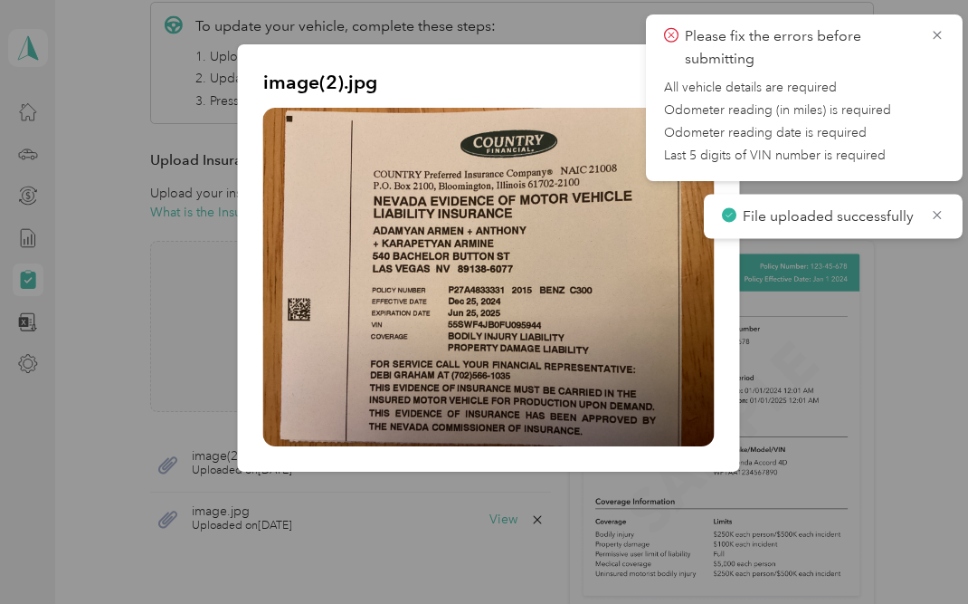
click at [944, 393] on div "image(2).jpg" at bounding box center [740, 260] width 502 height 433
click at [940, 31] on icon at bounding box center [937, 35] width 14 height 16
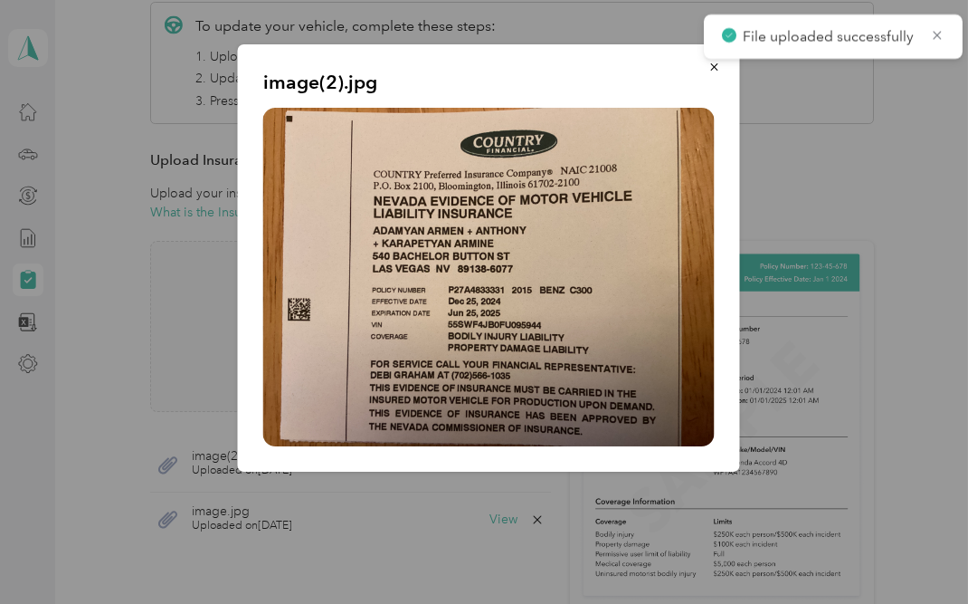
click at [714, 78] on button "button" at bounding box center [715, 67] width 38 height 32
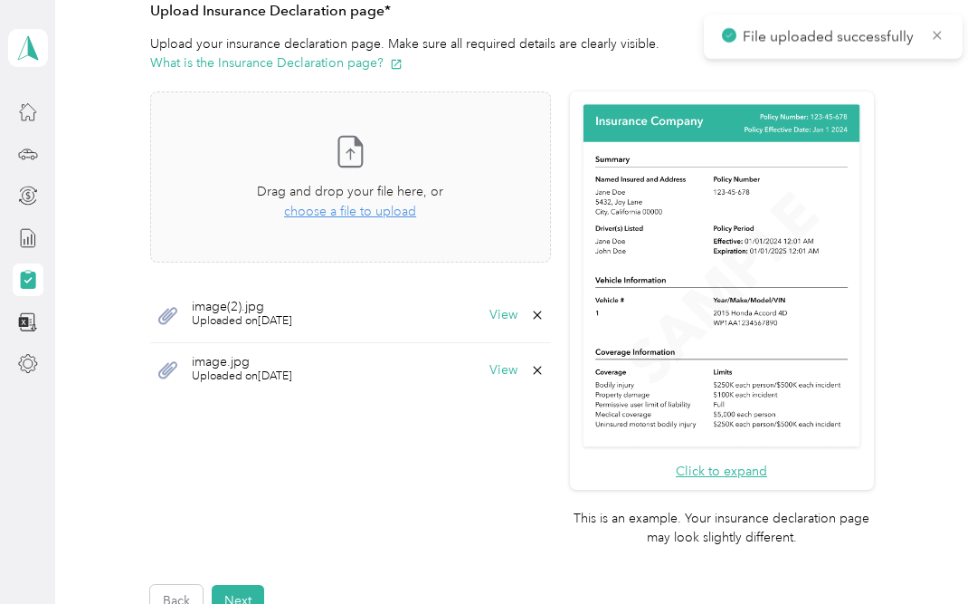
scroll to position [423, 0]
click at [518, 369] on button "View" at bounding box center [504, 370] width 28 height 13
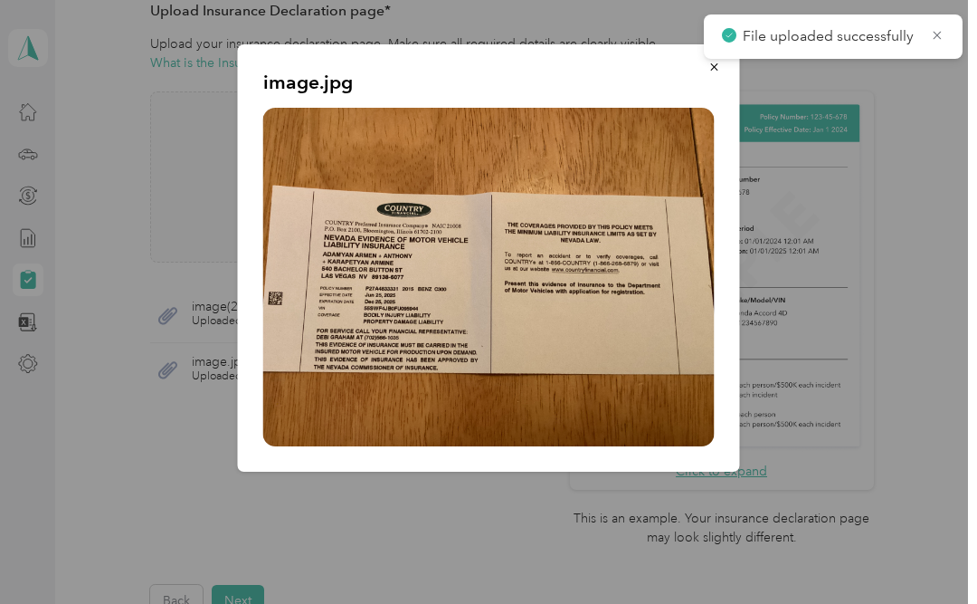
click at [579, 531] on div at bounding box center [488, 302] width 977 height 604
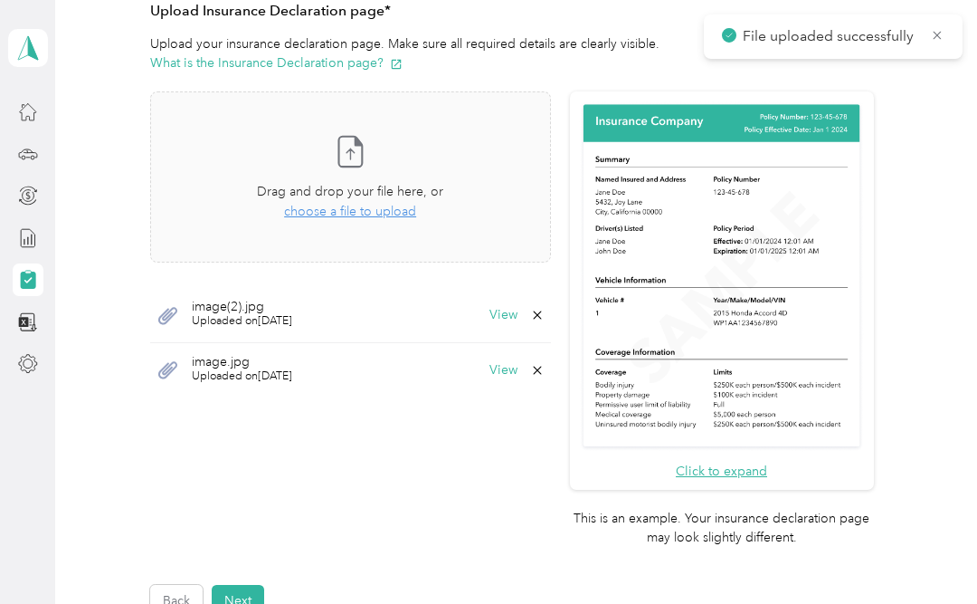
click at [395, 207] on span "choose a file to upload" at bounding box center [350, 211] width 132 height 15
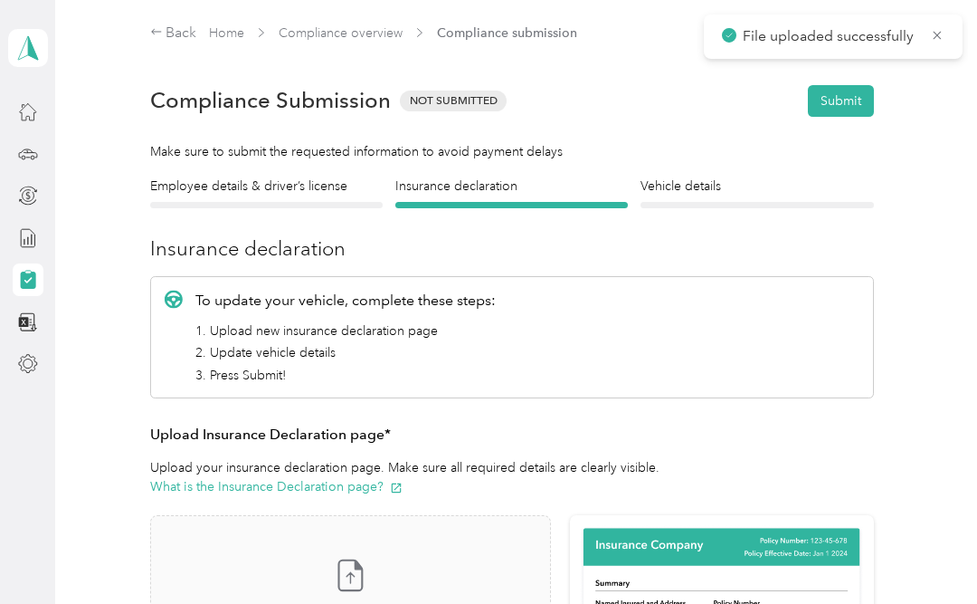
scroll to position [0, 0]
click at [253, 186] on h4 "Employee details & driver’s license" at bounding box center [266, 185] width 233 height 19
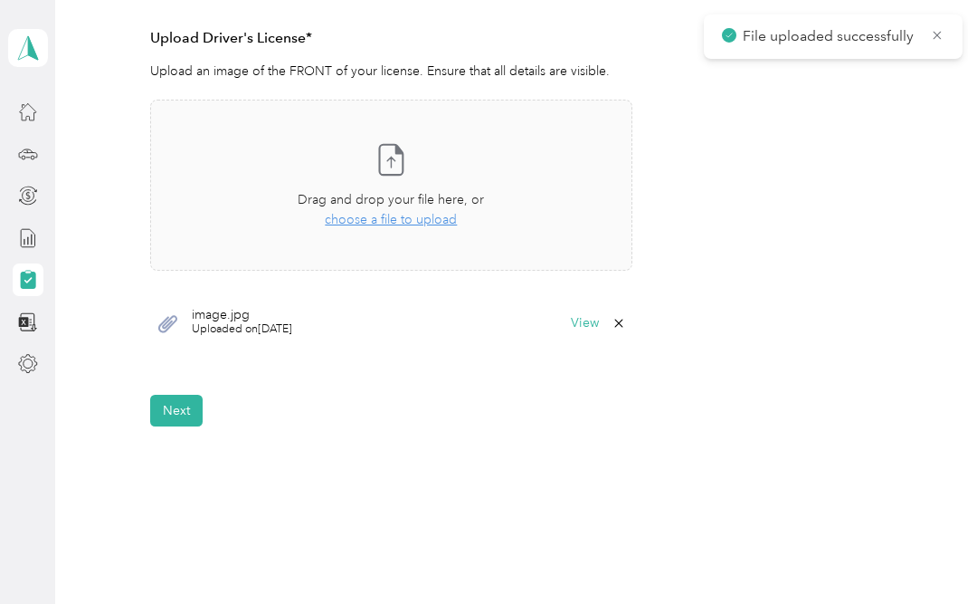
scroll to position [497, 0]
click at [433, 223] on span "choose a file to upload" at bounding box center [391, 220] width 132 height 15
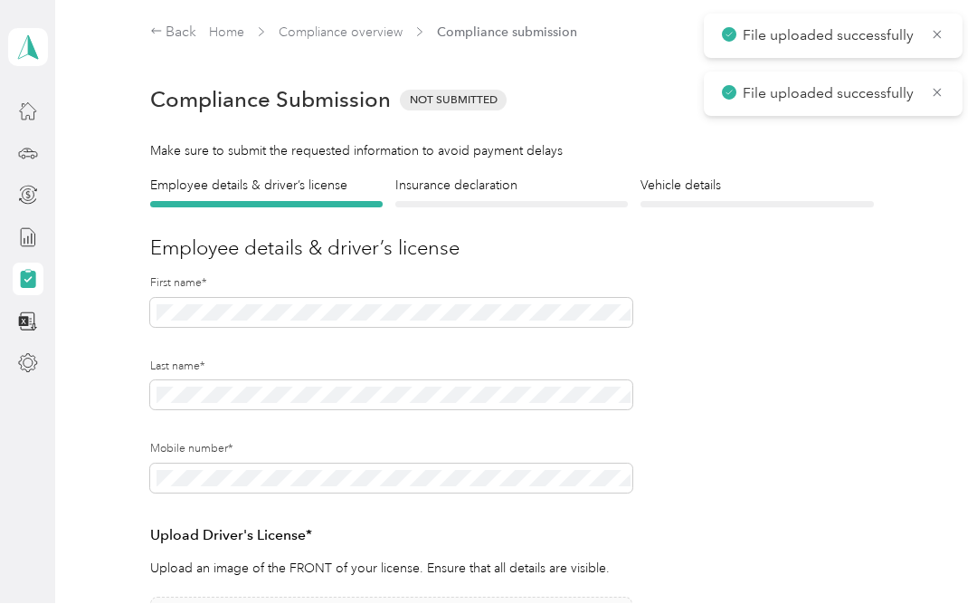
scroll to position [2, 0]
click at [931, 33] on icon at bounding box center [937, 35] width 14 height 16
click at [935, 32] on icon at bounding box center [937, 35] width 14 height 16
click at [848, 100] on button "Submit" at bounding box center [841, 101] width 66 height 32
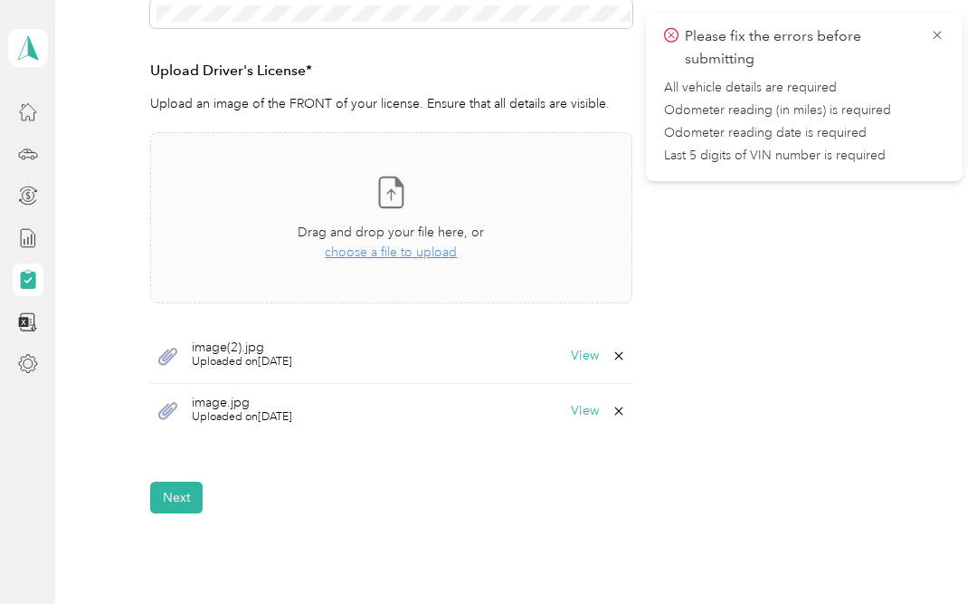
scroll to position [464, 0]
click at [419, 253] on span "choose a file to upload" at bounding box center [391, 252] width 132 height 15
click at [413, 250] on span "choose a file to upload" at bounding box center [391, 252] width 132 height 15
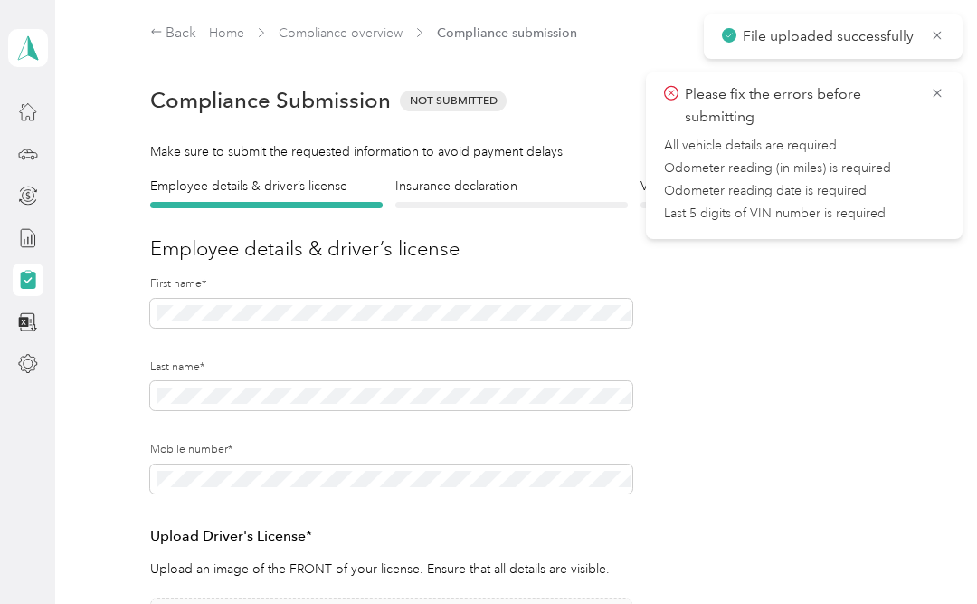
scroll to position [0, 0]
click at [509, 36] on span "Compliance submission" at bounding box center [507, 33] width 140 height 19
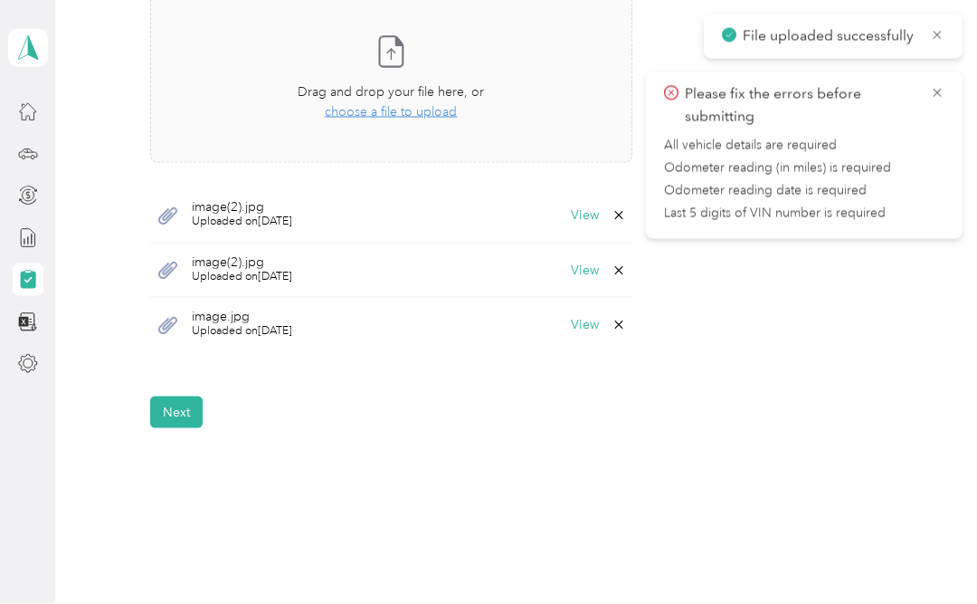
scroll to position [27, 0]
click at [177, 396] on button "Next" at bounding box center [176, 412] width 52 height 32
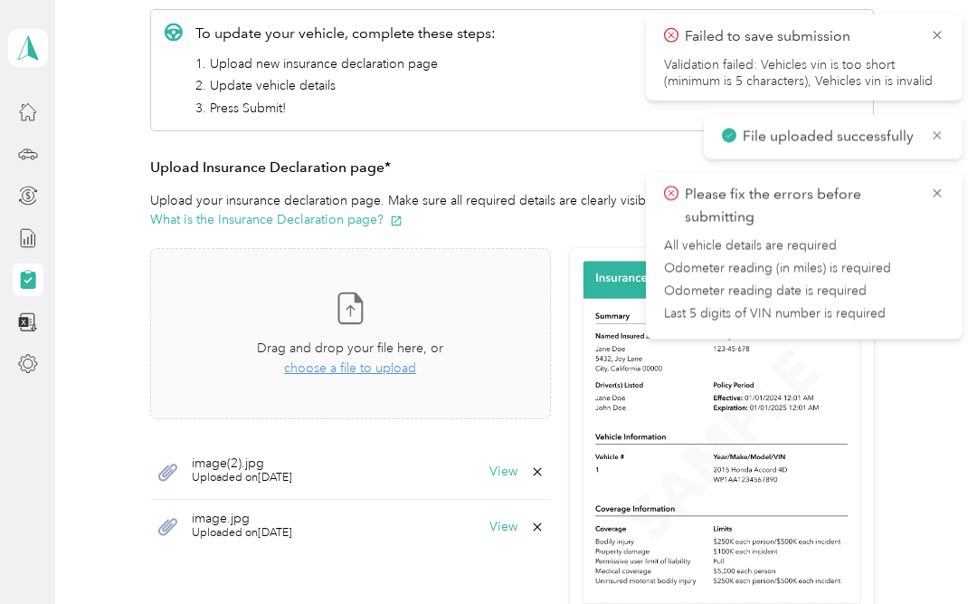
scroll to position [267, 0]
click at [941, 195] on icon at bounding box center [937, 193] width 14 height 16
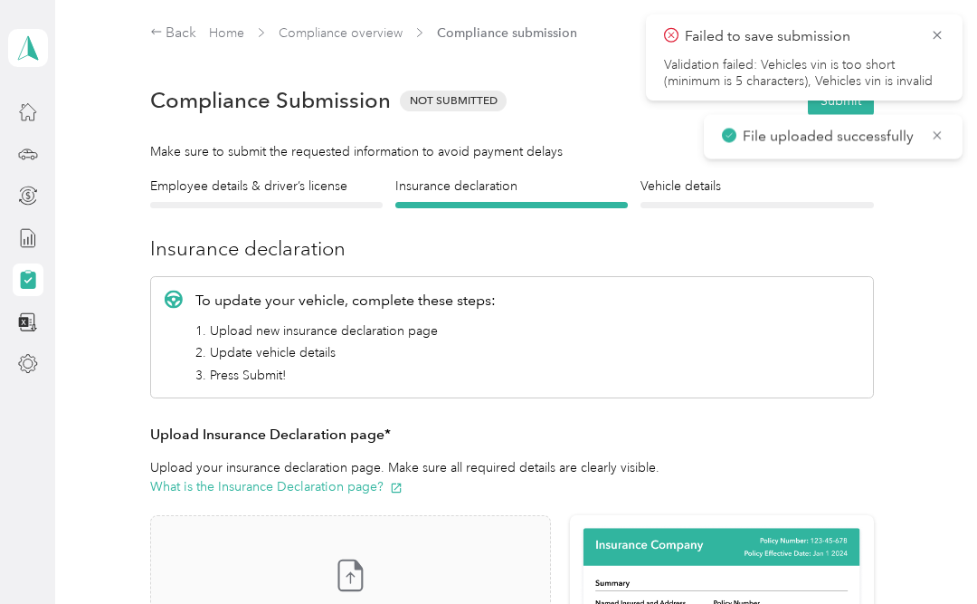
scroll to position [0, 0]
click at [933, 43] on icon at bounding box center [937, 35] width 14 height 16
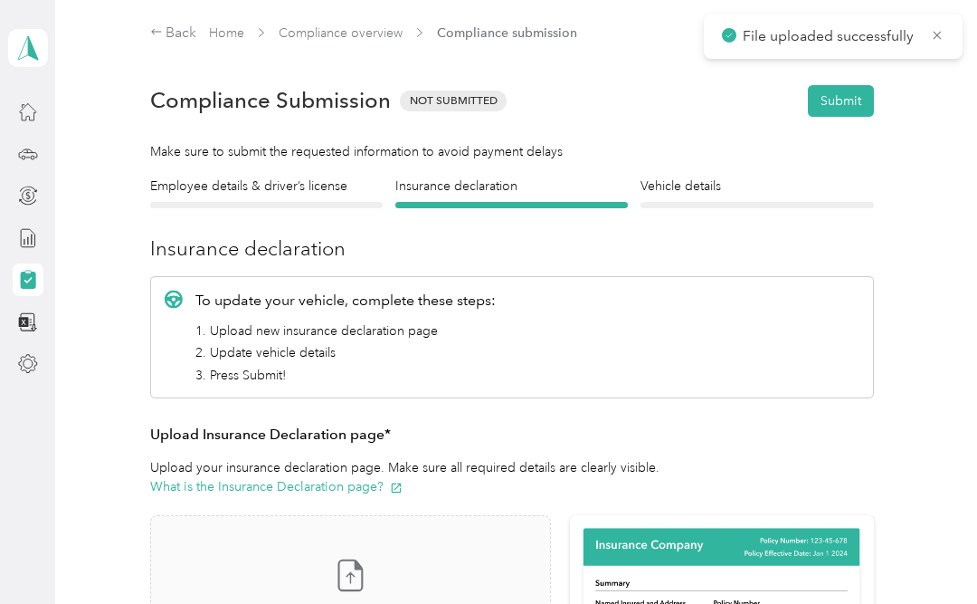
click at [850, 100] on button "Submit" at bounding box center [841, 101] width 66 height 32
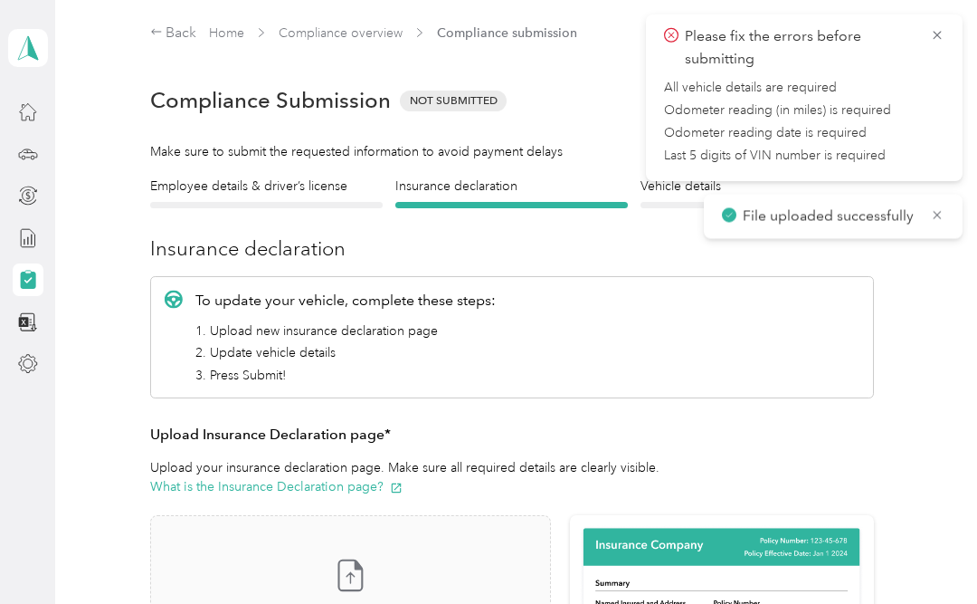
click at [922, 334] on div "Employee details & driver’s license License Insurance declaration Insurance Veh…" at bounding box center [512, 607] width 869 height 863
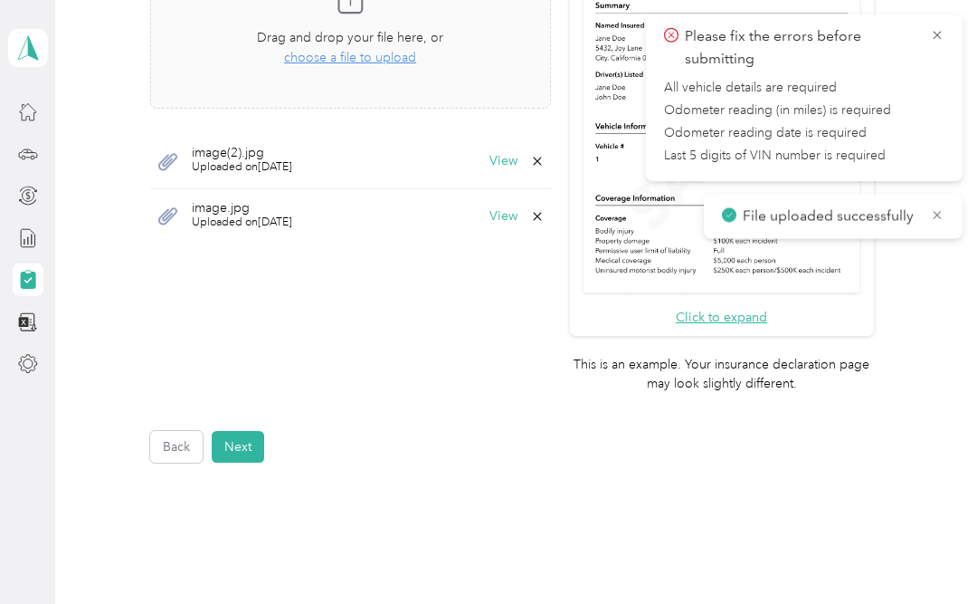
scroll to position [576, 0]
click at [14, 231] on div at bounding box center [28, 238] width 31 height 33
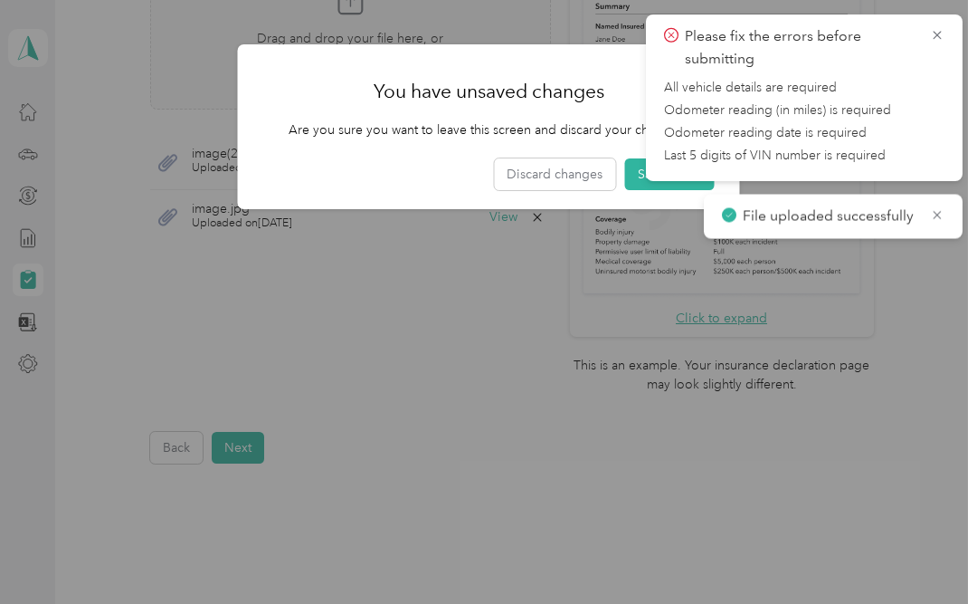
click at [32, 366] on div at bounding box center [488, 302] width 977 height 604
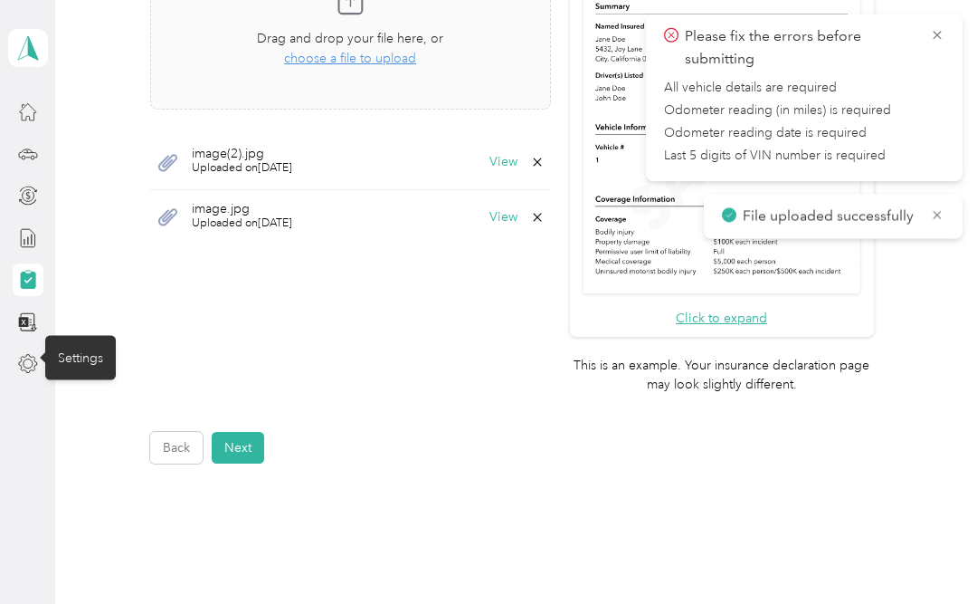
click at [25, 354] on icon at bounding box center [28, 364] width 20 height 20
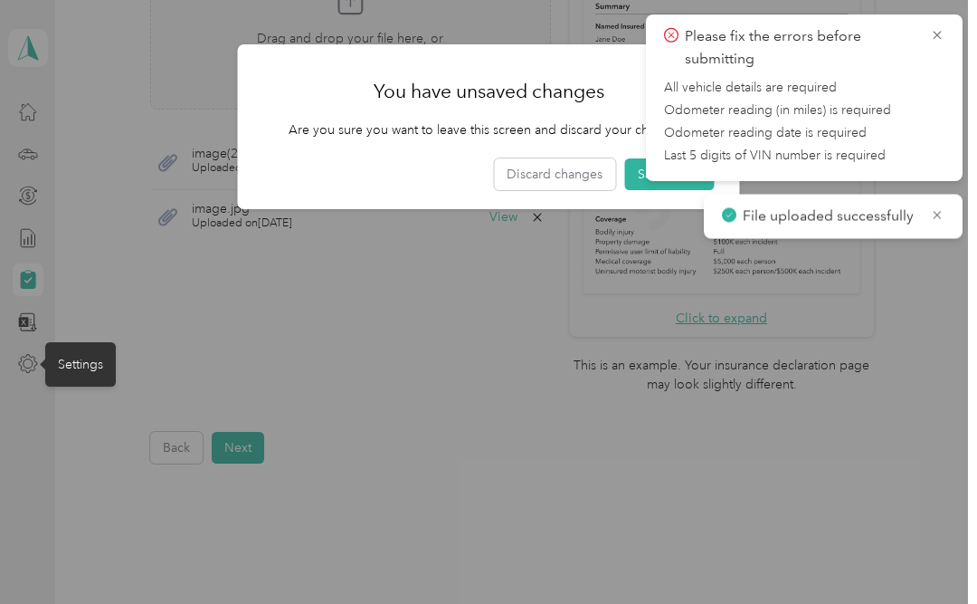
scroll to position [0, 0]
click at [944, 27] on icon at bounding box center [937, 35] width 14 height 16
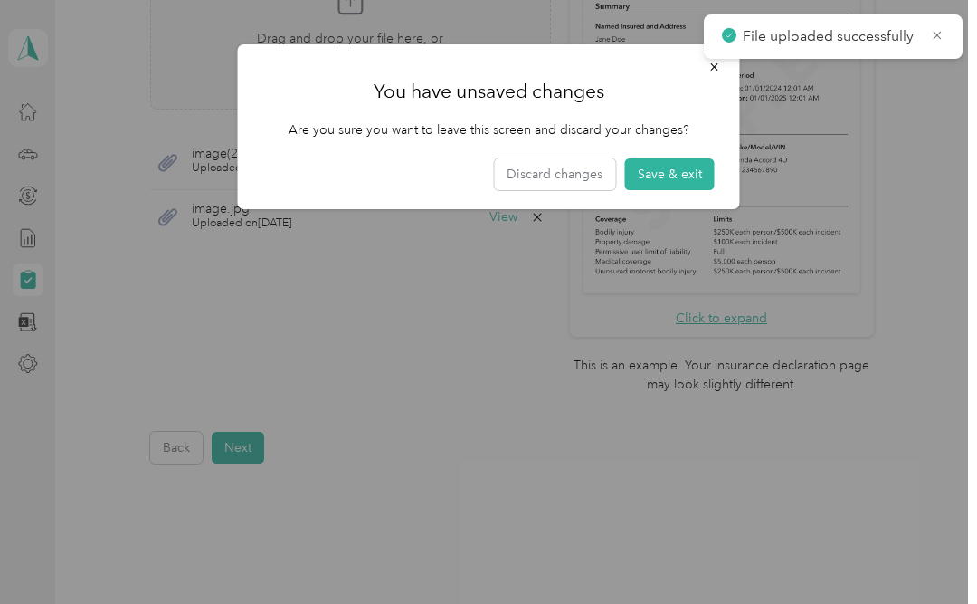
click at [682, 169] on button "Save & exit" at bounding box center [670, 174] width 90 height 32
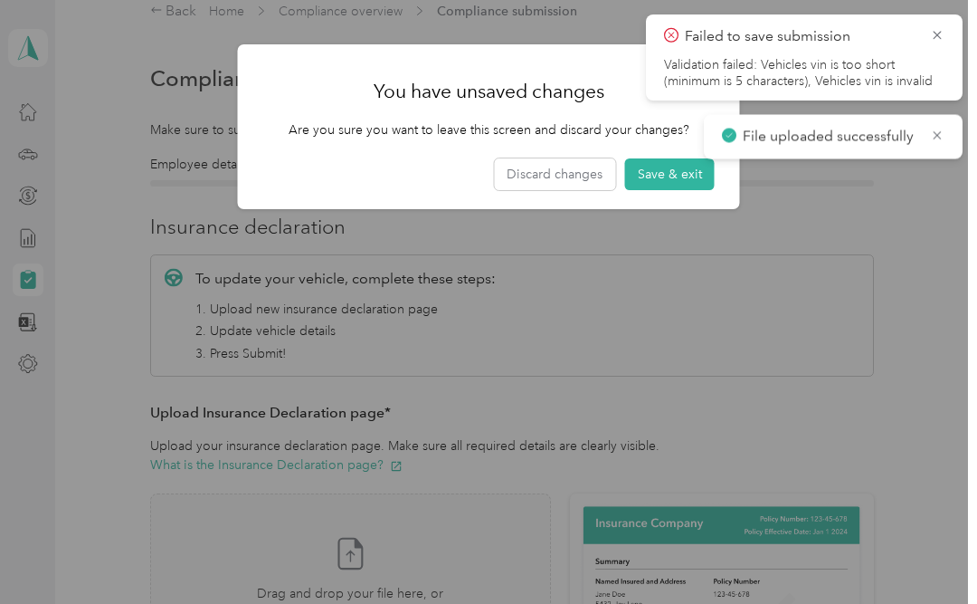
scroll to position [24, 0]
click at [670, 167] on button "Save & exit" at bounding box center [670, 174] width 90 height 32
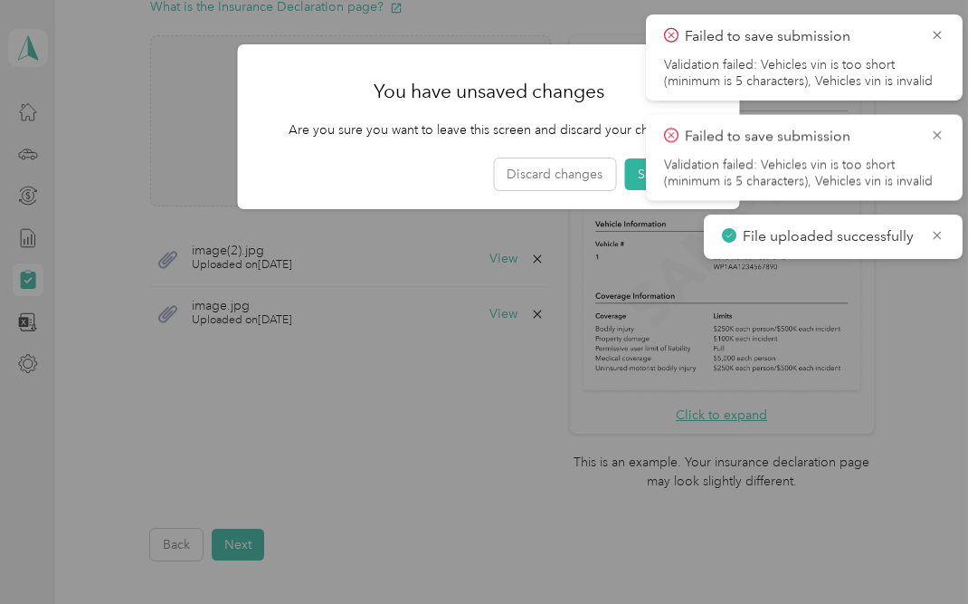
scroll to position [480, 0]
click at [939, 133] on icon at bounding box center [937, 135] width 8 height 8
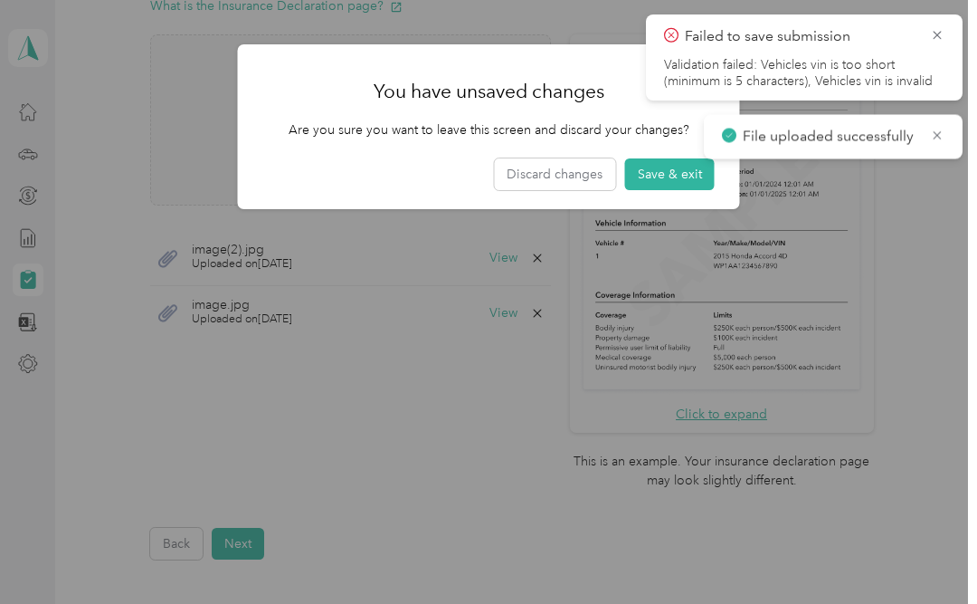
click at [943, 136] on icon at bounding box center [937, 135] width 14 height 16
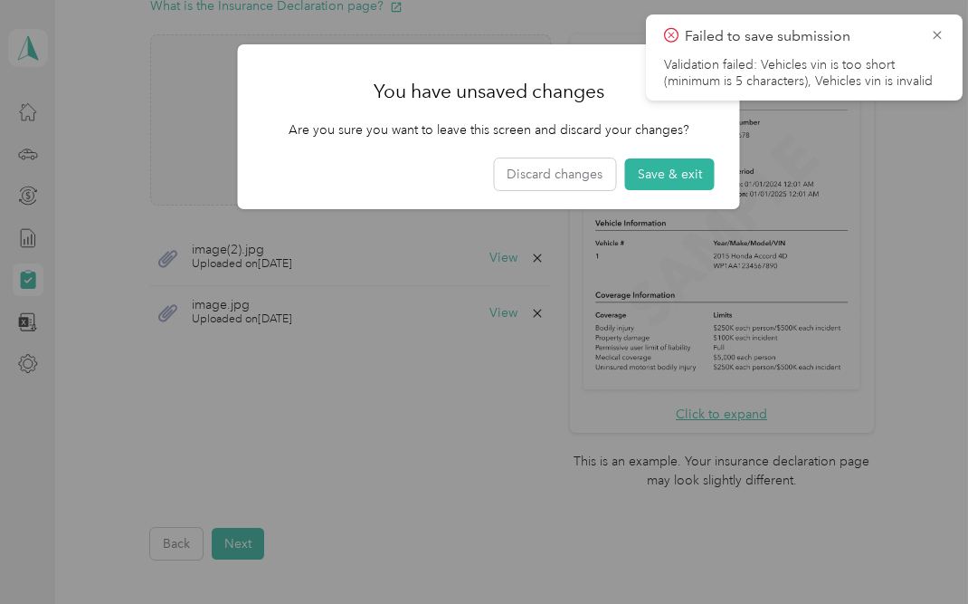
click at [930, 41] on icon at bounding box center [937, 35] width 14 height 16
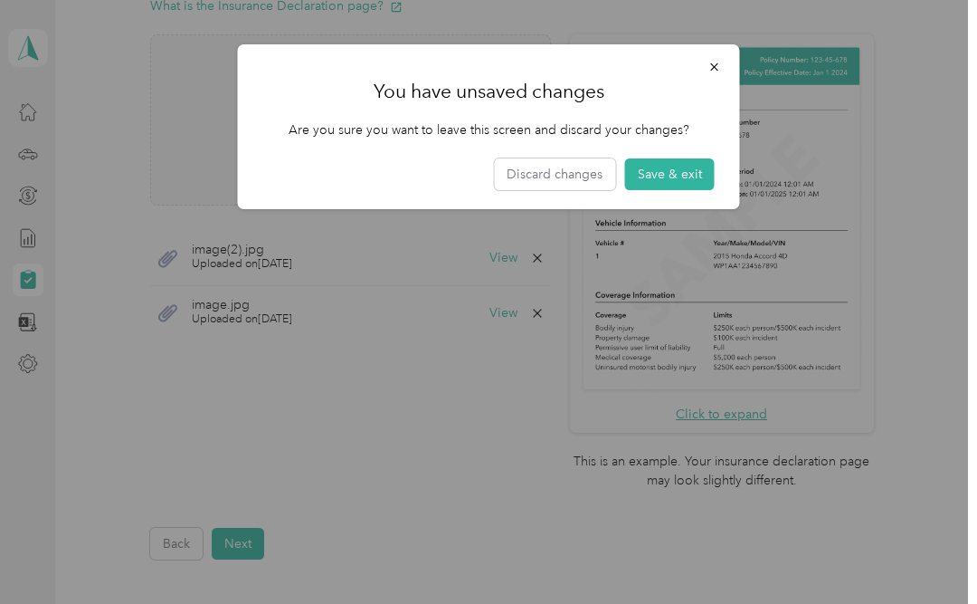
click at [711, 68] on icon "button" at bounding box center [714, 67] width 13 height 13
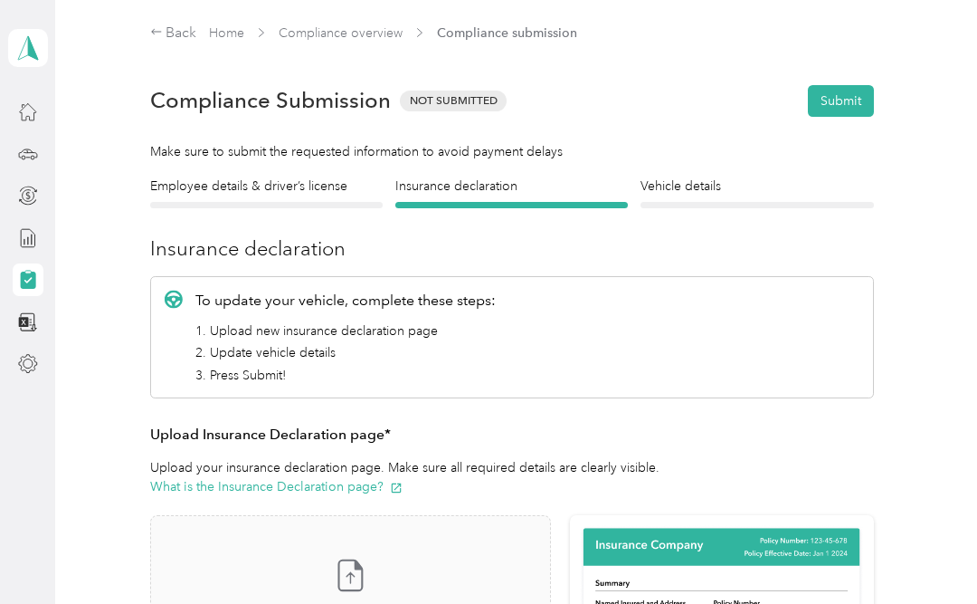
scroll to position [0, 0]
click at [232, 196] on div "Employee details & driver’s license License" at bounding box center [266, 192] width 233 height 32
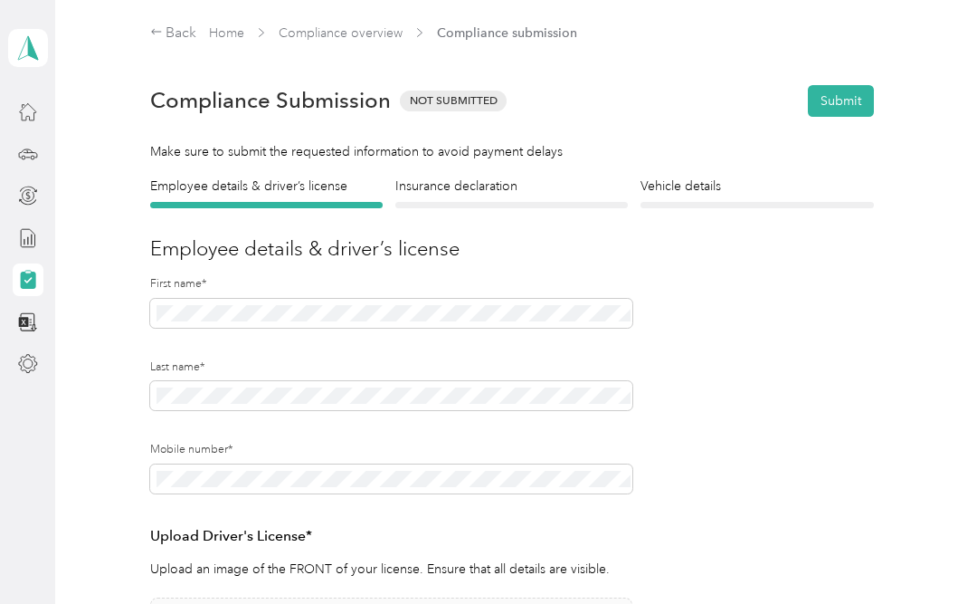
click at [727, 197] on div "Vehicle details Vehicle" at bounding box center [757, 192] width 233 height 32
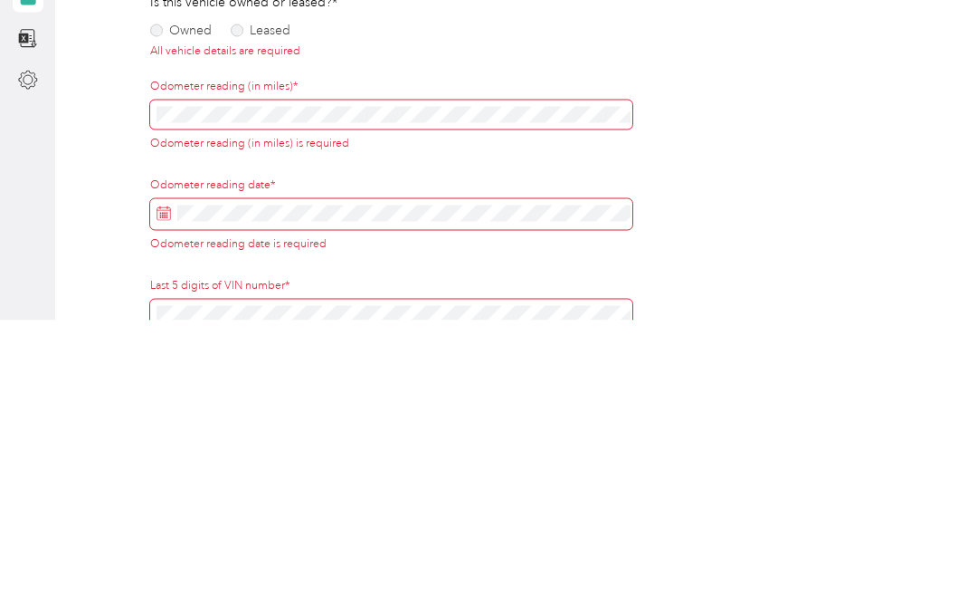
click at [169, 308] on label "Owned" at bounding box center [181, 314] width 62 height 13
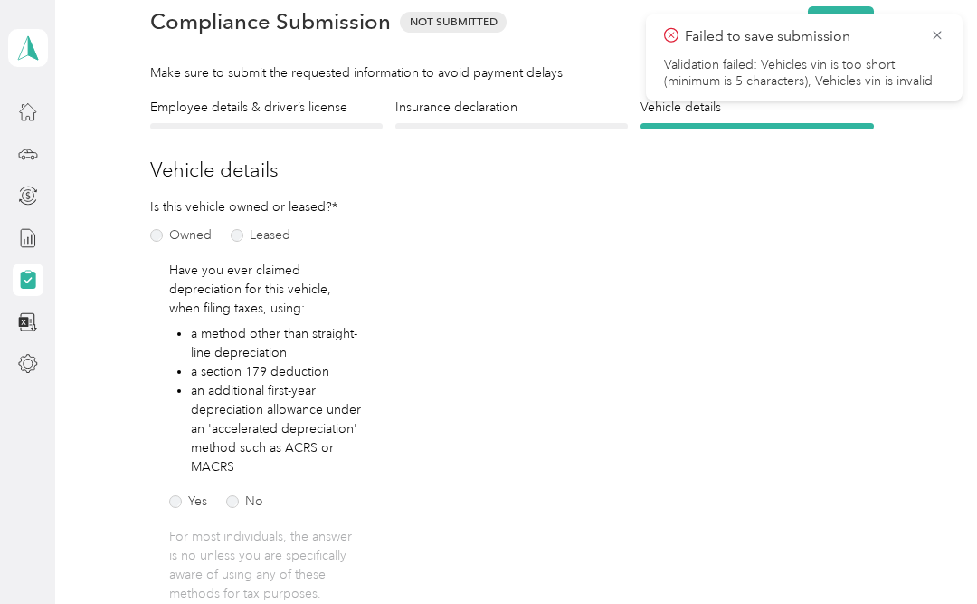
scroll to position [82, 0]
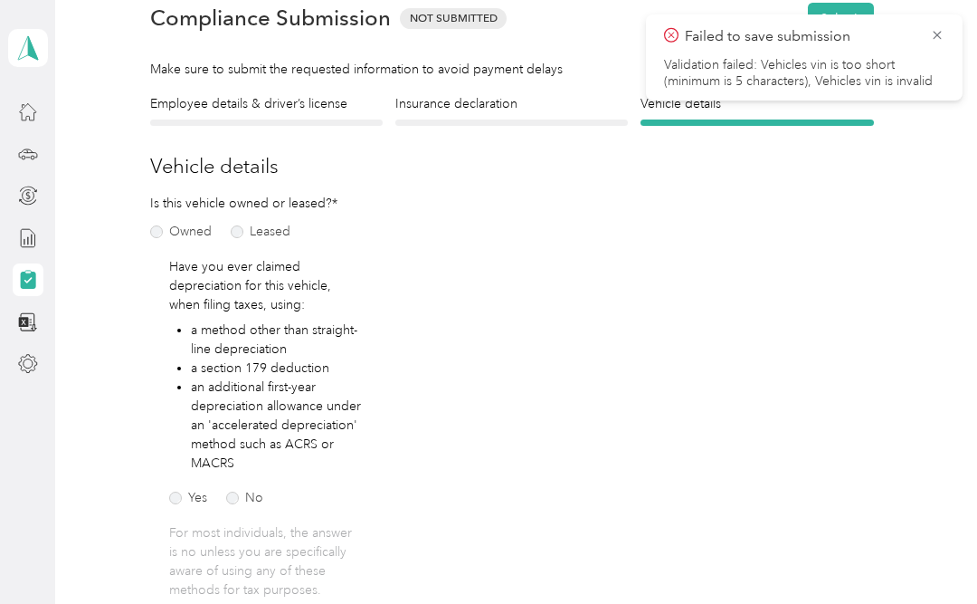
click at [242, 491] on label "No" at bounding box center [244, 497] width 37 height 13
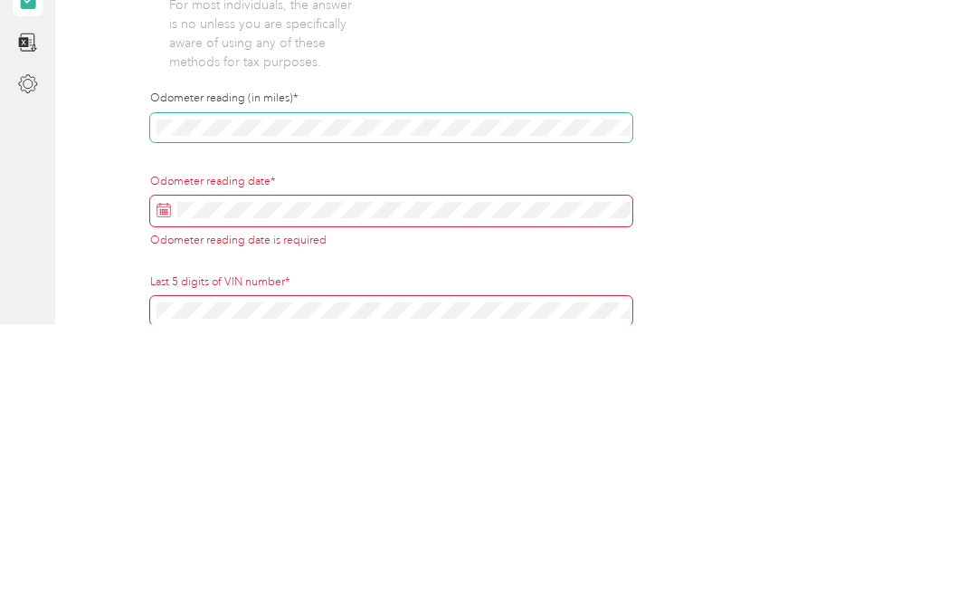
scroll to position [332, 0]
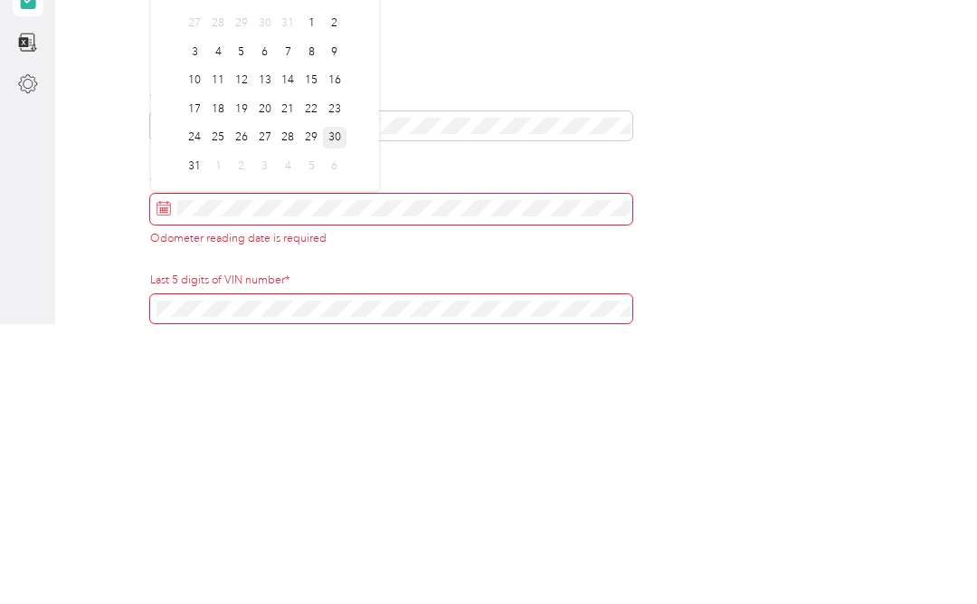
click at [331, 406] on div "30" at bounding box center [335, 417] width 24 height 23
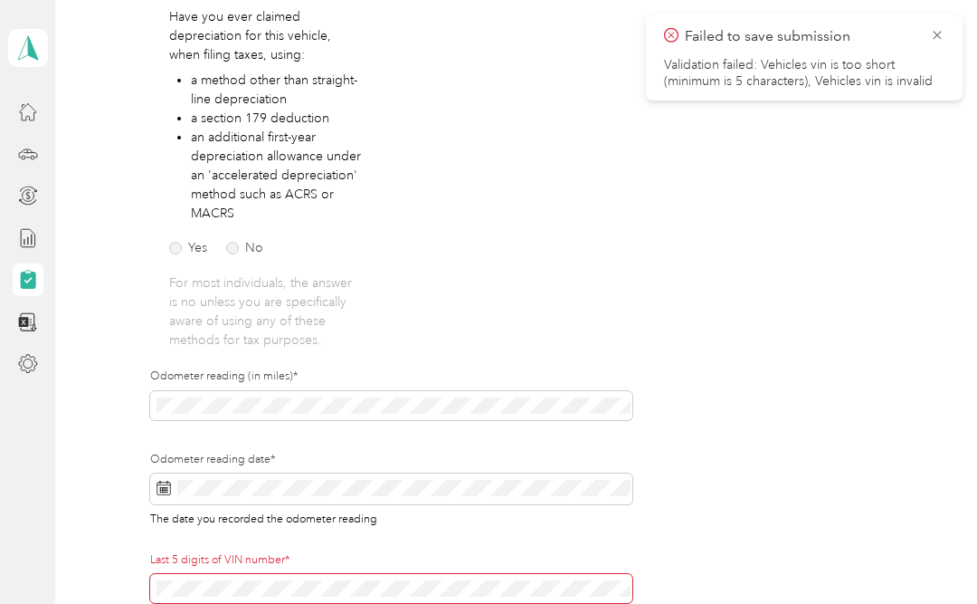
click at [539, 462] on div "Odometer reading date* The date you recorded the odometer reading" at bounding box center [391, 502] width 482 height 100
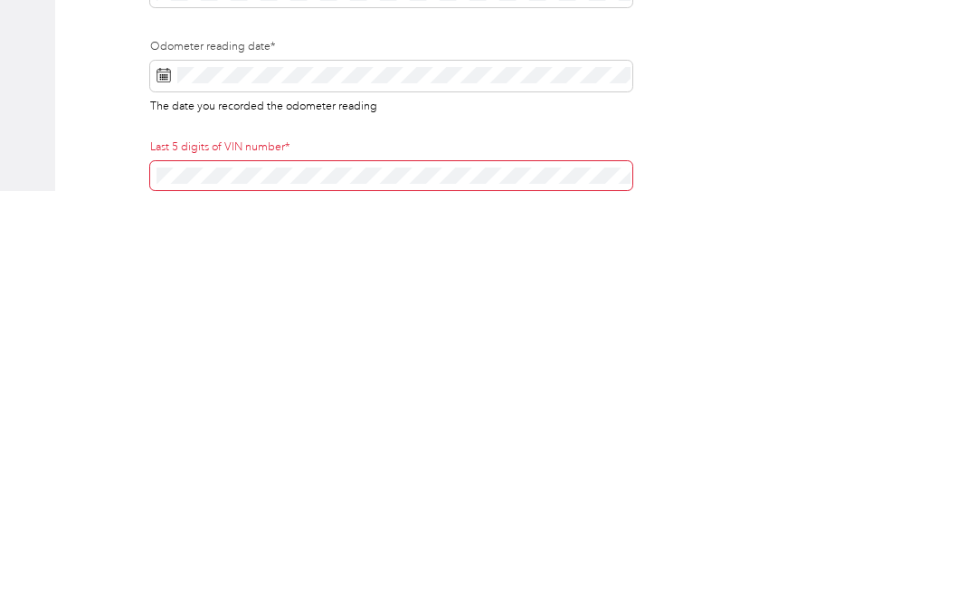
click at [747, 139] on form "Employee details & driver’s license License Insurance declaration Insurance Veh…" at bounding box center [512, 269] width 724 height 850
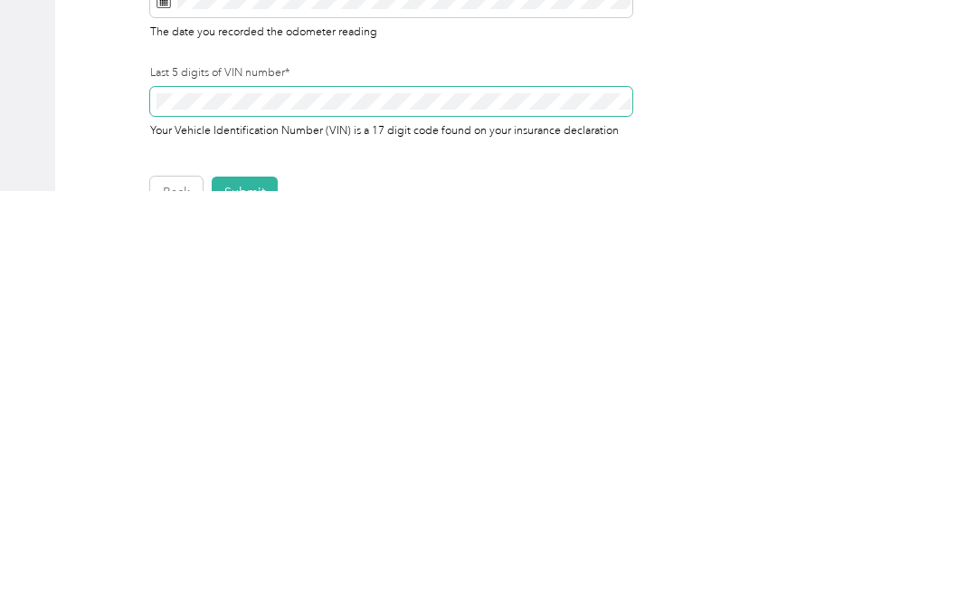
scroll to position [413, 0]
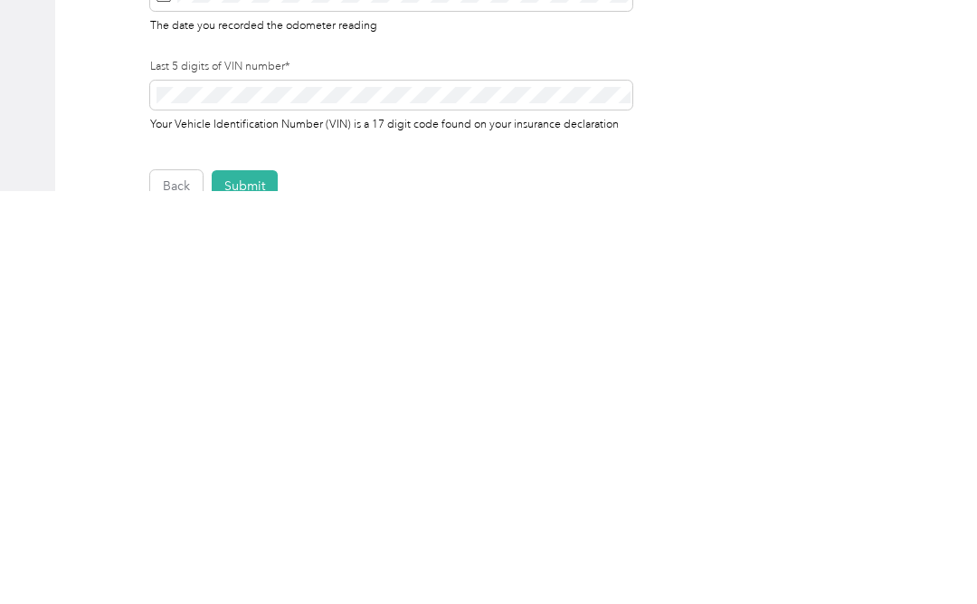
click at [244, 583] on button "Submit" at bounding box center [245, 599] width 66 height 32
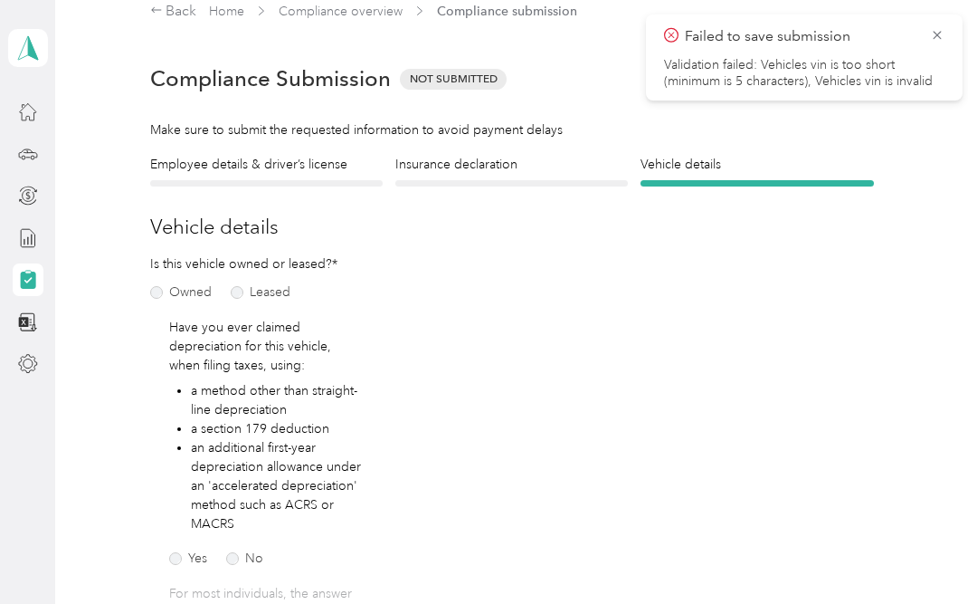
scroll to position [22, 0]
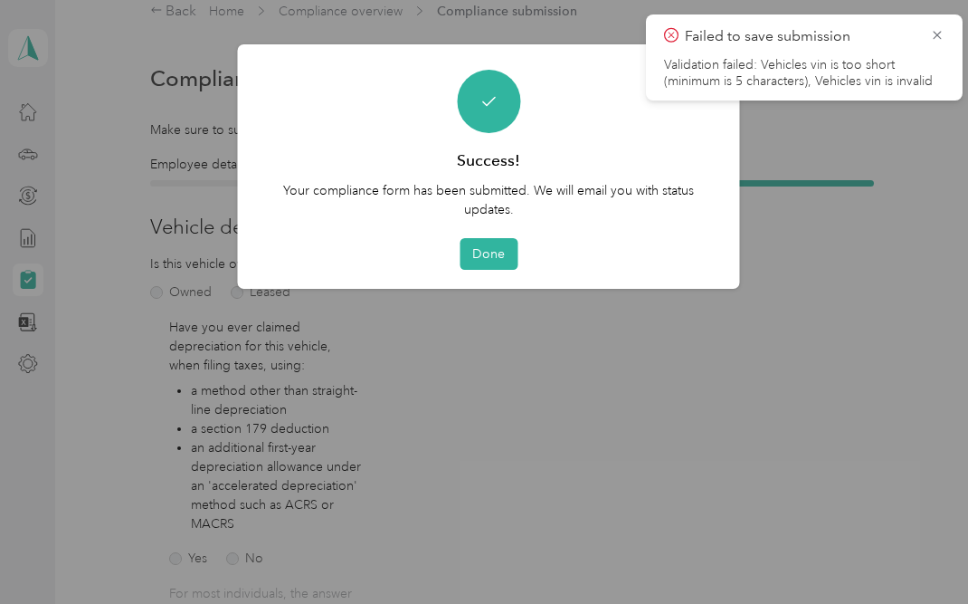
click at [496, 249] on button "Done" at bounding box center [489, 254] width 58 height 32
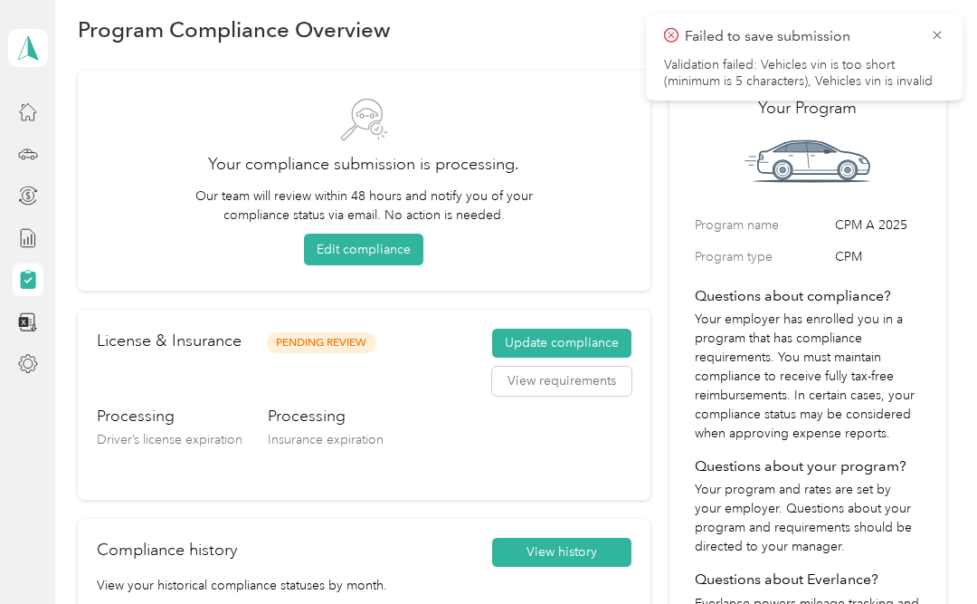
click at [588, 350] on button "Update compliance" at bounding box center [561, 342] width 139 height 29
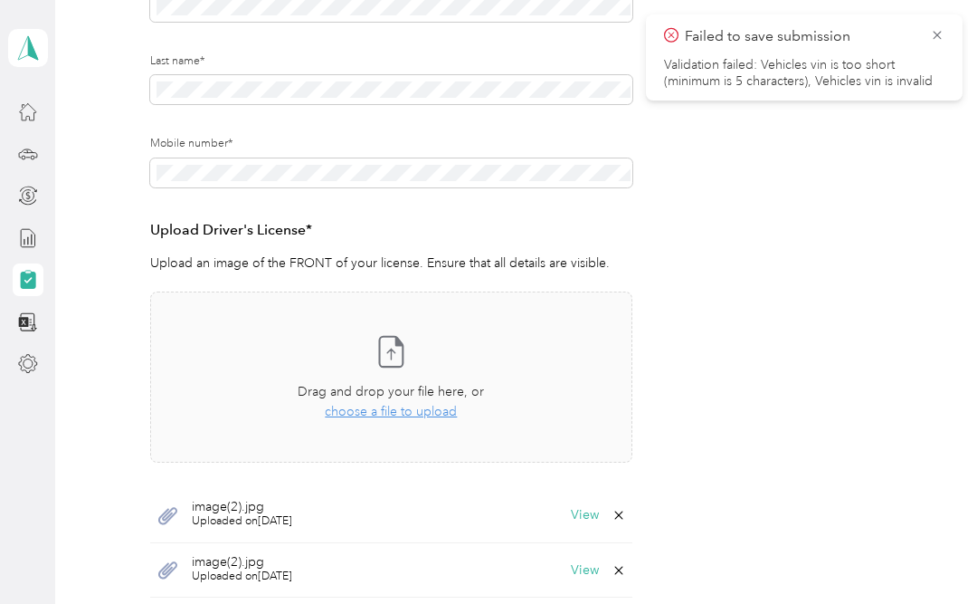
scroll to position [306, 0]
click at [939, 35] on icon at bounding box center [937, 35] width 14 height 16
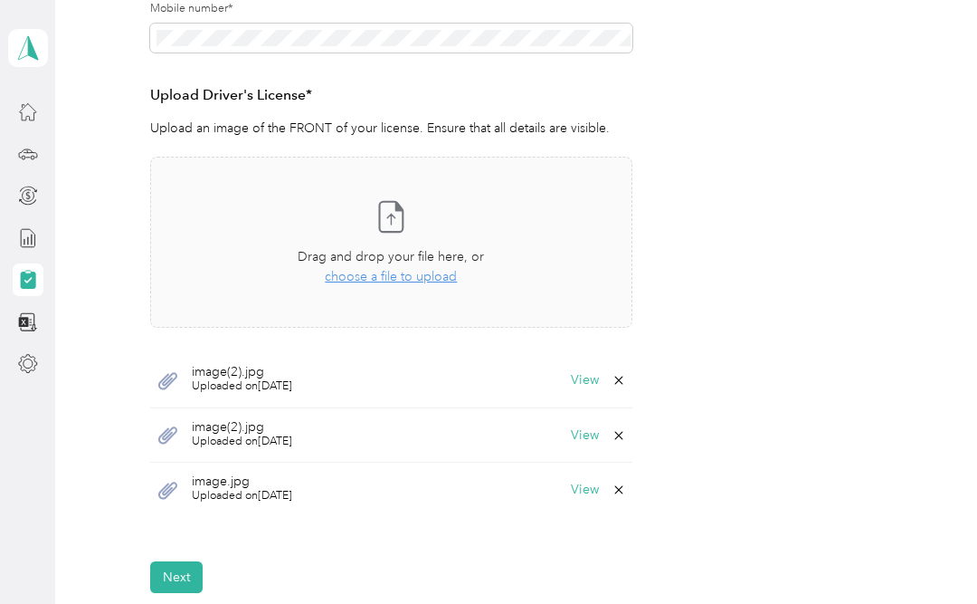
scroll to position [441, 0]
click at [423, 275] on span "choose a file to upload" at bounding box center [391, 276] width 132 height 15
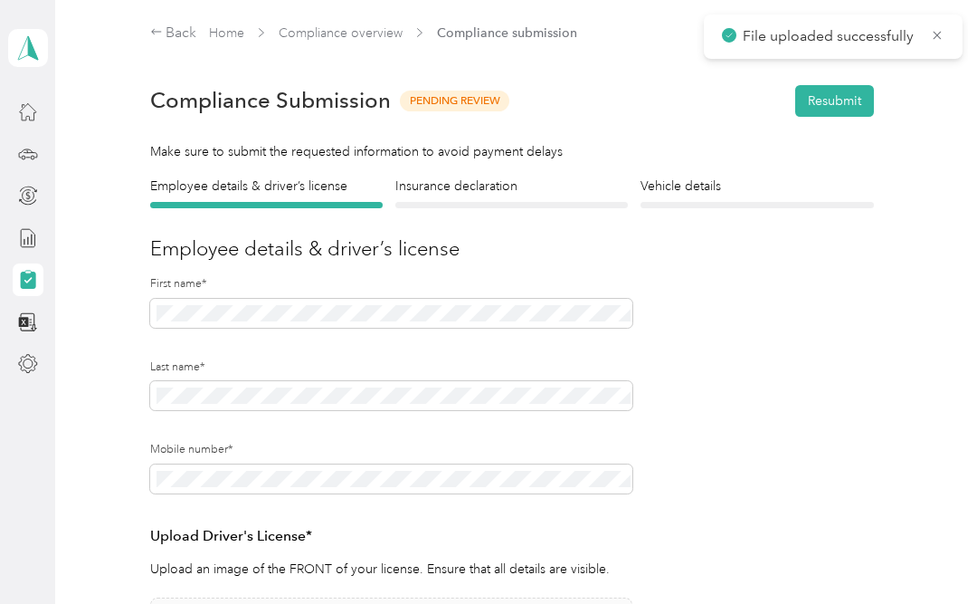
scroll to position [0, 0]
click at [852, 107] on button "Resubmit" at bounding box center [834, 101] width 79 height 32
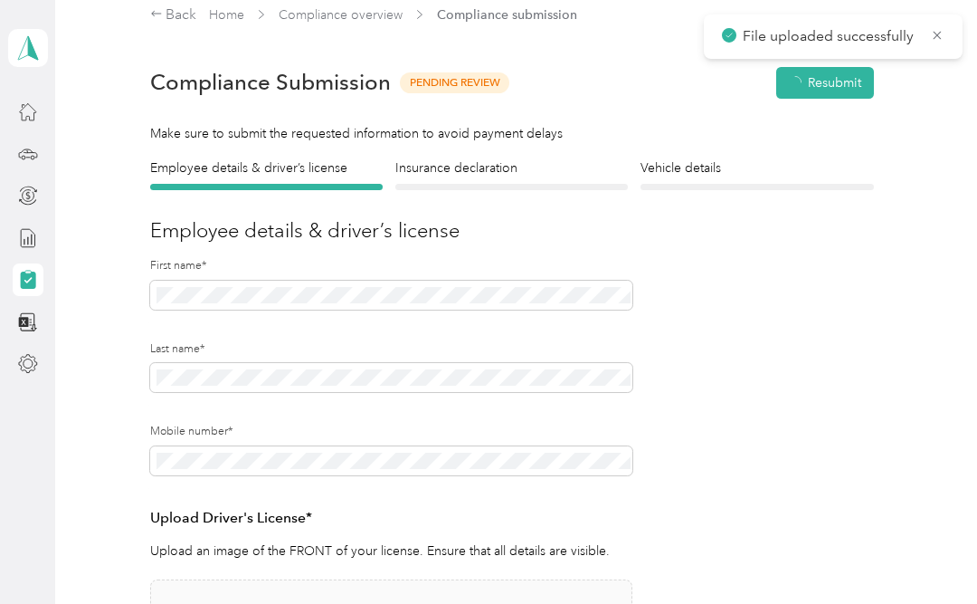
scroll to position [23, 0]
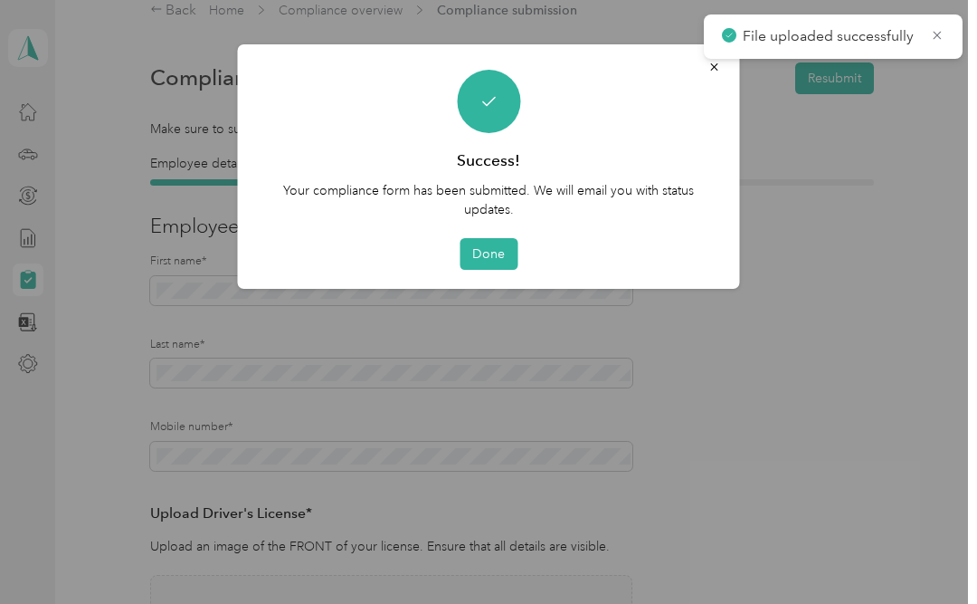
click at [497, 255] on button "Done" at bounding box center [489, 254] width 58 height 32
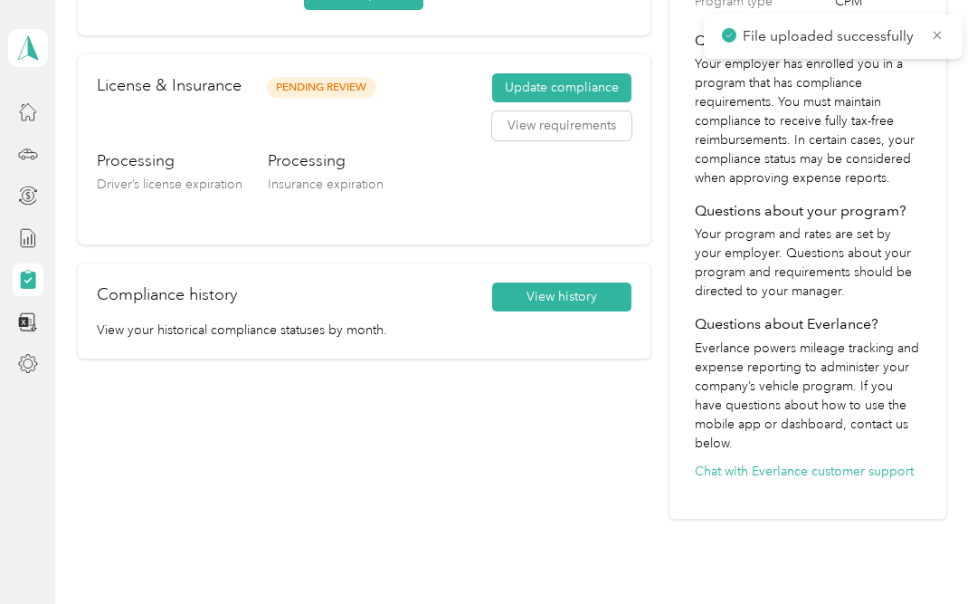
scroll to position [274, 0]
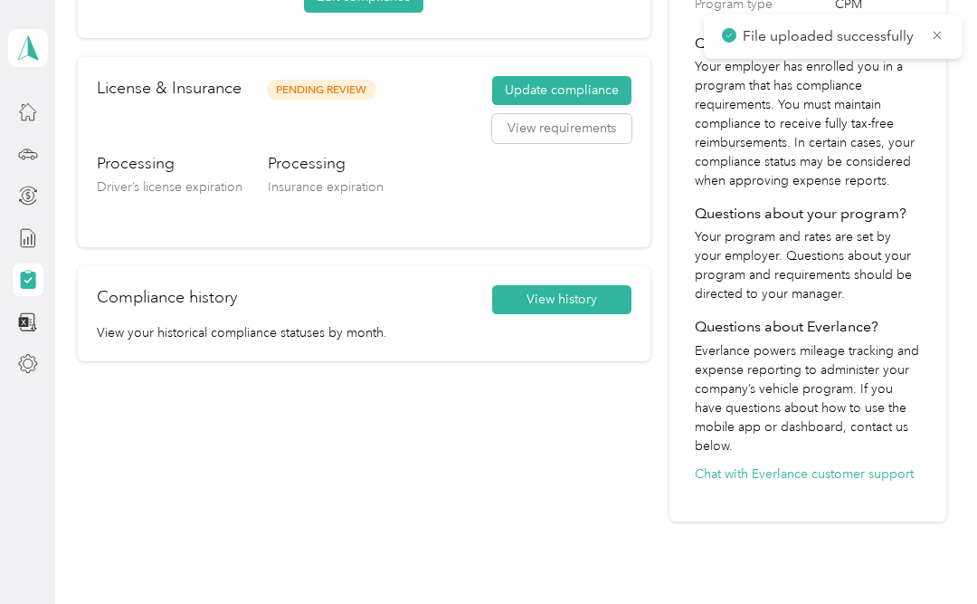
click at [577, 299] on button "View history" at bounding box center [561, 299] width 139 height 29
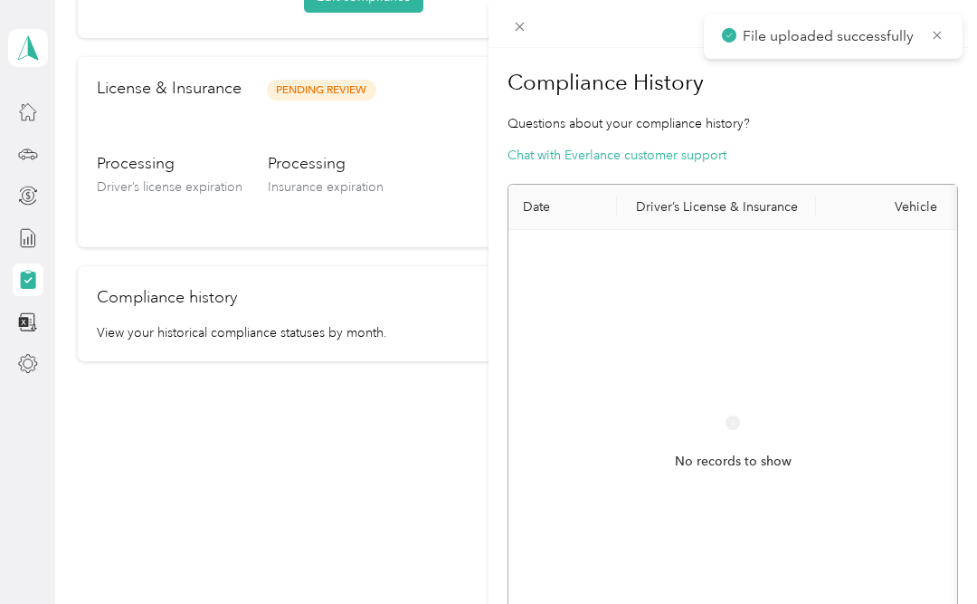
click at [934, 35] on icon at bounding box center [937, 35] width 14 height 16
click at [442, 486] on div "Compliance History Questions about your compliance history? Chat with Everlance…" at bounding box center [488, 302] width 977 height 604
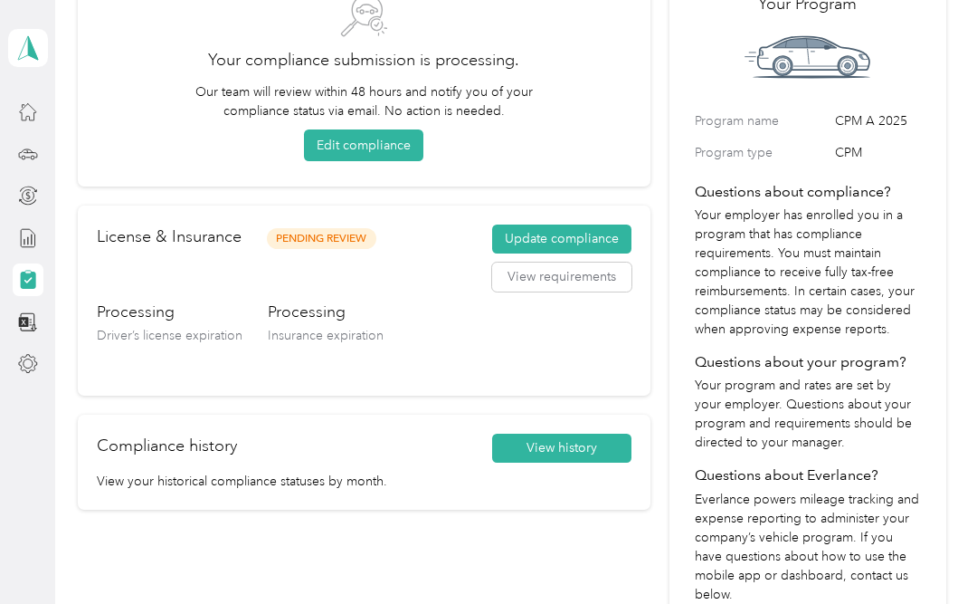
scroll to position [126, 0]
click at [568, 231] on button "Update compliance" at bounding box center [561, 238] width 139 height 29
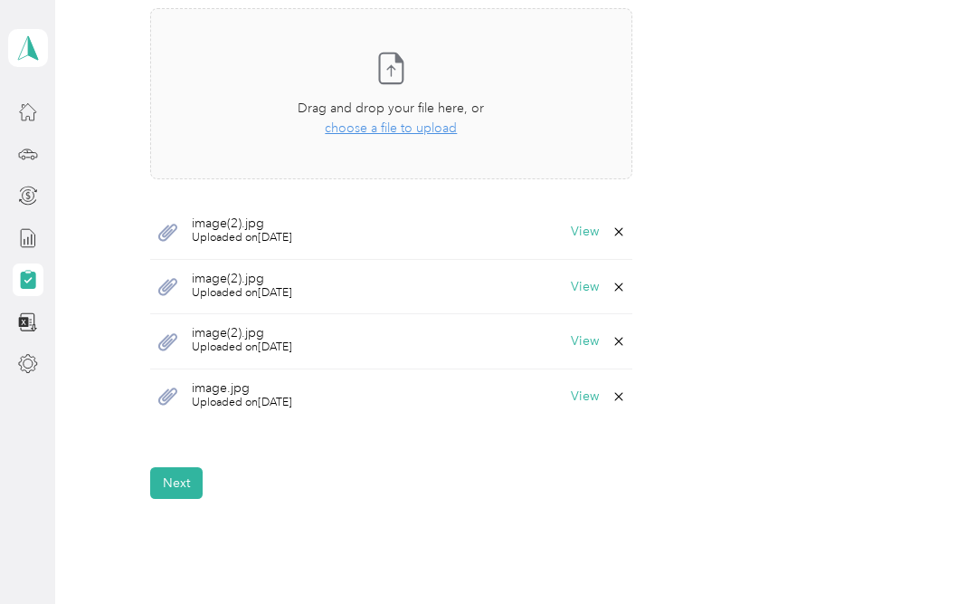
scroll to position [589, 0]
click at [588, 395] on button "View" at bounding box center [585, 396] width 28 height 13
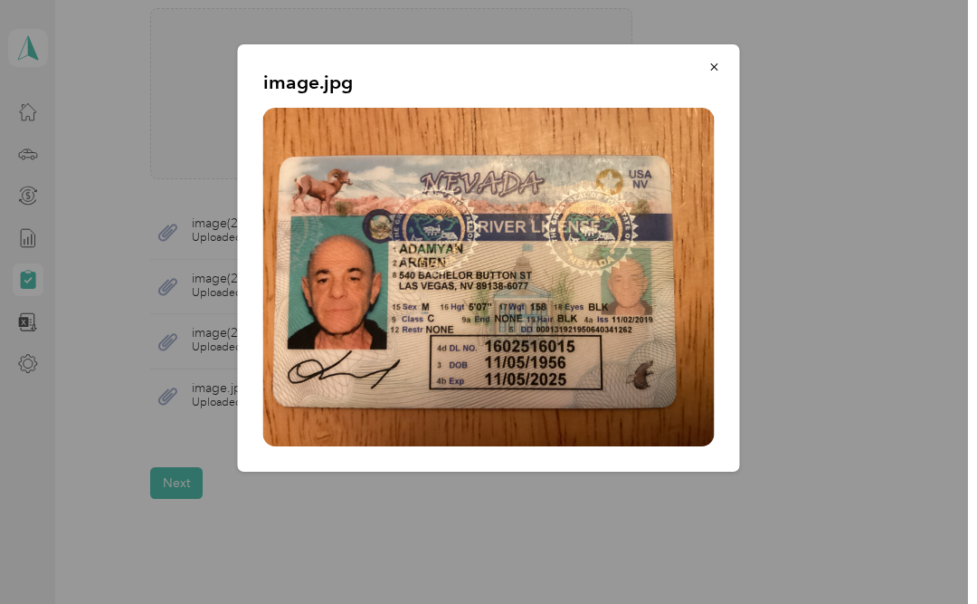
click at [714, 72] on icon "button" at bounding box center [714, 67] width 13 height 13
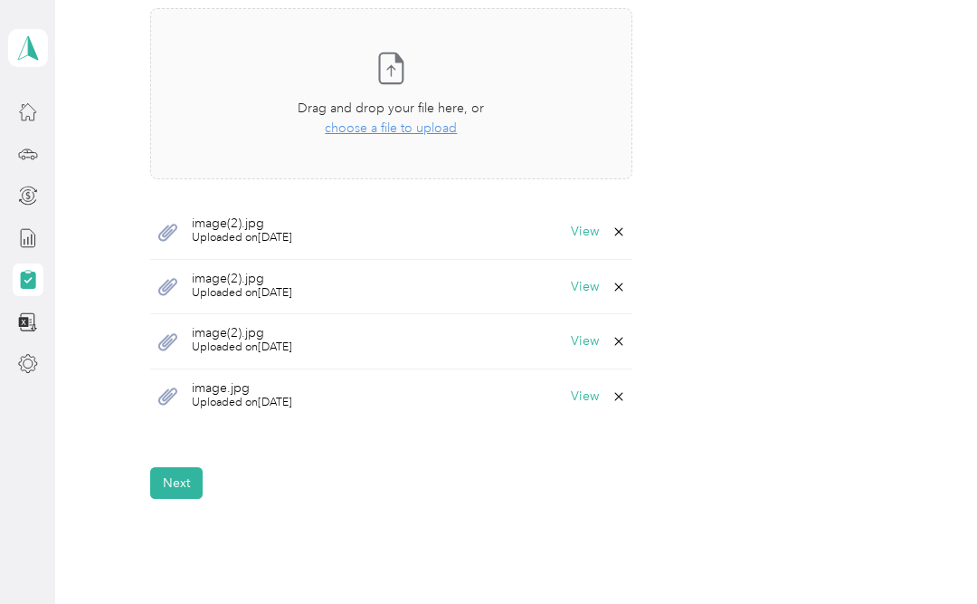
click at [588, 338] on button "View" at bounding box center [585, 341] width 28 height 13
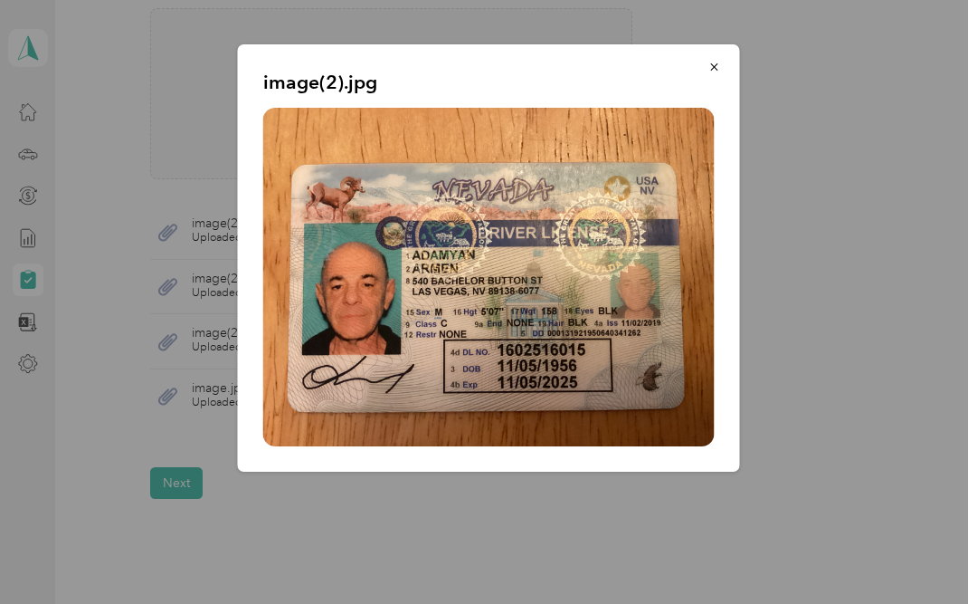
click at [705, 73] on button "button" at bounding box center [715, 67] width 38 height 32
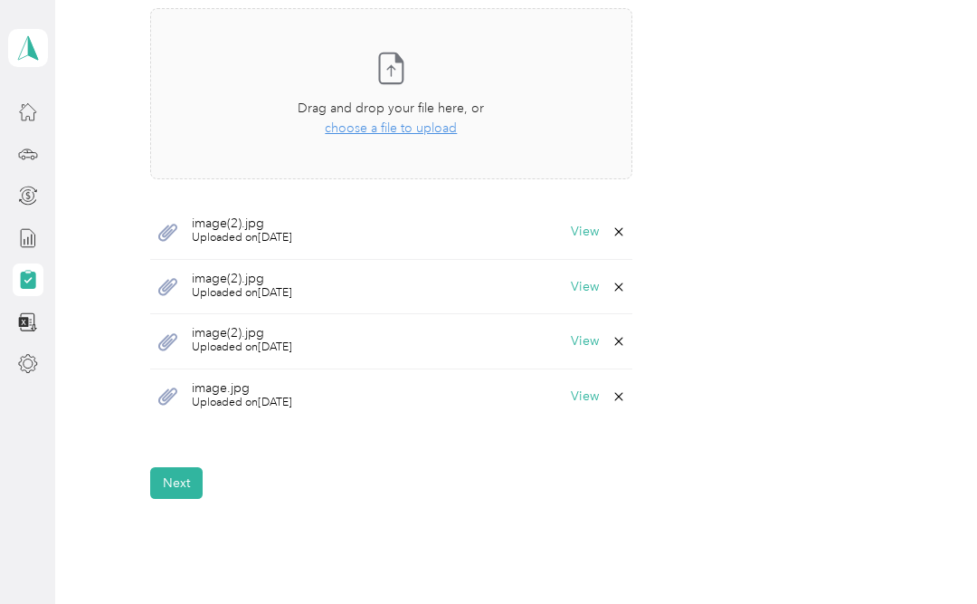
click at [595, 282] on button "View" at bounding box center [585, 286] width 28 height 13
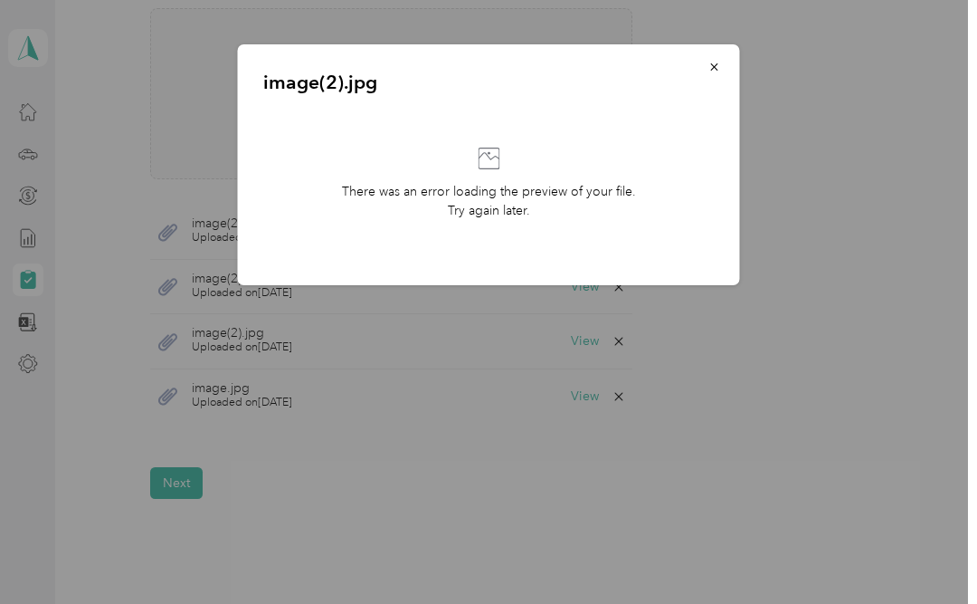
click at [715, 69] on icon "button" at bounding box center [714, 67] width 13 height 13
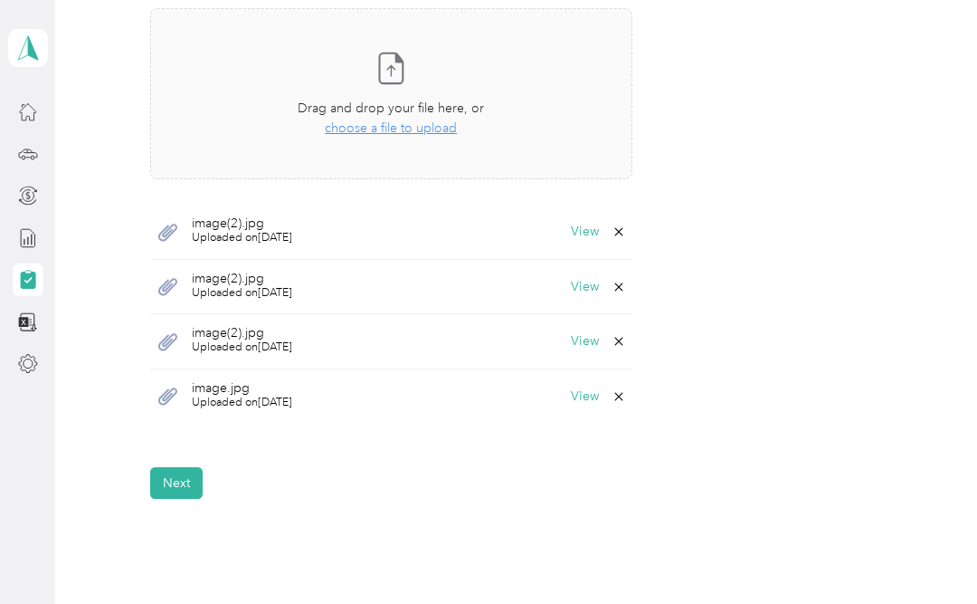
click at [623, 285] on icon at bounding box center [618, 286] width 8 height 8
click at [584, 292] on button "Yes" at bounding box center [579, 296] width 35 height 29
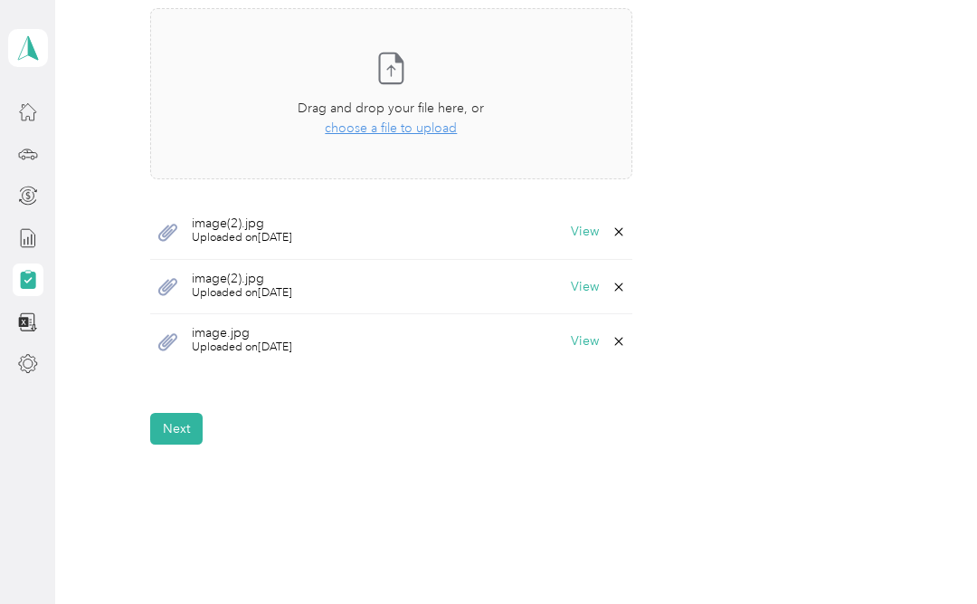
click at [622, 226] on icon at bounding box center [619, 231] width 14 height 14
click at [585, 236] on button "Yes" at bounding box center [579, 242] width 35 height 29
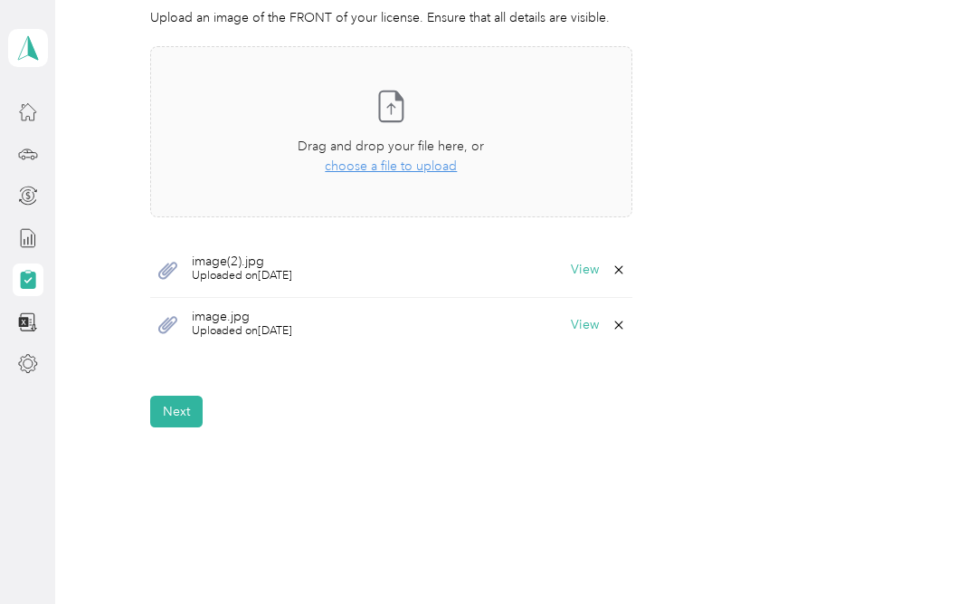
click at [193, 410] on button "Next" at bounding box center [176, 411] width 52 height 32
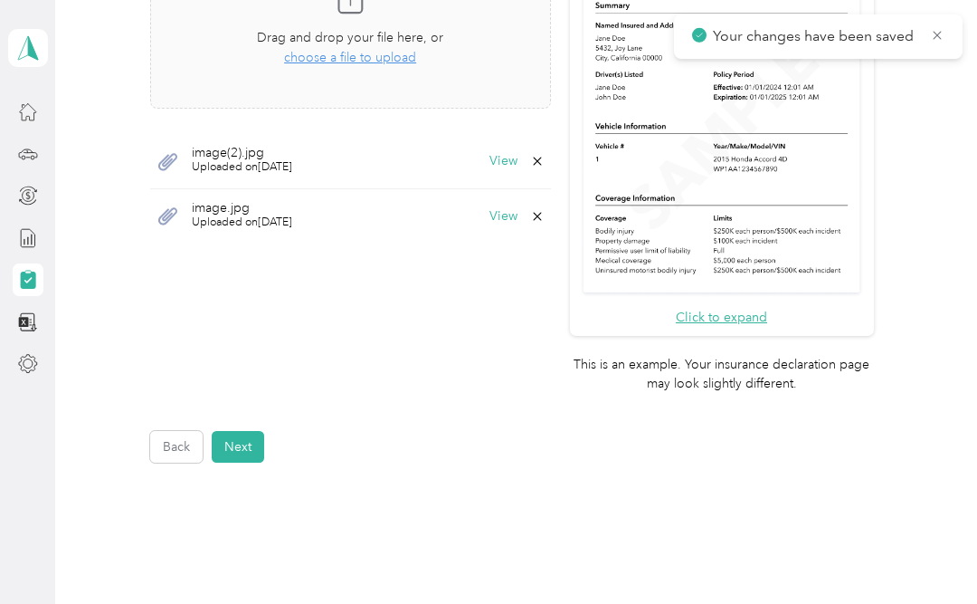
scroll to position [576, 0]
click at [242, 432] on button "Next" at bounding box center [238, 448] width 52 height 32
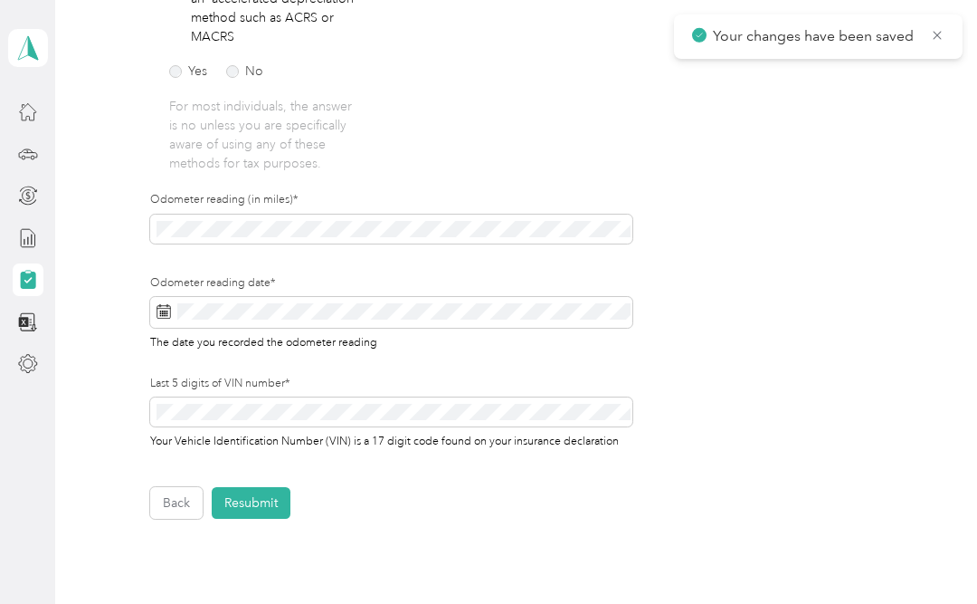
click at [257, 509] on button "Resubmit" at bounding box center [251, 503] width 79 height 32
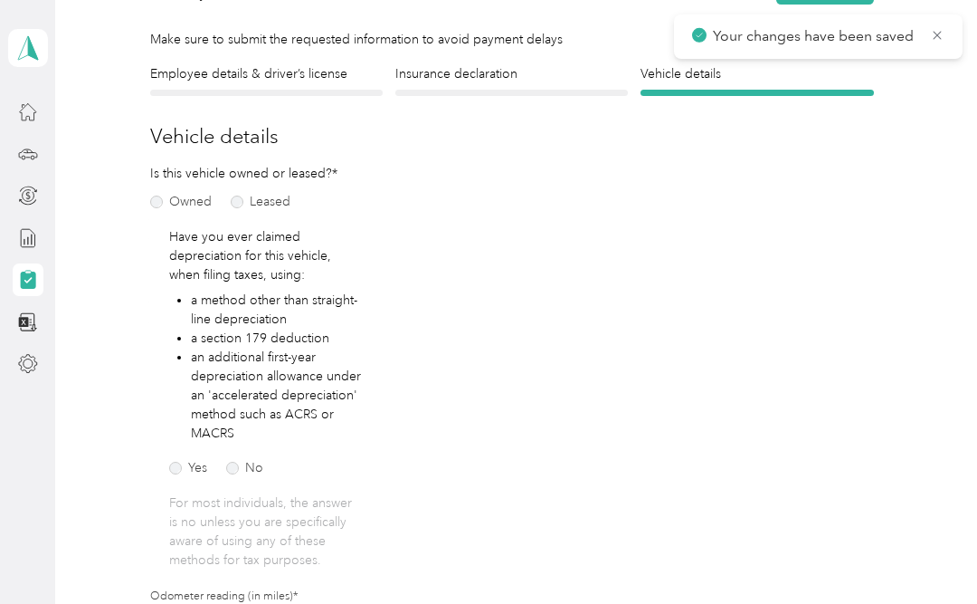
scroll to position [22, 0]
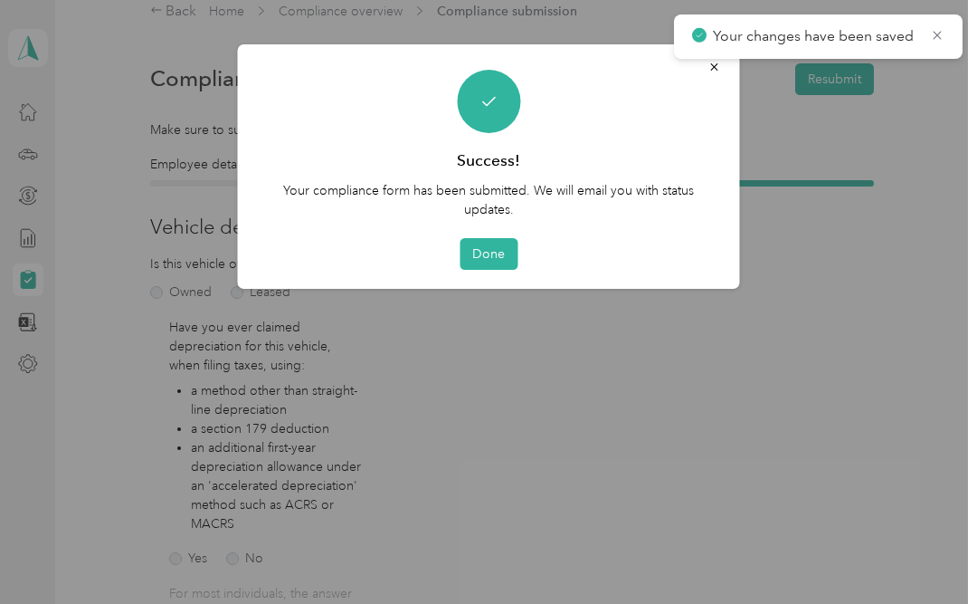
click at [502, 248] on button "Done" at bounding box center [489, 254] width 58 height 32
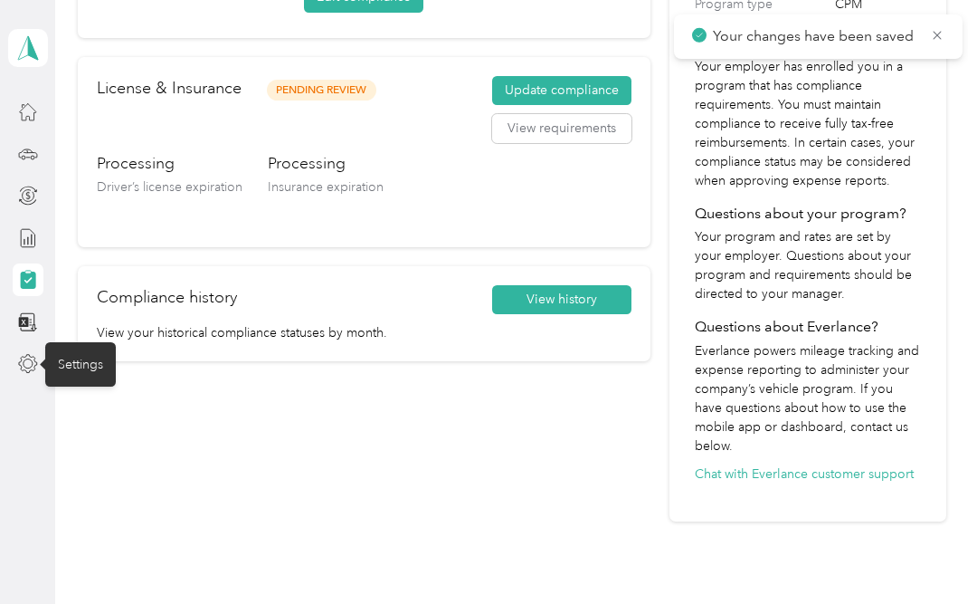
click at [88, 373] on div "Settings" at bounding box center [80, 364] width 71 height 44
click at [72, 365] on div "Settings" at bounding box center [80, 364] width 71 height 44
click at [37, 357] on icon at bounding box center [28, 364] width 20 height 20
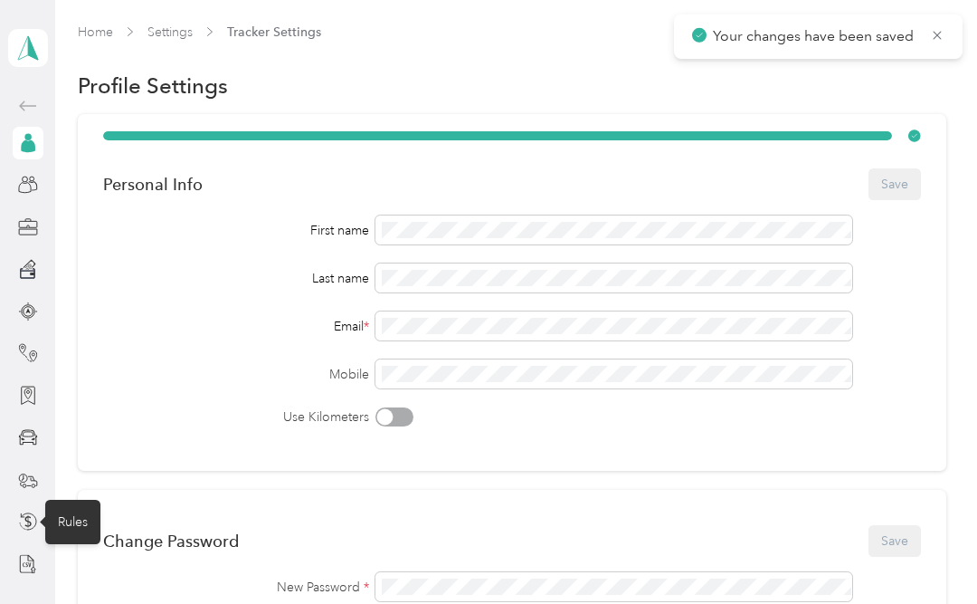
click at [81, 520] on div "Rules" at bounding box center [72, 521] width 55 height 44
click at [31, 517] on icon at bounding box center [28, 521] width 20 height 20
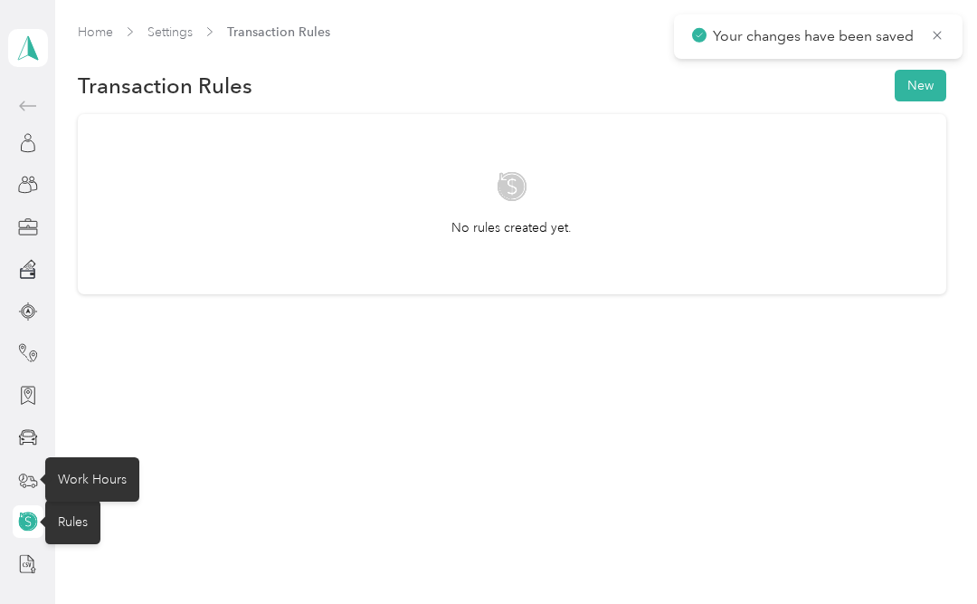
click at [87, 473] on div "Work Hours" at bounding box center [92, 479] width 94 height 44
click at [92, 478] on div "Work Hours" at bounding box center [92, 479] width 94 height 44
click at [27, 477] on ellipse at bounding box center [23, 477] width 8 height 8
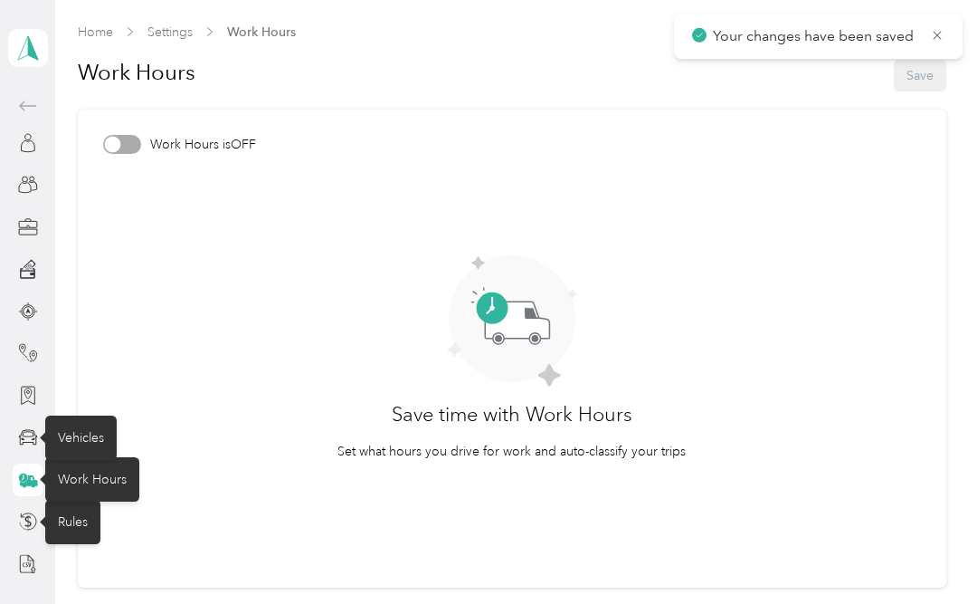
click at [62, 438] on div "Vehicles" at bounding box center [80, 437] width 71 height 44
click at [36, 441] on icon at bounding box center [28, 437] width 20 height 20
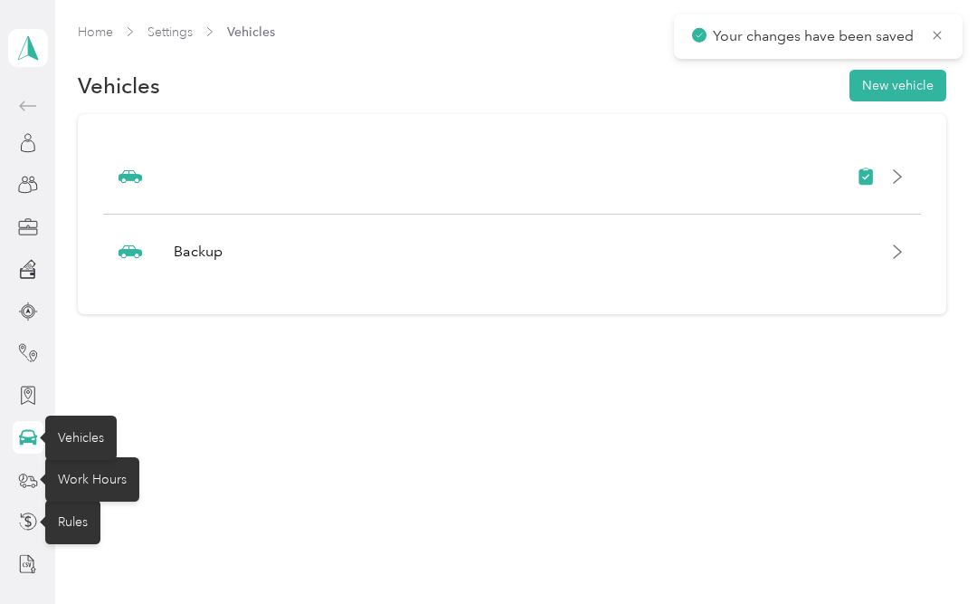
click at [852, 337] on div "Home Settings Vehicles Vehicles New vehicle Backup" at bounding box center [511, 206] width 913 height 413
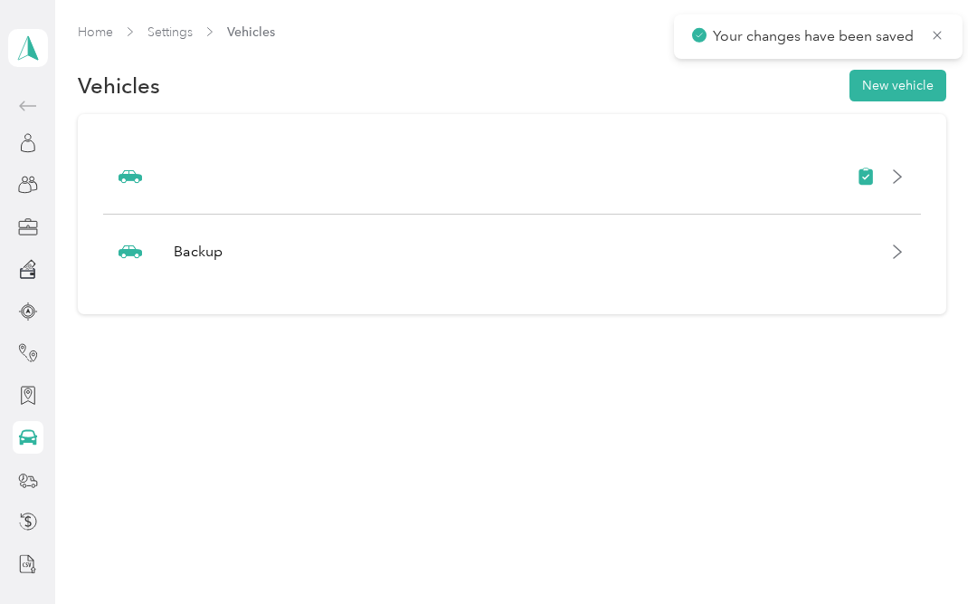
click at [905, 254] on icon at bounding box center [897, 251] width 14 height 14
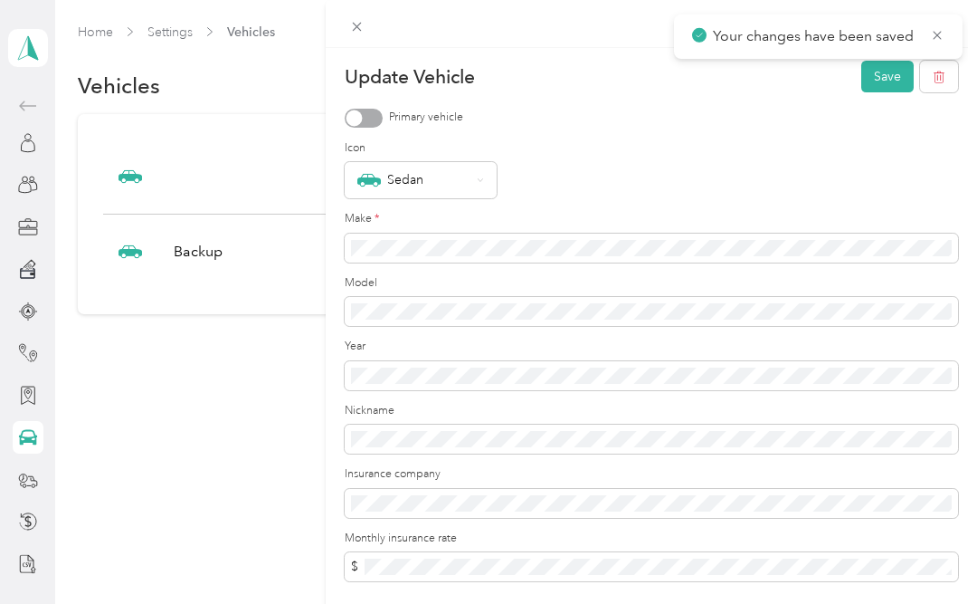
click at [939, 33] on icon at bounding box center [937, 35] width 8 height 8
click at [887, 79] on button "Save" at bounding box center [887, 77] width 52 height 32
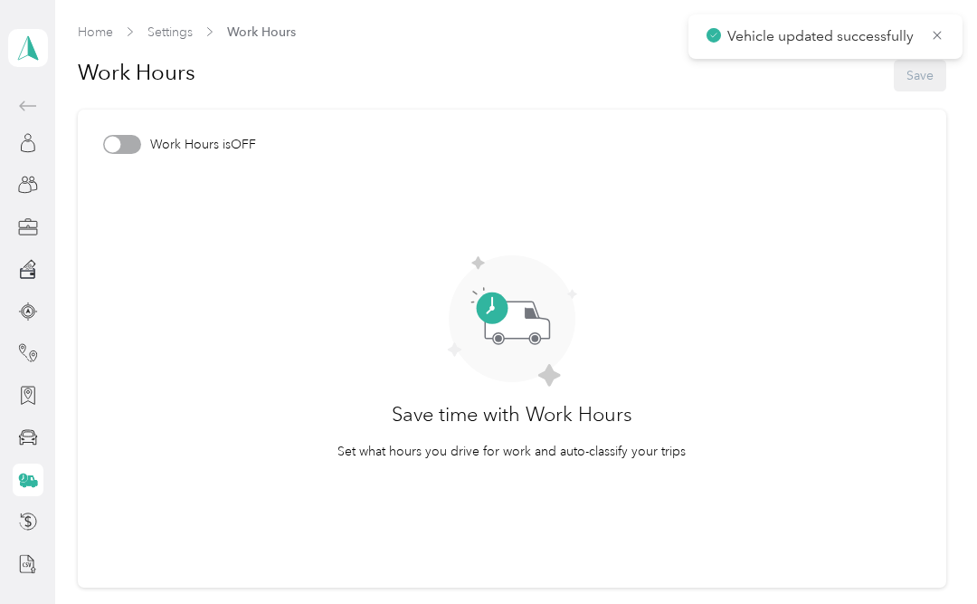
click at [17, 37] on icon at bounding box center [27, 47] width 27 height 25
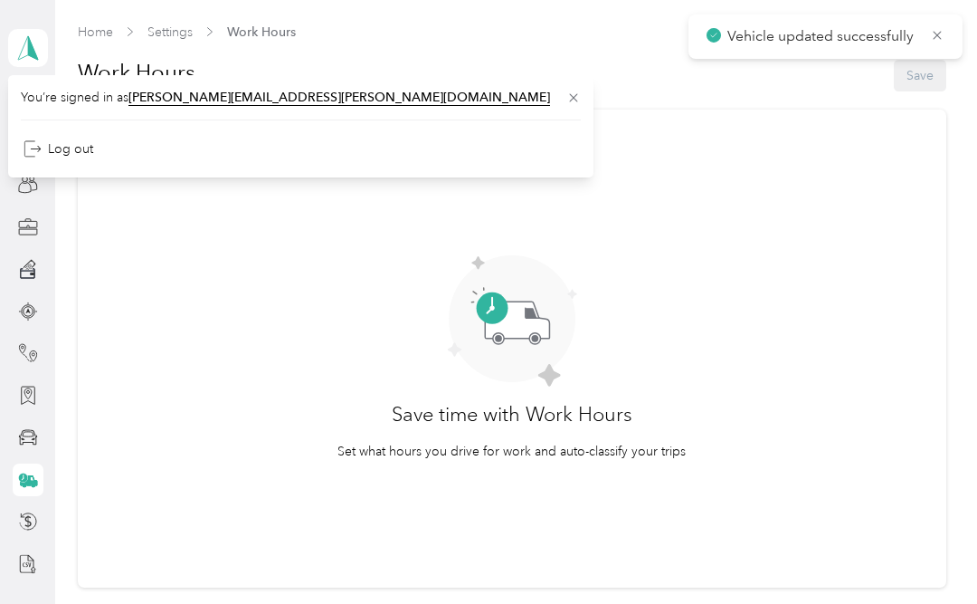
click at [173, 289] on div "Save time with Work Hours Set what hours you drive for work and auto-classify y…" at bounding box center [512, 357] width 818 height 205
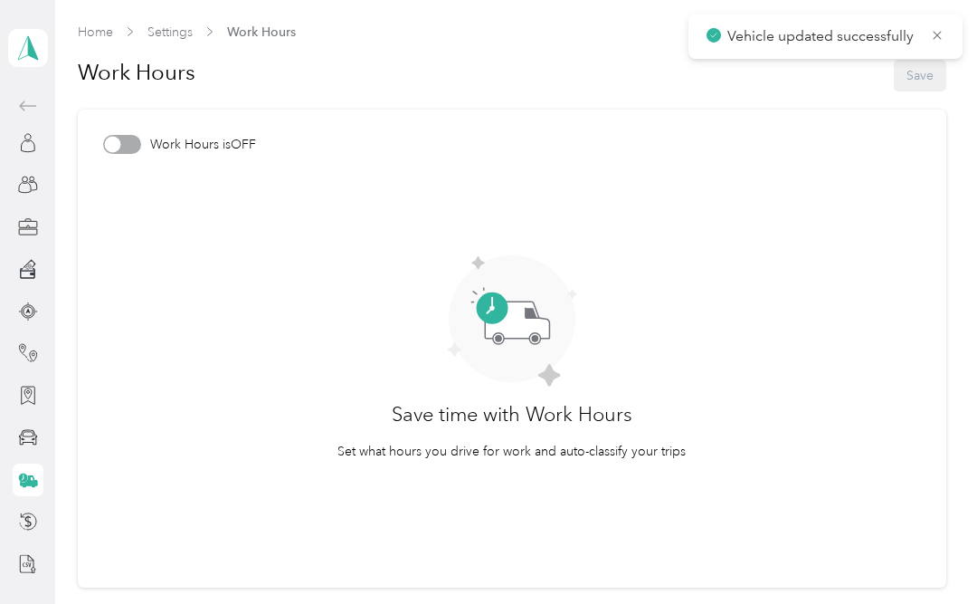
click at [119, 251] on article "Work Hours is OFF Save time with Work Hours Set what hours you drive for work a…" at bounding box center [512, 348] width 869 height 478
click at [22, 441] on icon at bounding box center [28, 437] width 20 height 20
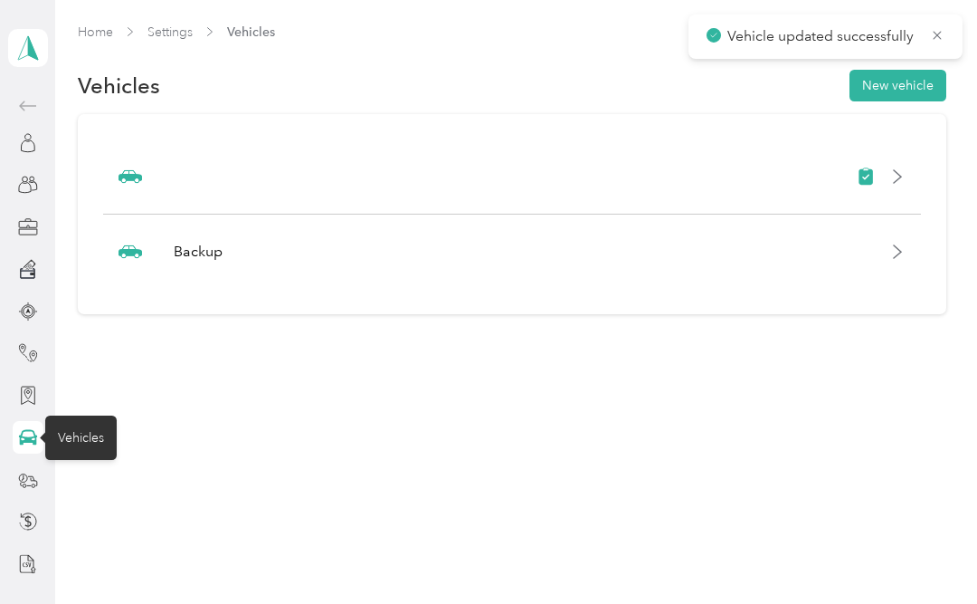
click at [33, 53] on polygon at bounding box center [33, 47] width 10 height 24
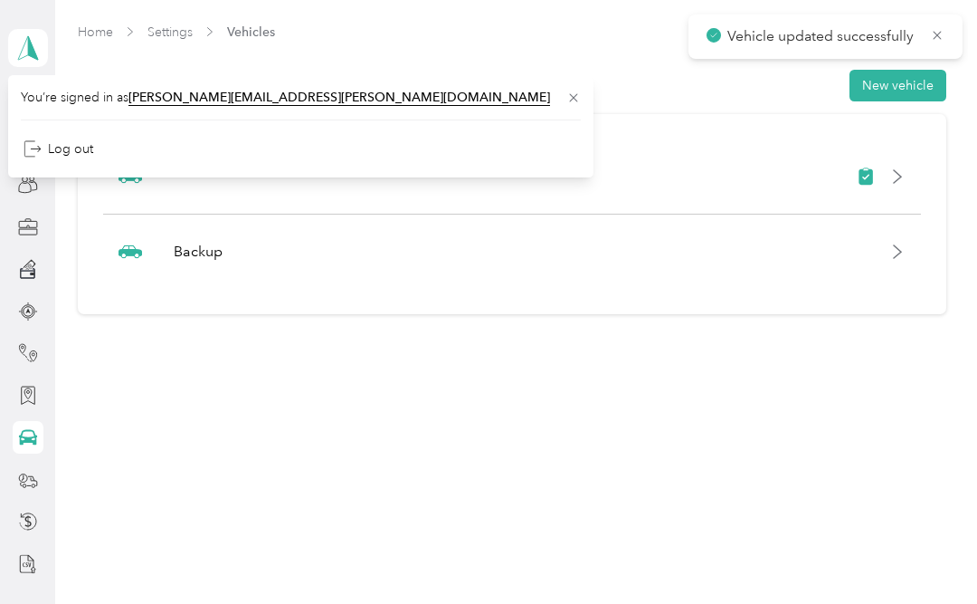
click at [17, 46] on icon at bounding box center [27, 47] width 27 height 25
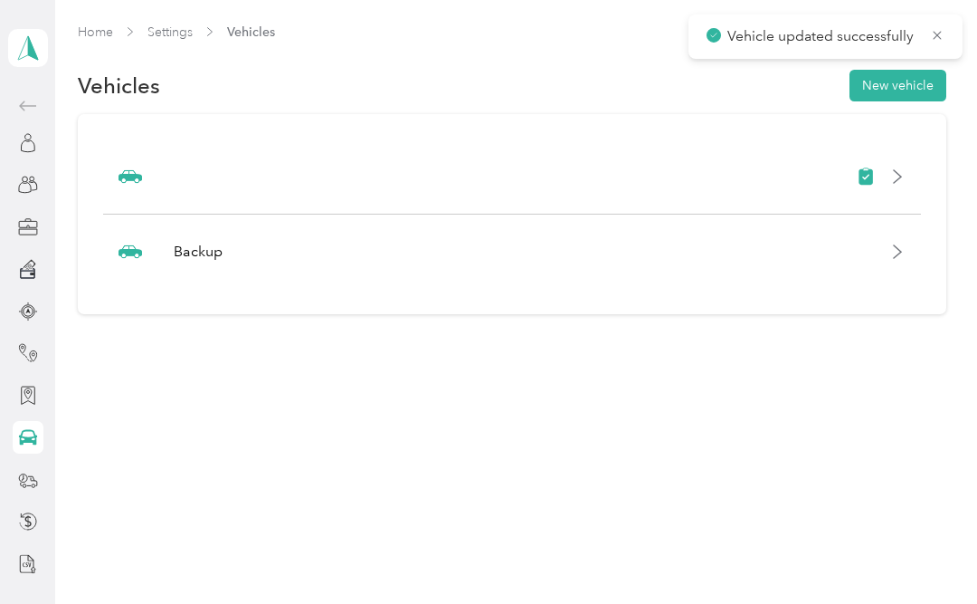
click at [94, 33] on link "Home" at bounding box center [95, 31] width 35 height 15
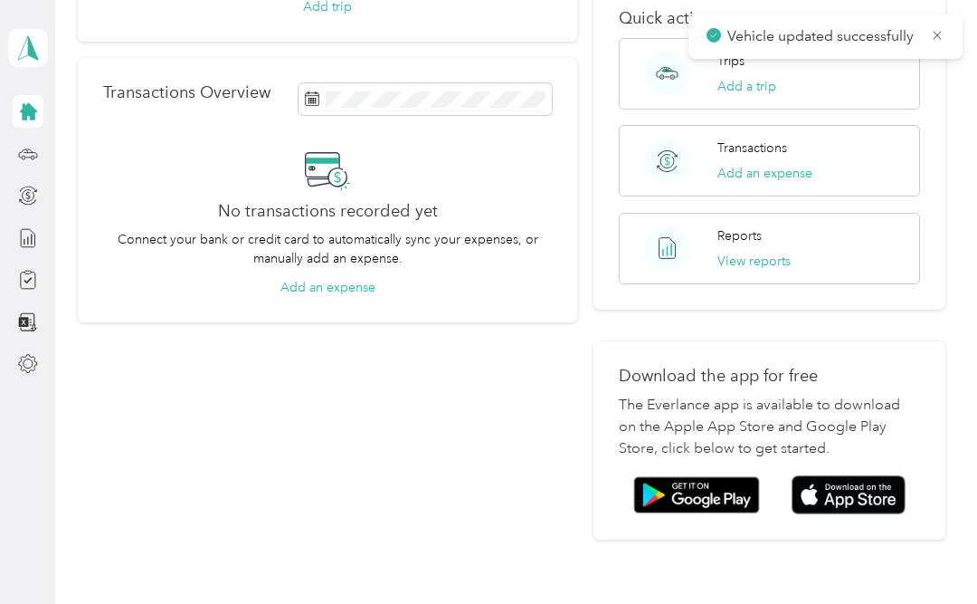
scroll to position [280, 0]
